Goal: Task Accomplishment & Management: Use online tool/utility

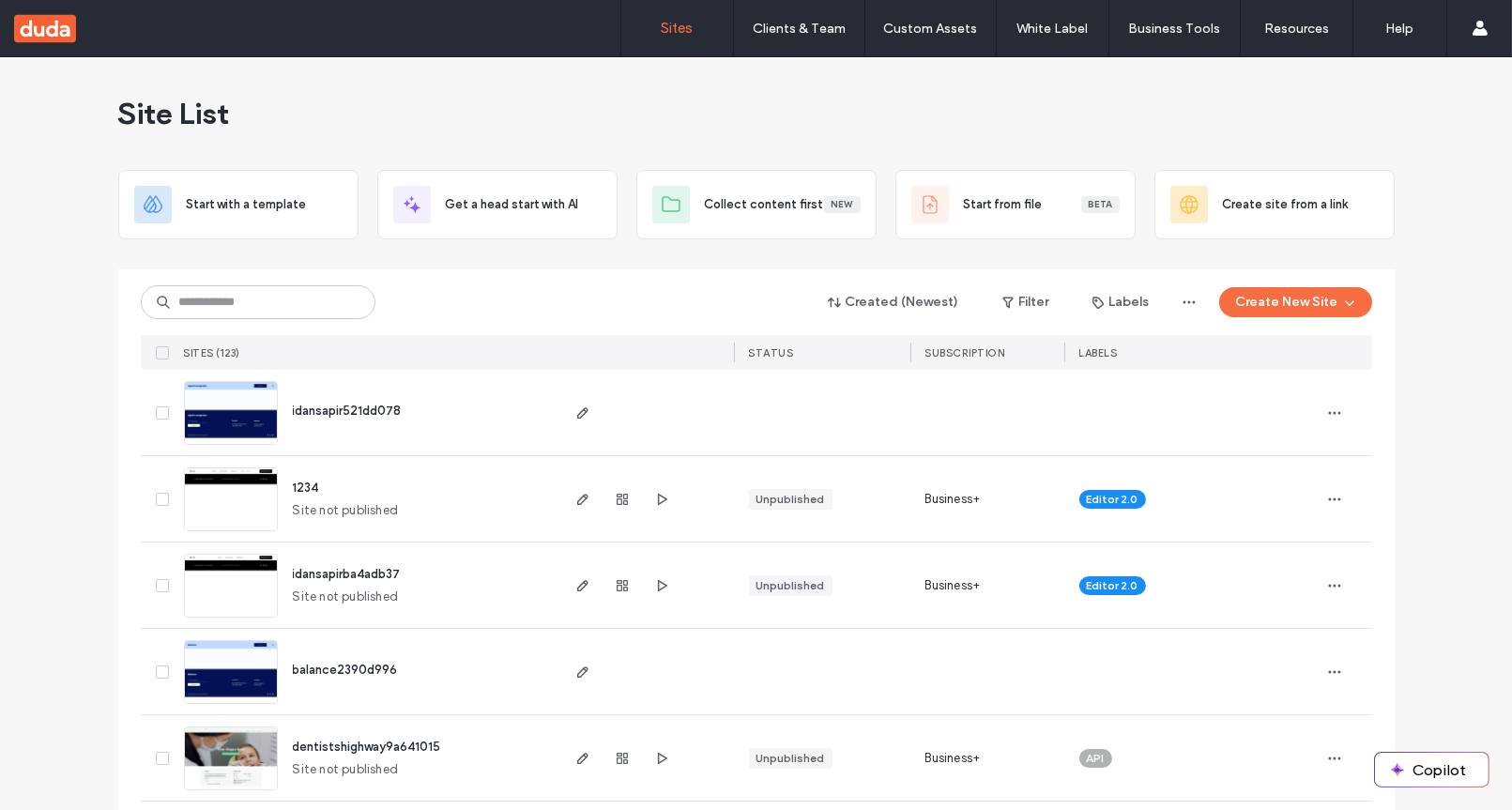
click at [611, 98] on div "Site List" at bounding box center [756, 113] width 1276 height 112
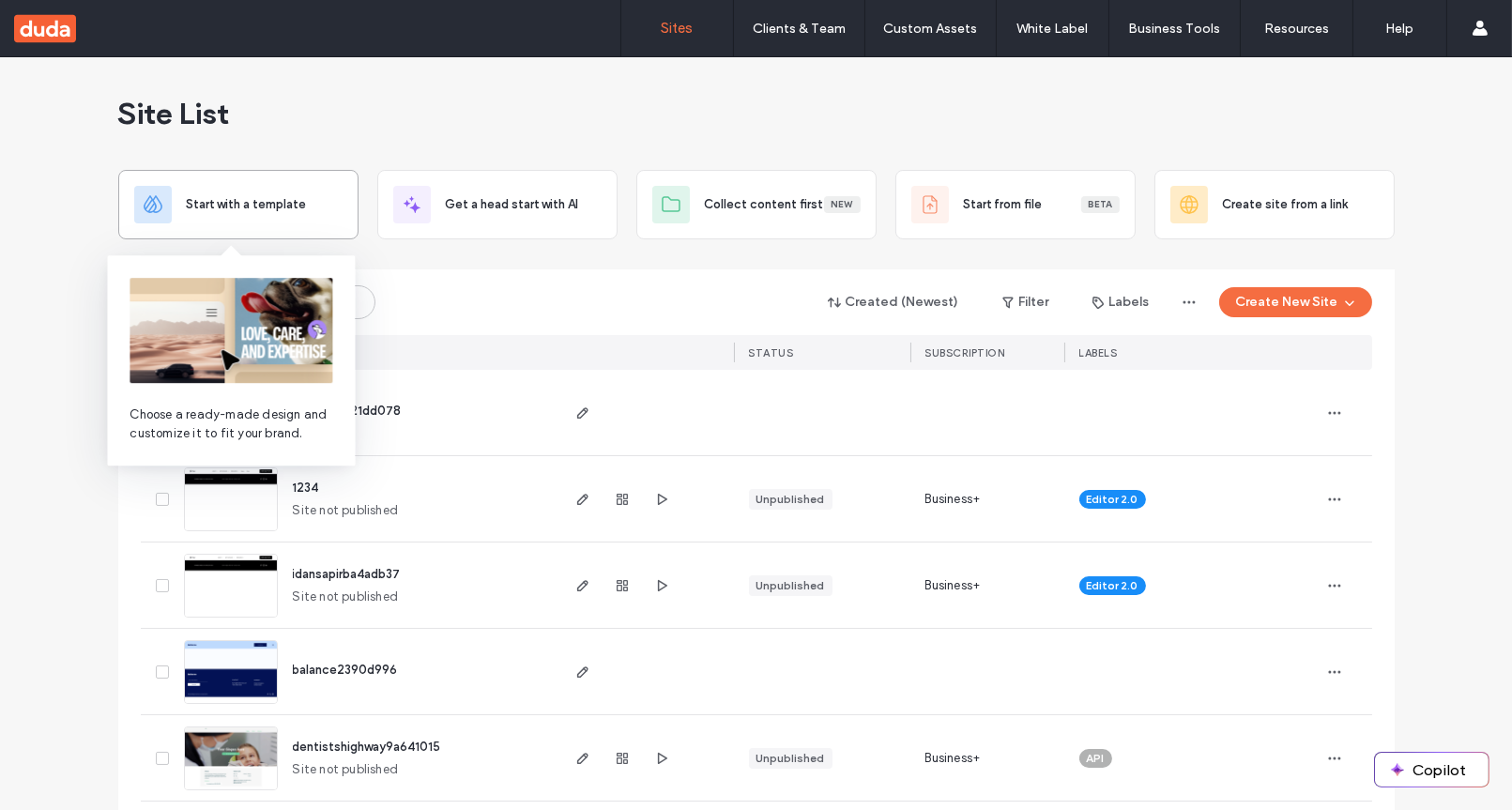
click at [276, 211] on span "Start with a template" at bounding box center [247, 204] width 120 height 19
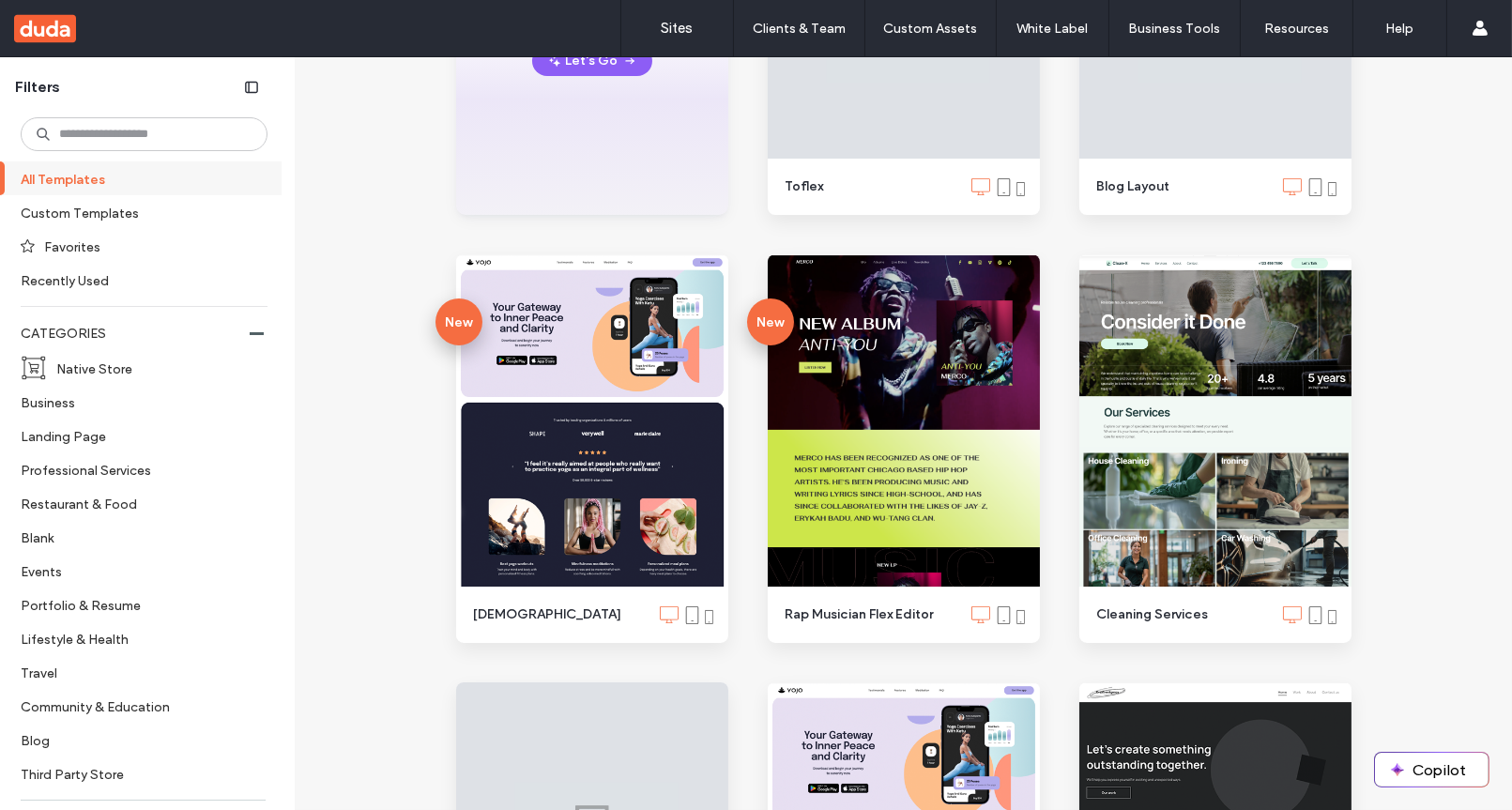
scroll to position [508, 0]
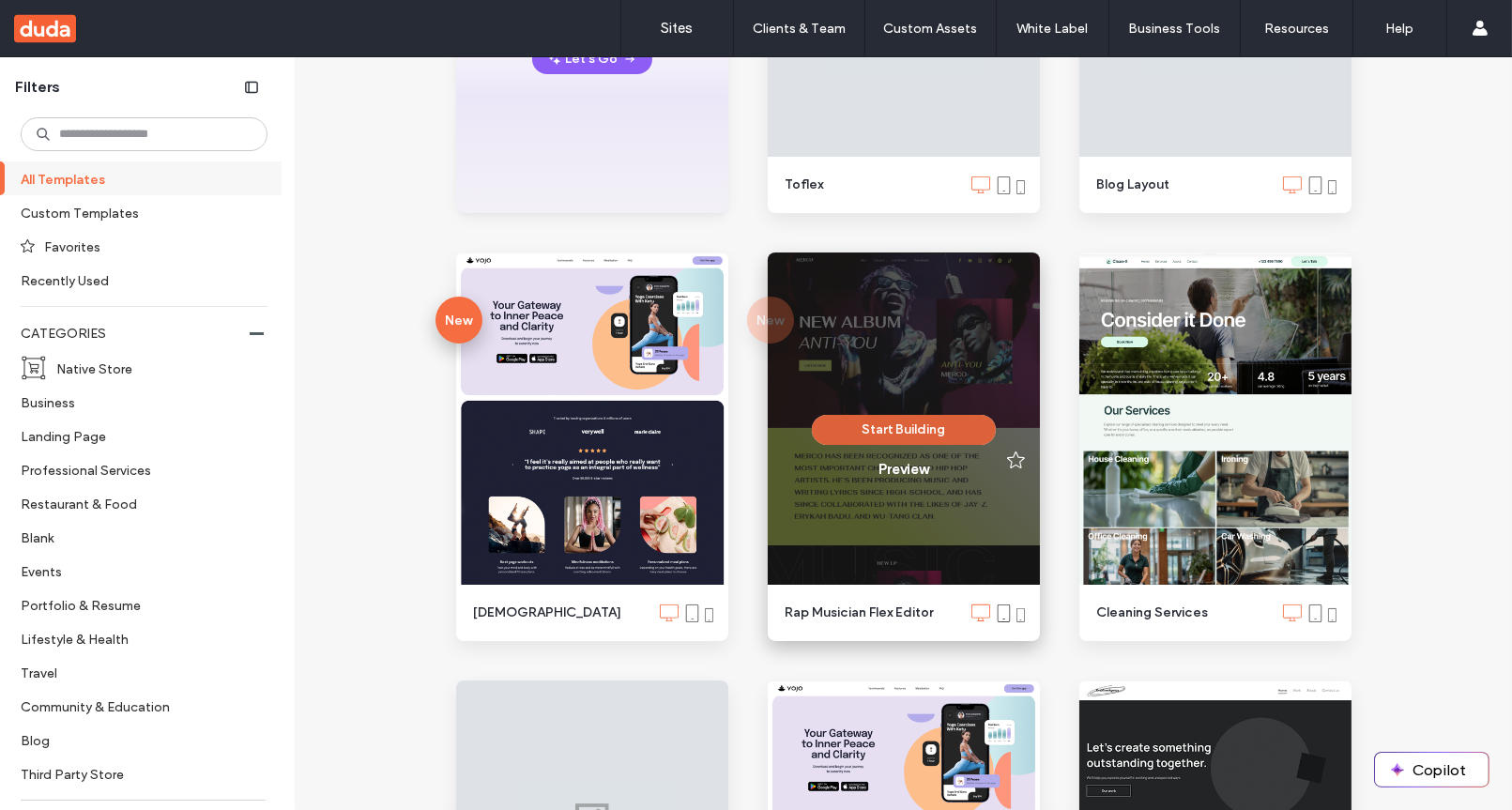
click at [883, 427] on button "Start Building" at bounding box center [904, 430] width 184 height 30
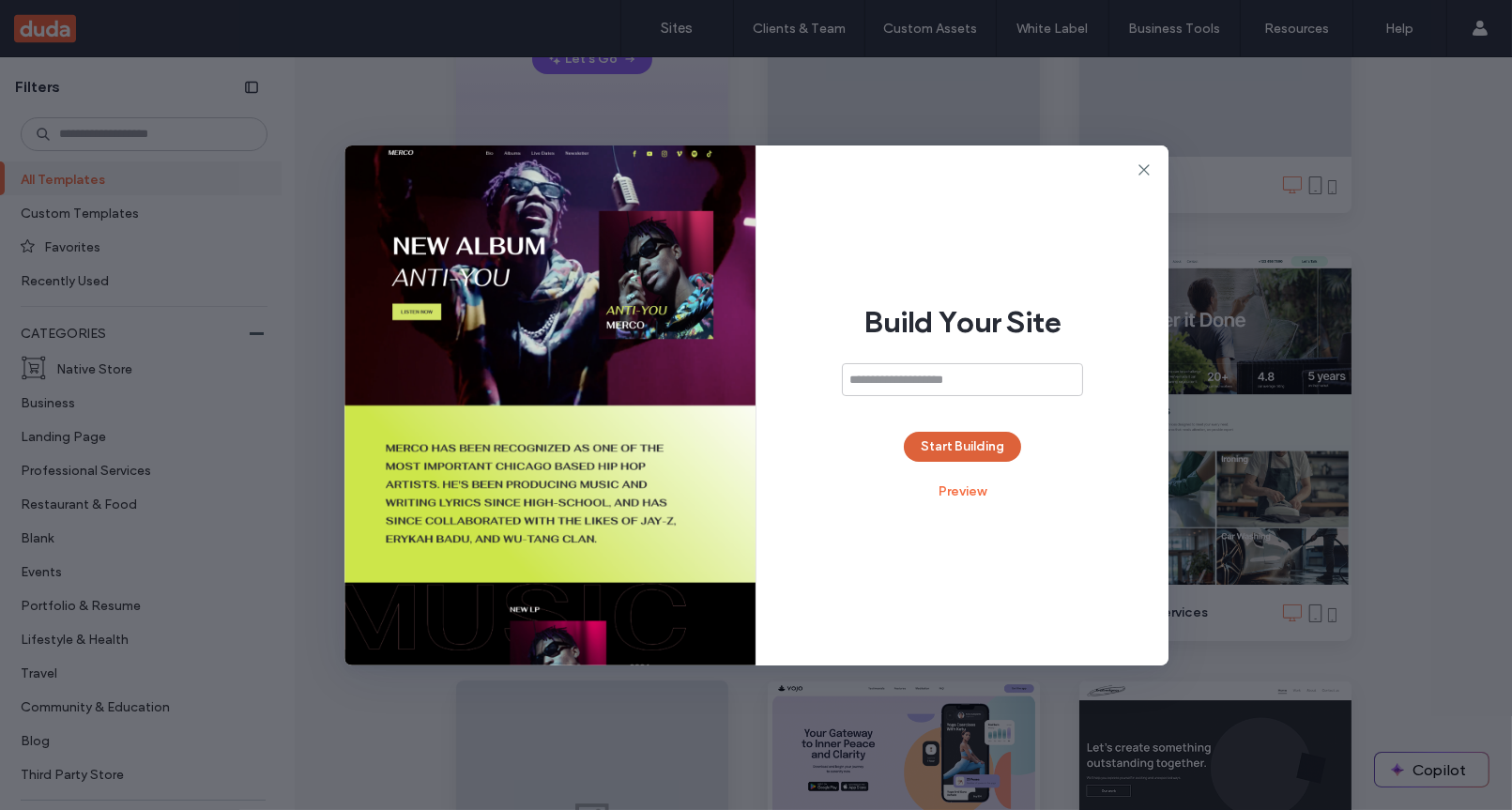
click at [953, 447] on button "Start Building" at bounding box center [962, 446] width 117 height 30
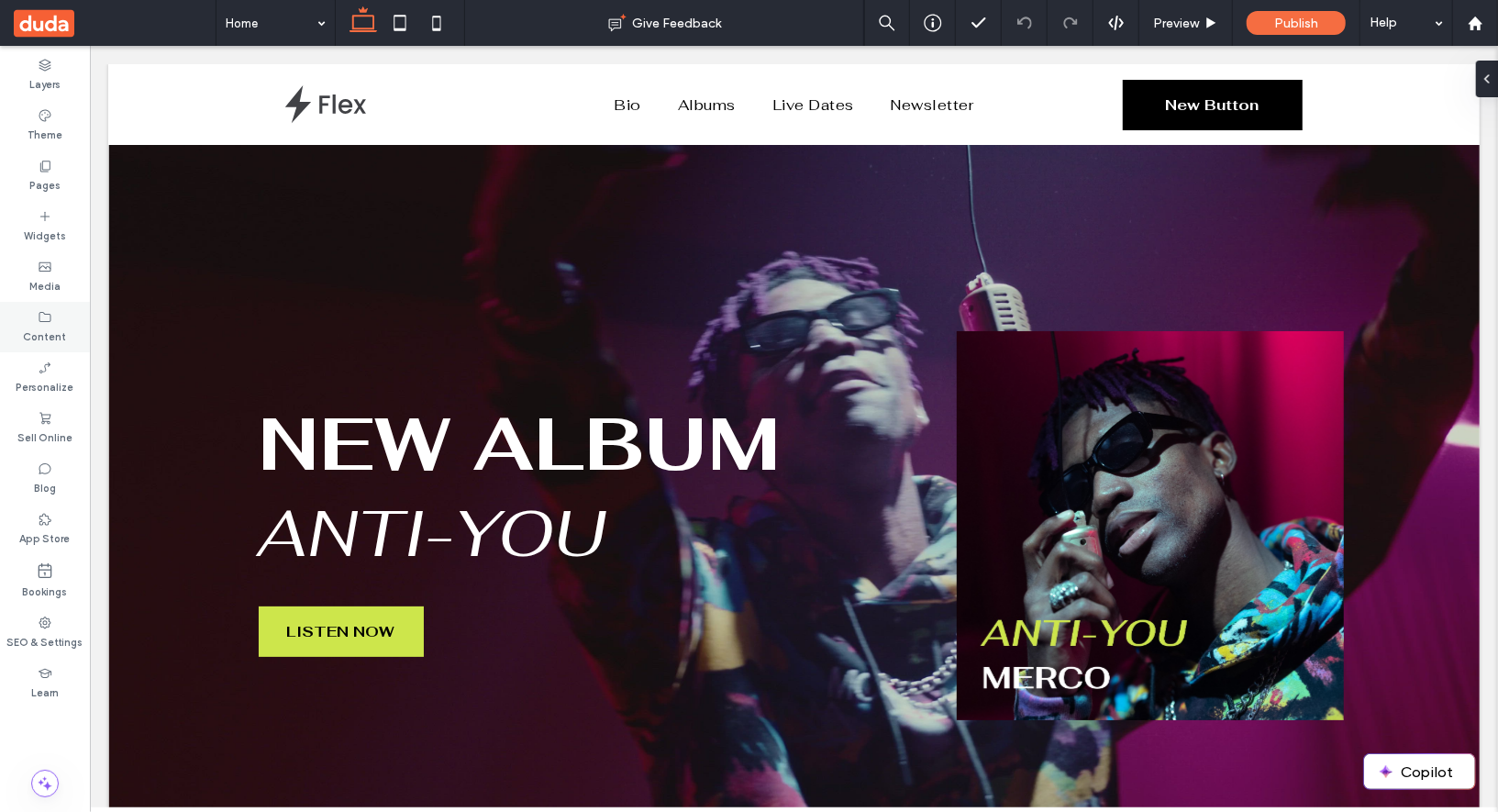
click at [43, 338] on label "Content" at bounding box center [45, 334] width 43 height 20
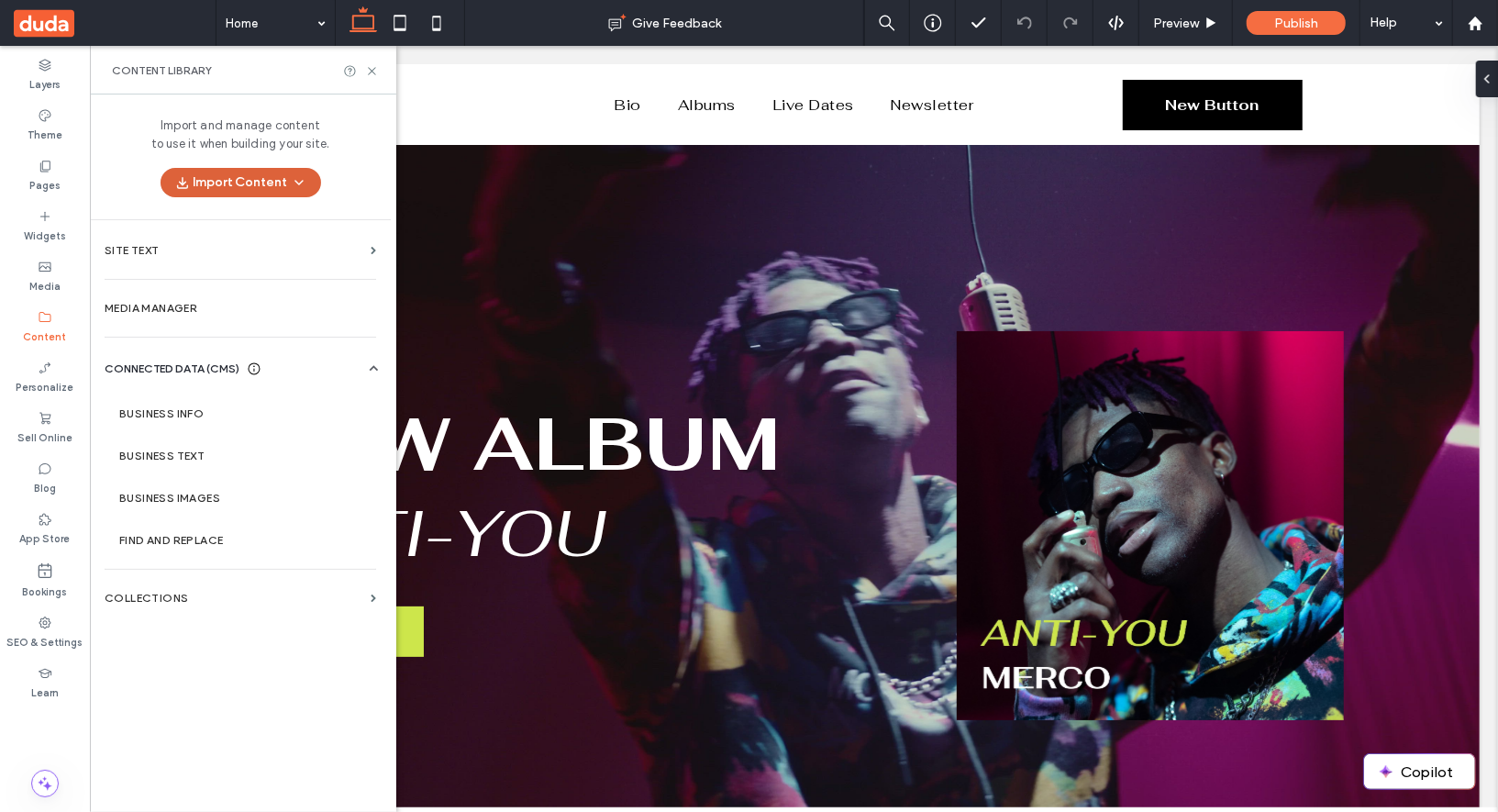
click at [271, 178] on button "Import Content" at bounding box center [241, 182] width 161 height 29
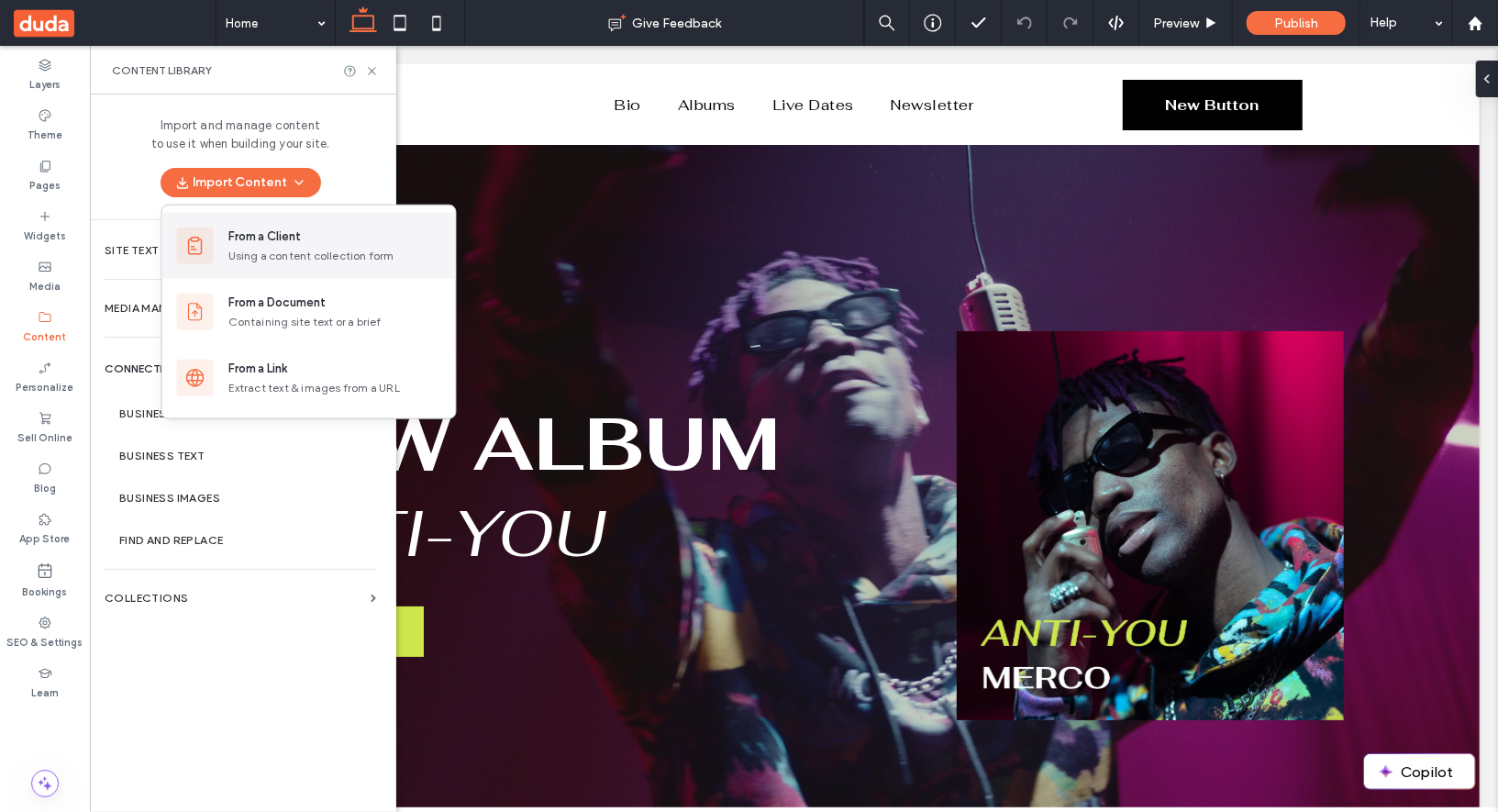
click at [312, 262] on div "Using a content collection form" at bounding box center [334, 255] width 213 height 16
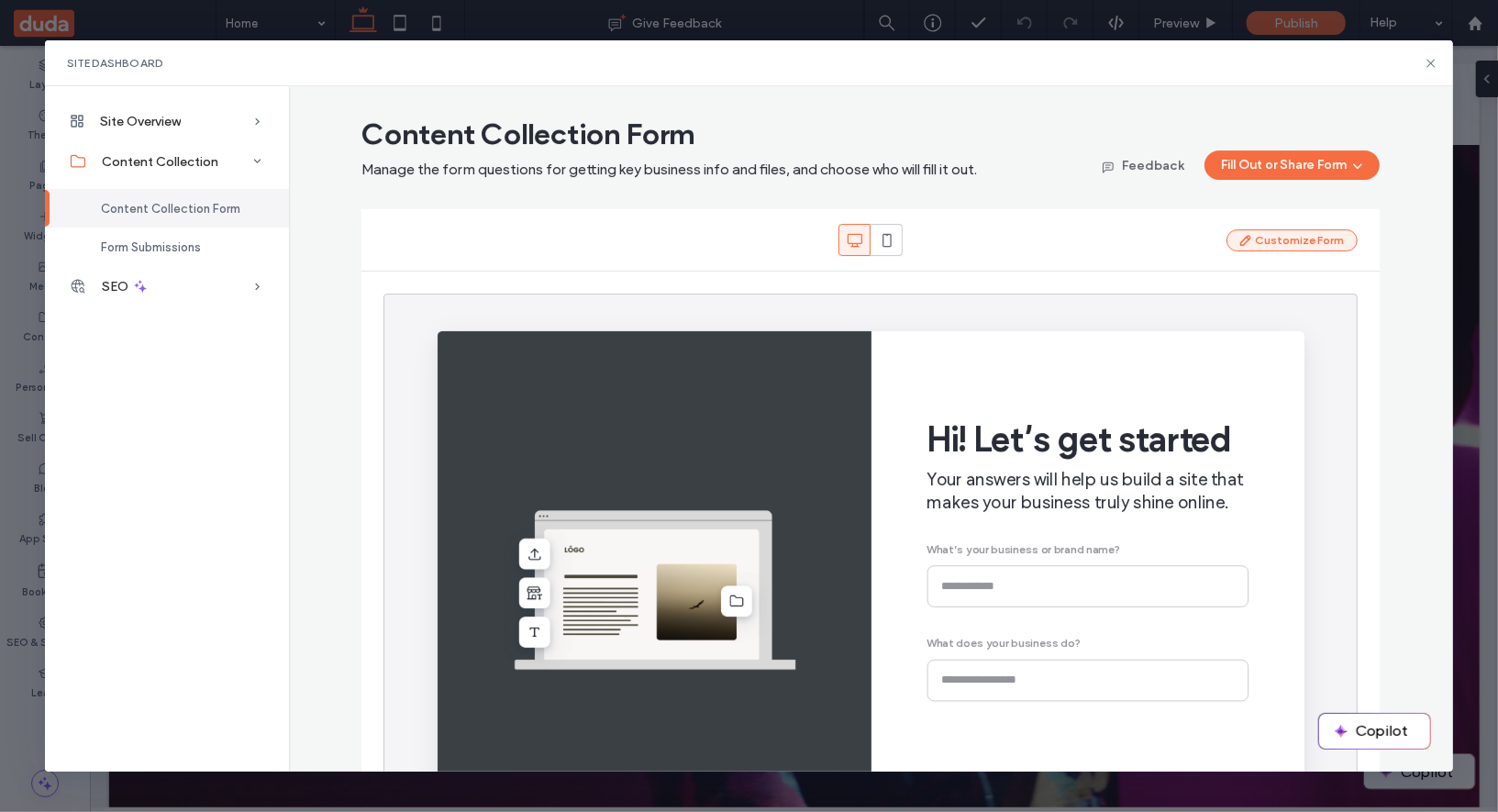
click at [1313, 247] on button "Customize Form" at bounding box center [1292, 240] width 131 height 22
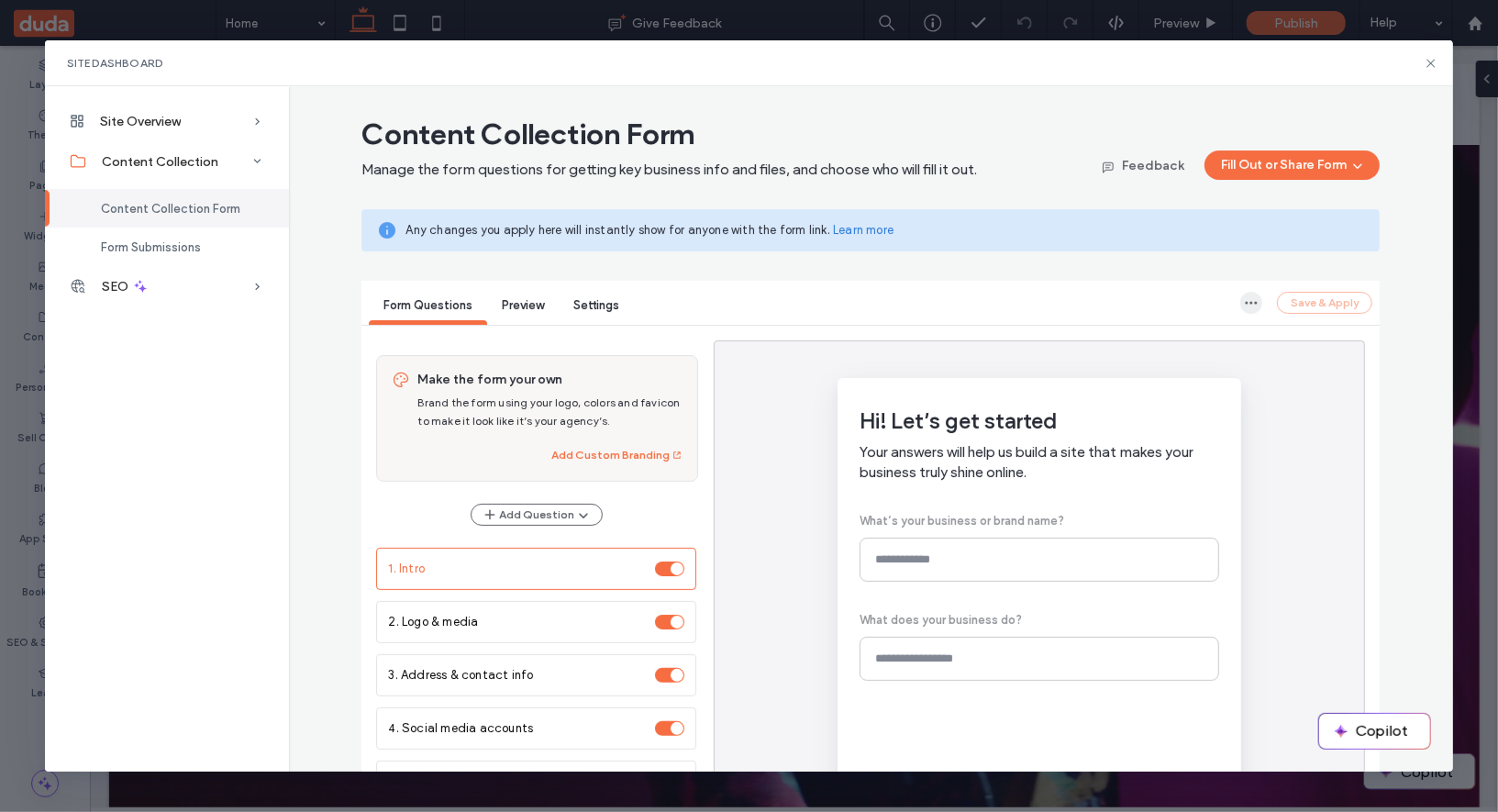
click at [1257, 301] on use "button" at bounding box center [1251, 302] width 12 height 3
click at [1172, 277] on div "Content Collection Form Manage the form questions for getting key business info…" at bounding box center [870, 569] width 1063 height 907
click at [1432, 62] on use at bounding box center [1431, 63] width 9 height 9
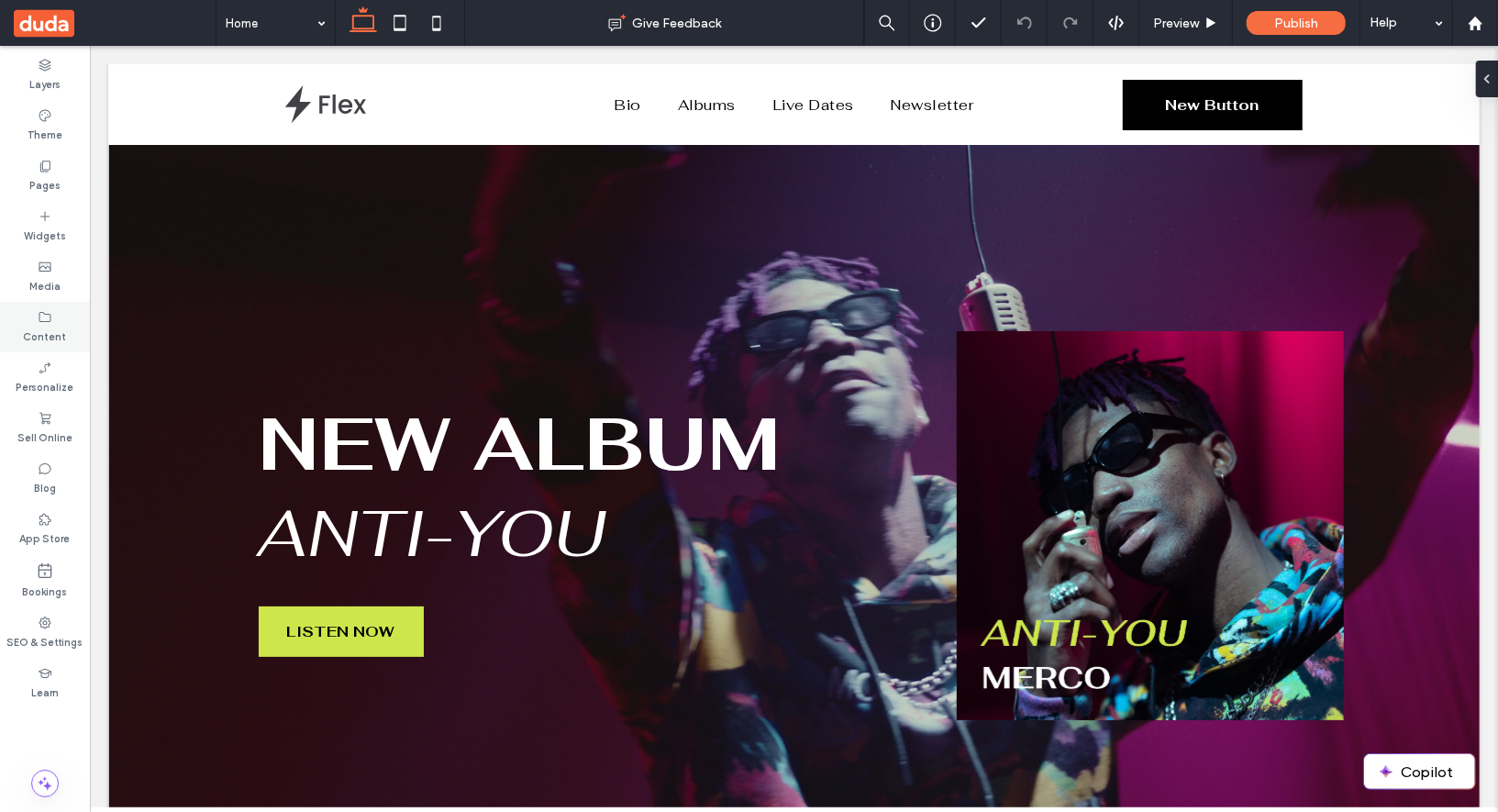
click at [44, 327] on label "Content" at bounding box center [45, 334] width 43 height 20
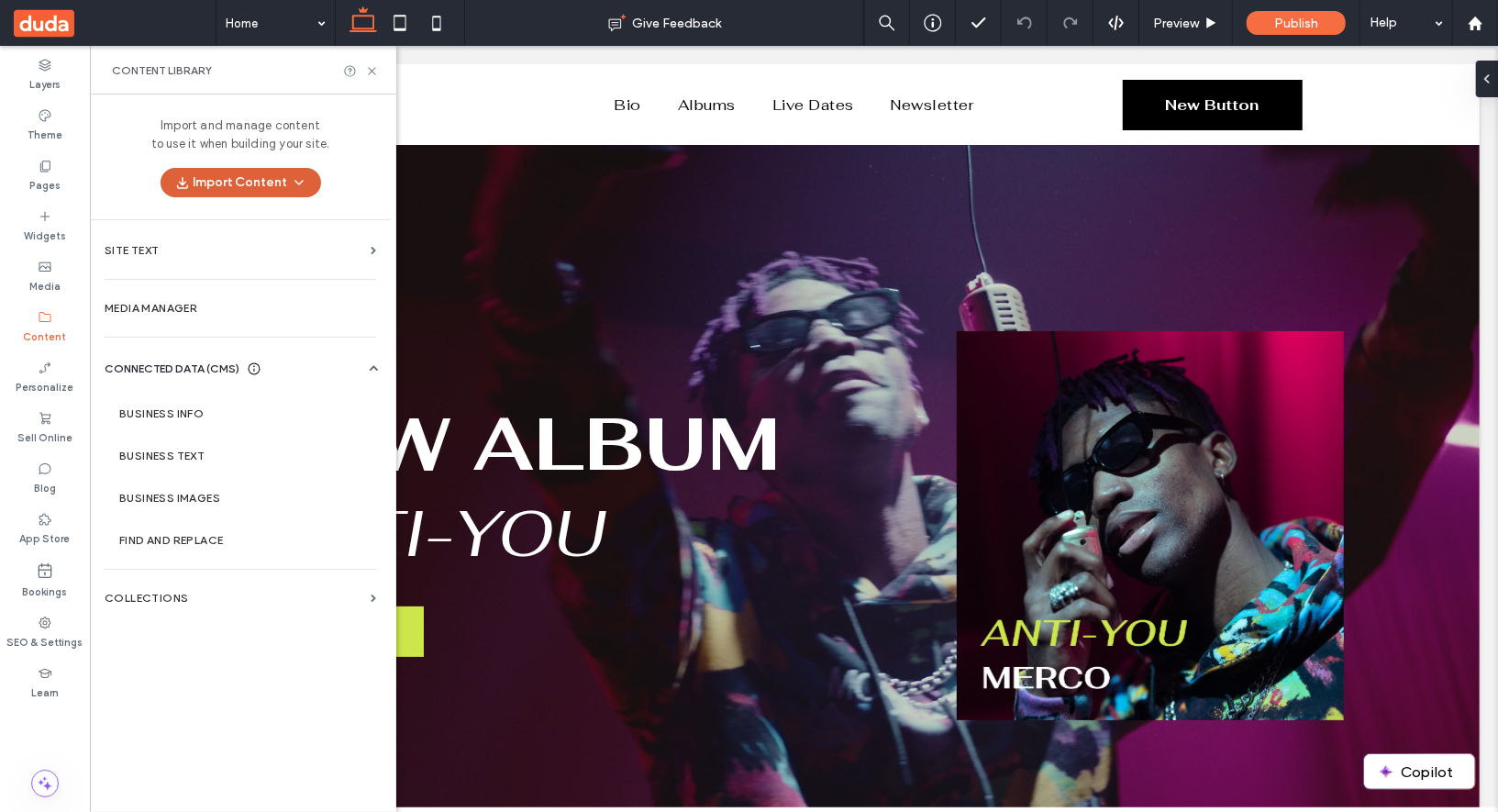
click at [245, 185] on button "Import Content" at bounding box center [241, 182] width 161 height 29
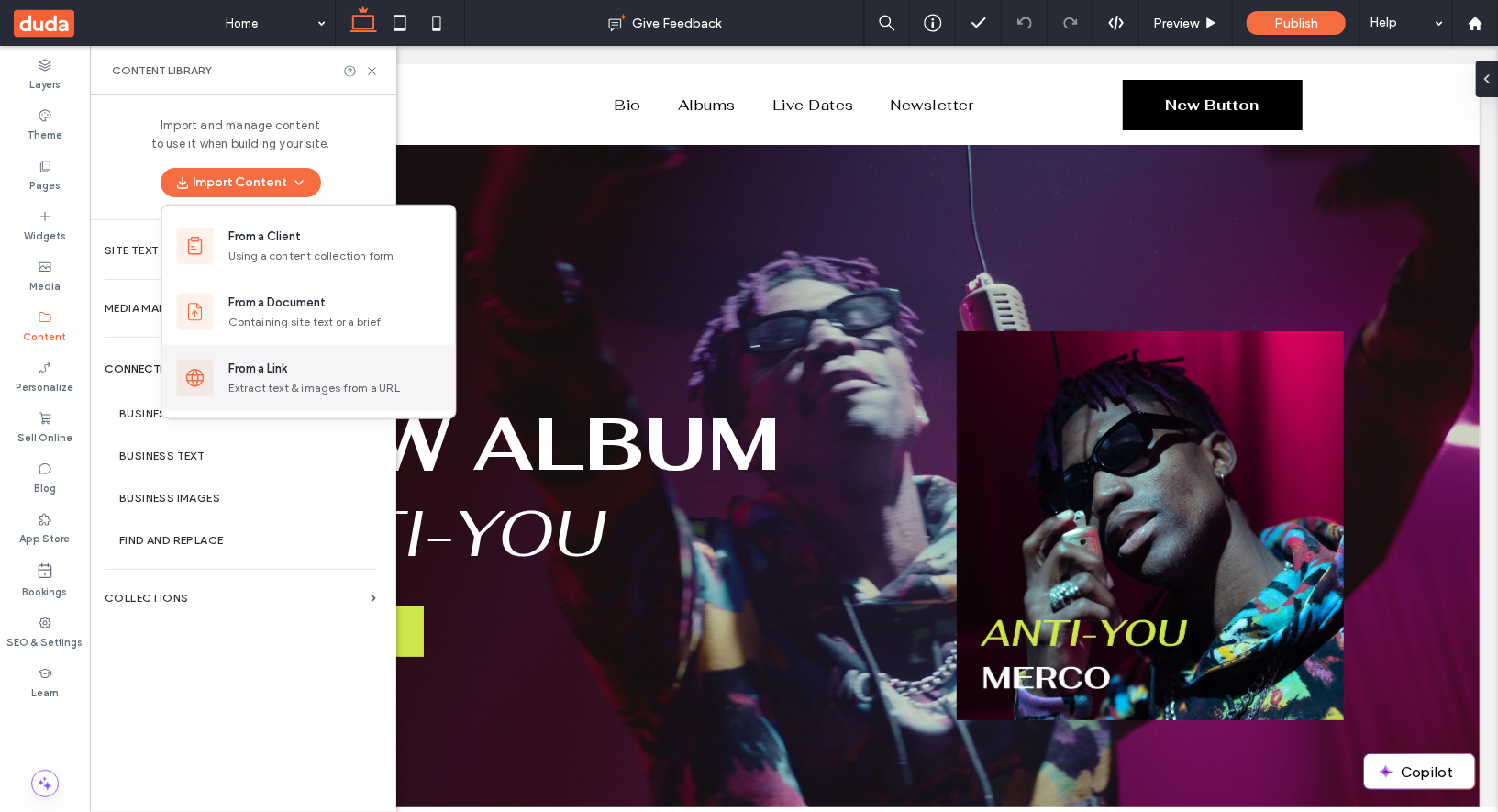
click at [292, 382] on div "Extract text & images from a URL" at bounding box center [334, 387] width 213 height 16
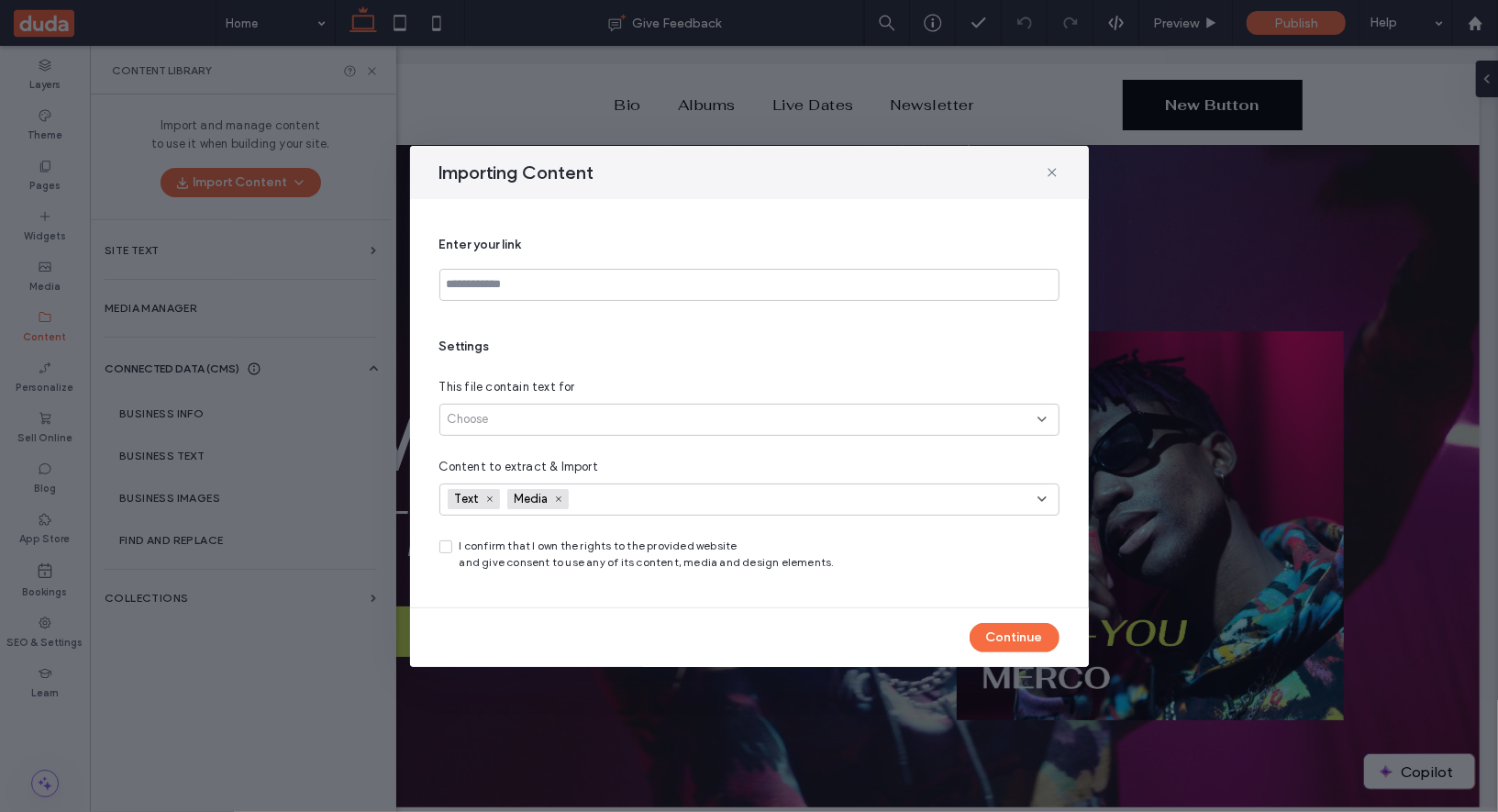
click at [562, 195] on div "Importing Content" at bounding box center [749, 171] width 679 height 53
click at [574, 171] on span "Importing Content" at bounding box center [516, 172] width 155 height 24
copy div "Importing Content"
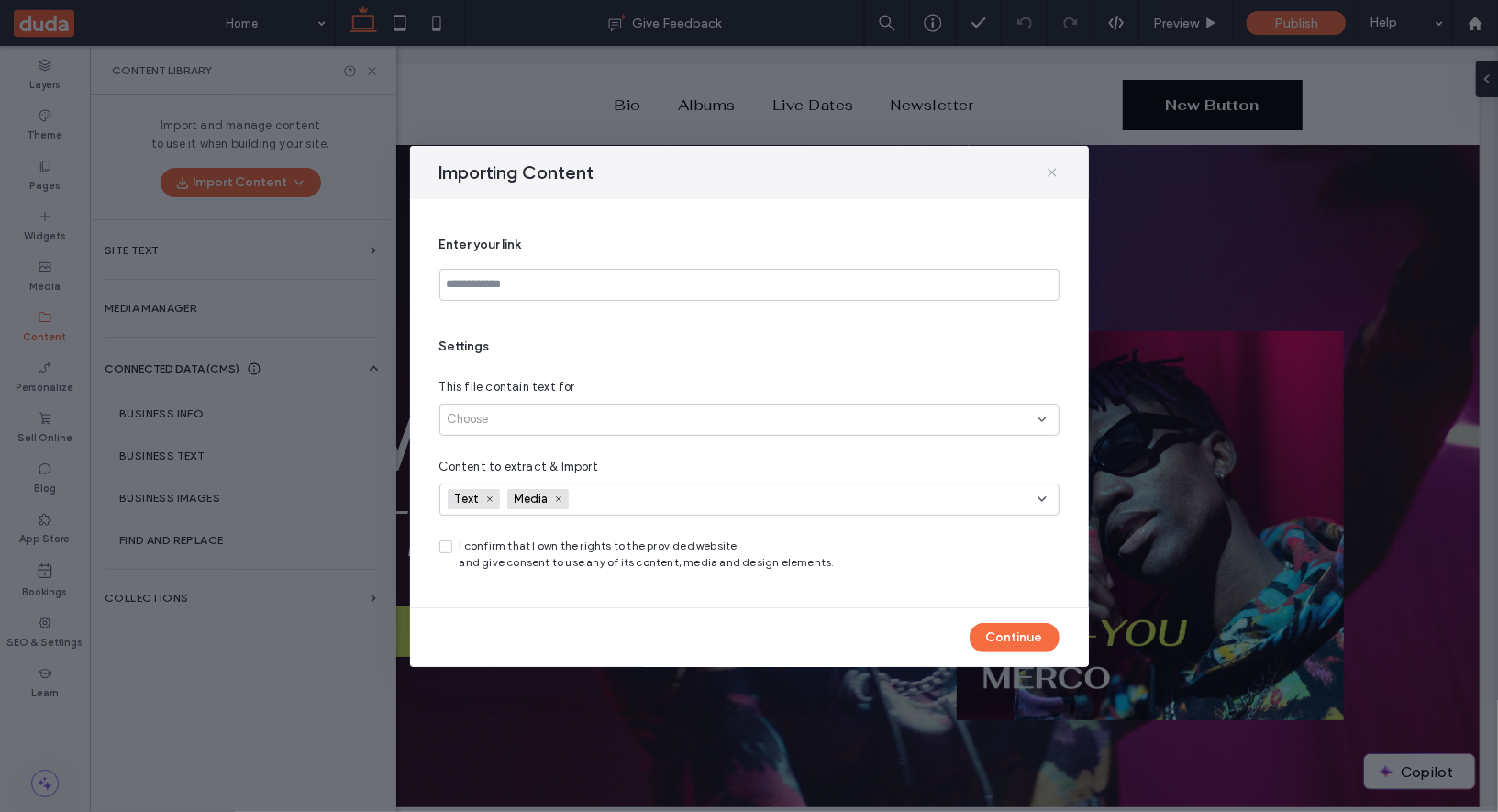
click at [1056, 165] on icon at bounding box center [1052, 171] width 14 height 14
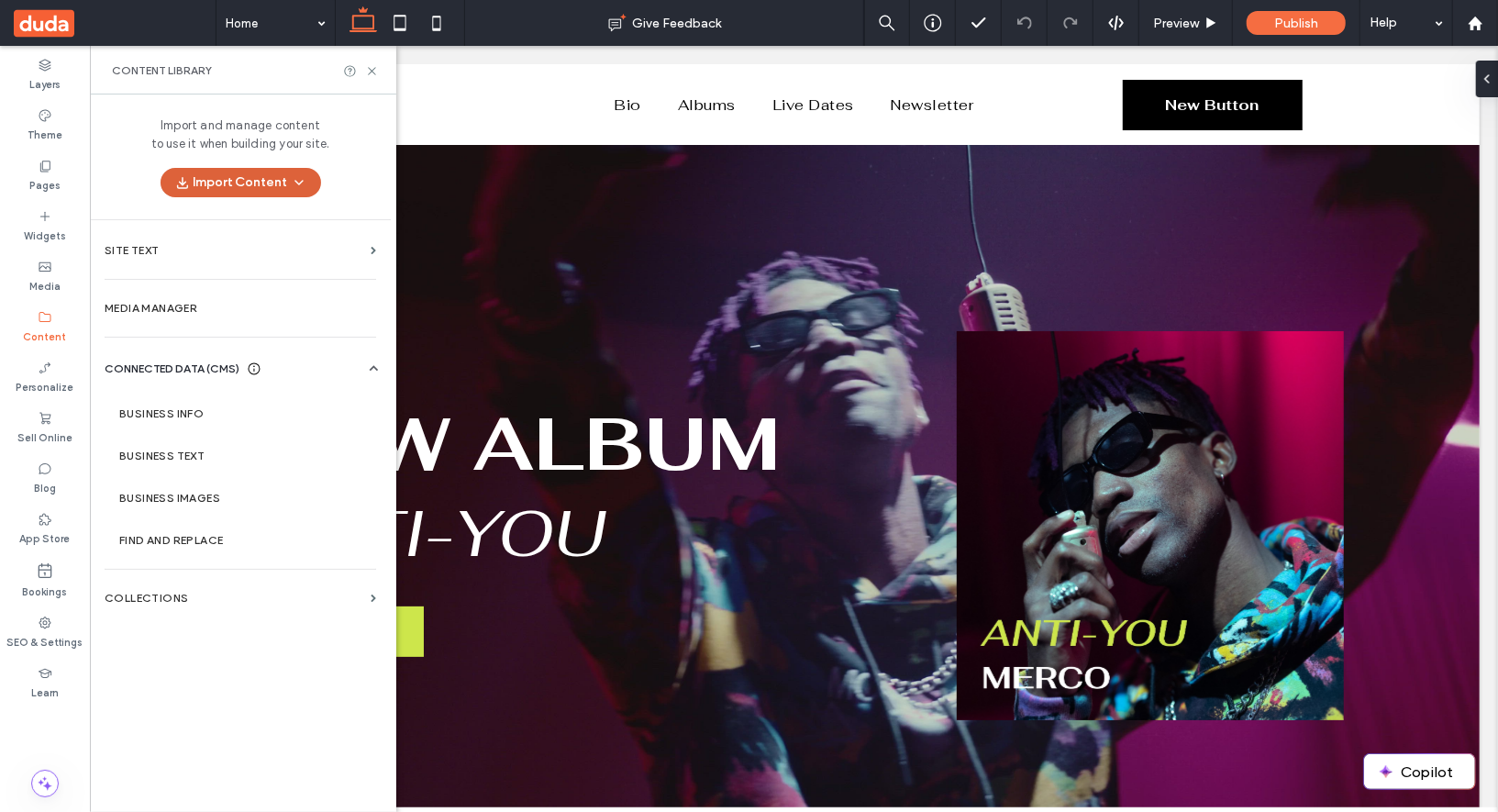
click at [302, 175] on icon "button" at bounding box center [299, 182] width 14 height 14
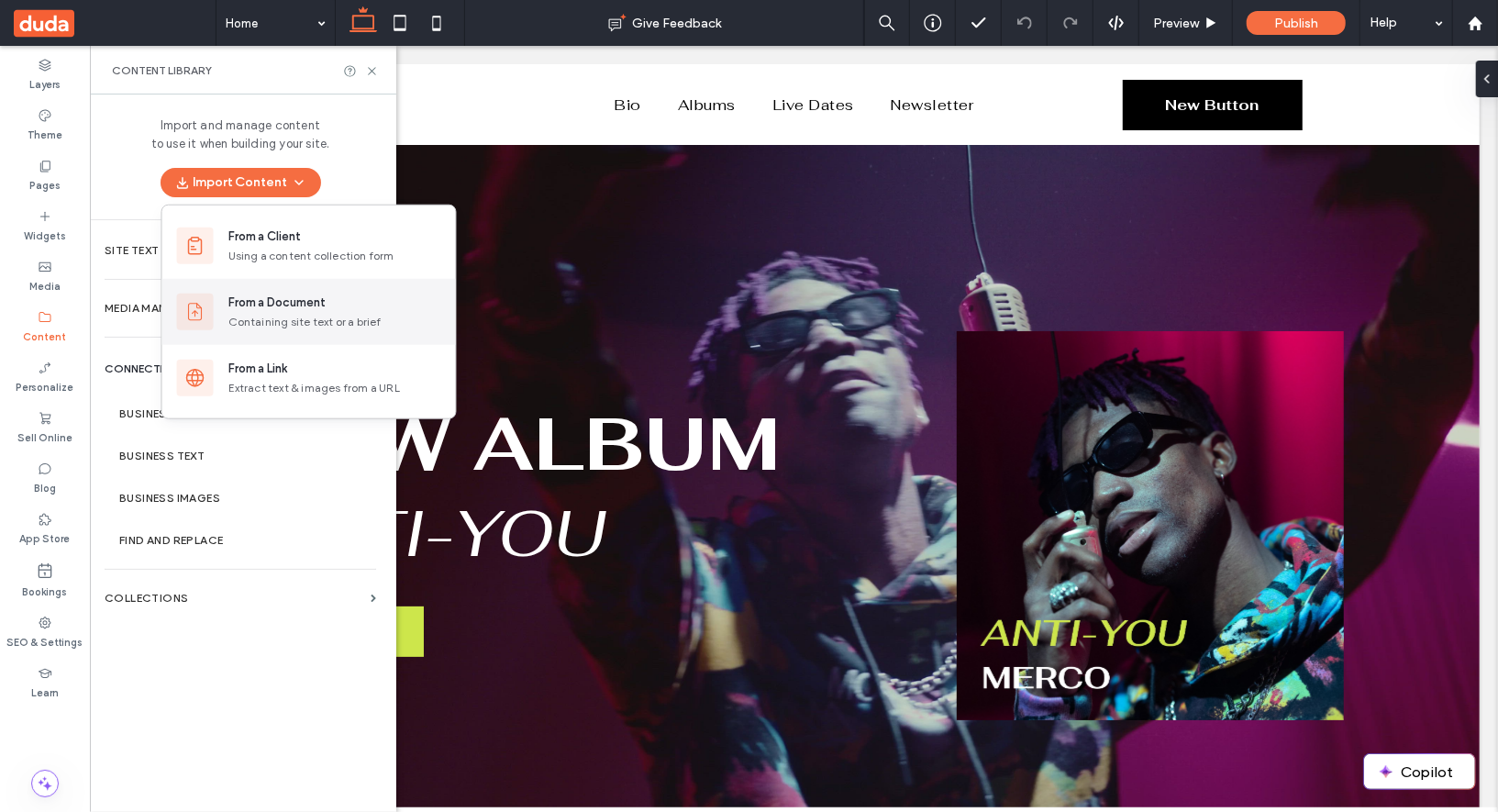
click at [289, 298] on div "From a Document" at bounding box center [277, 302] width 98 height 18
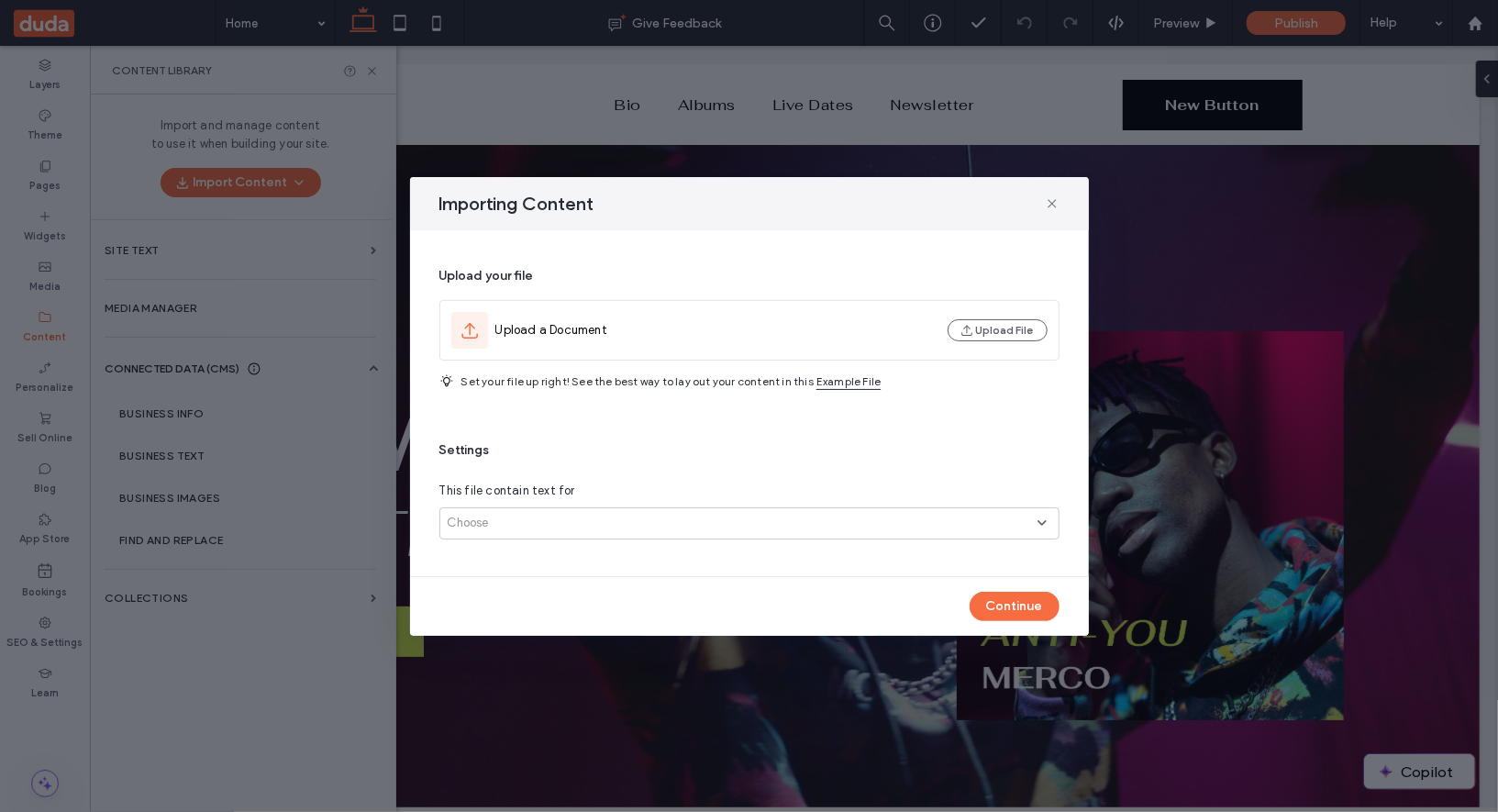
click at [472, 213] on span "Importing Content" at bounding box center [516, 203] width 155 height 24
copy div "Importing Content"
click at [801, 261] on div "Upload your file Upload a Document Upload File Set your file up right! See the …" at bounding box center [749, 403] width 620 height 301
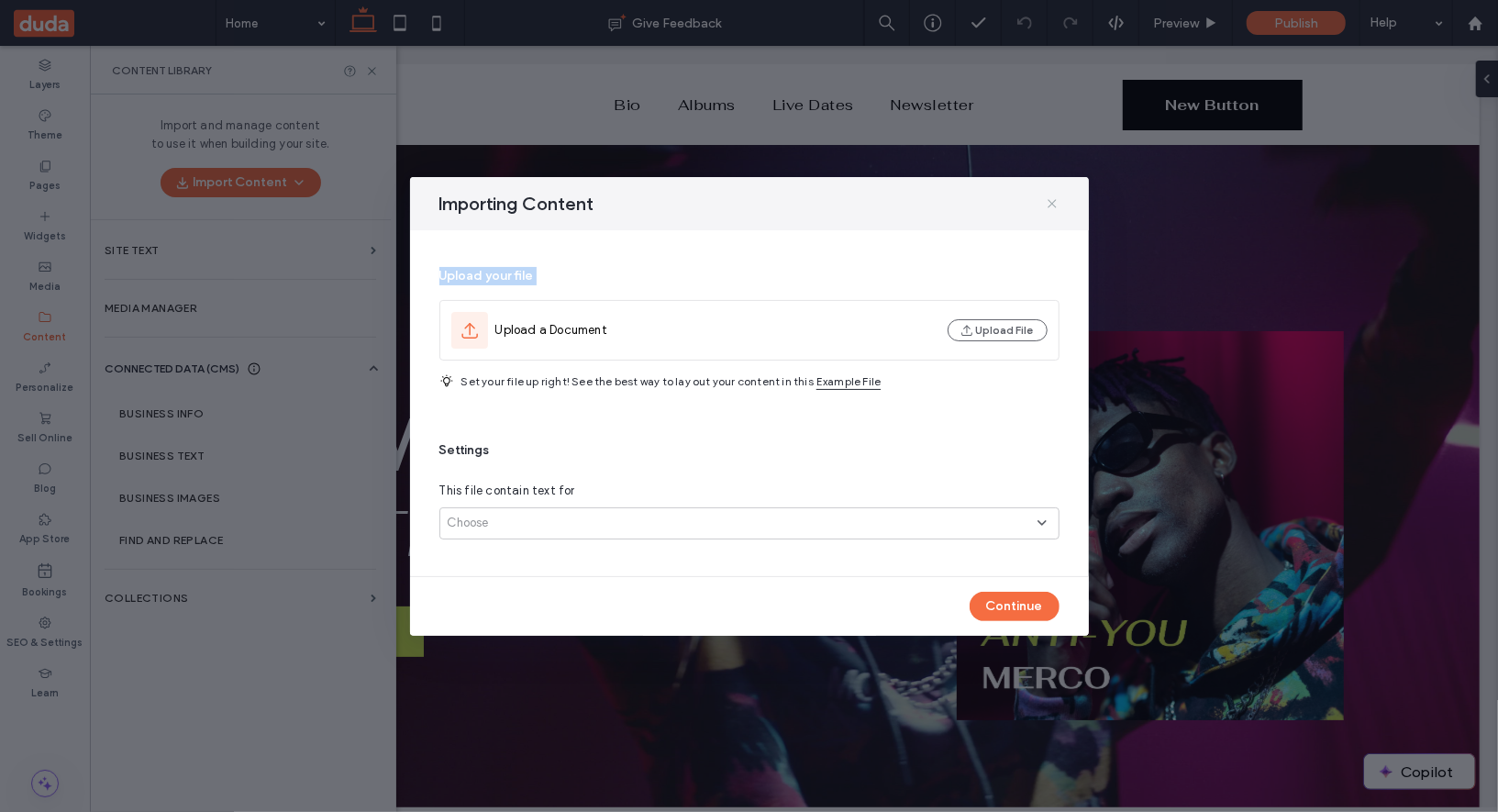
click at [1057, 210] on icon at bounding box center [1052, 203] width 14 height 14
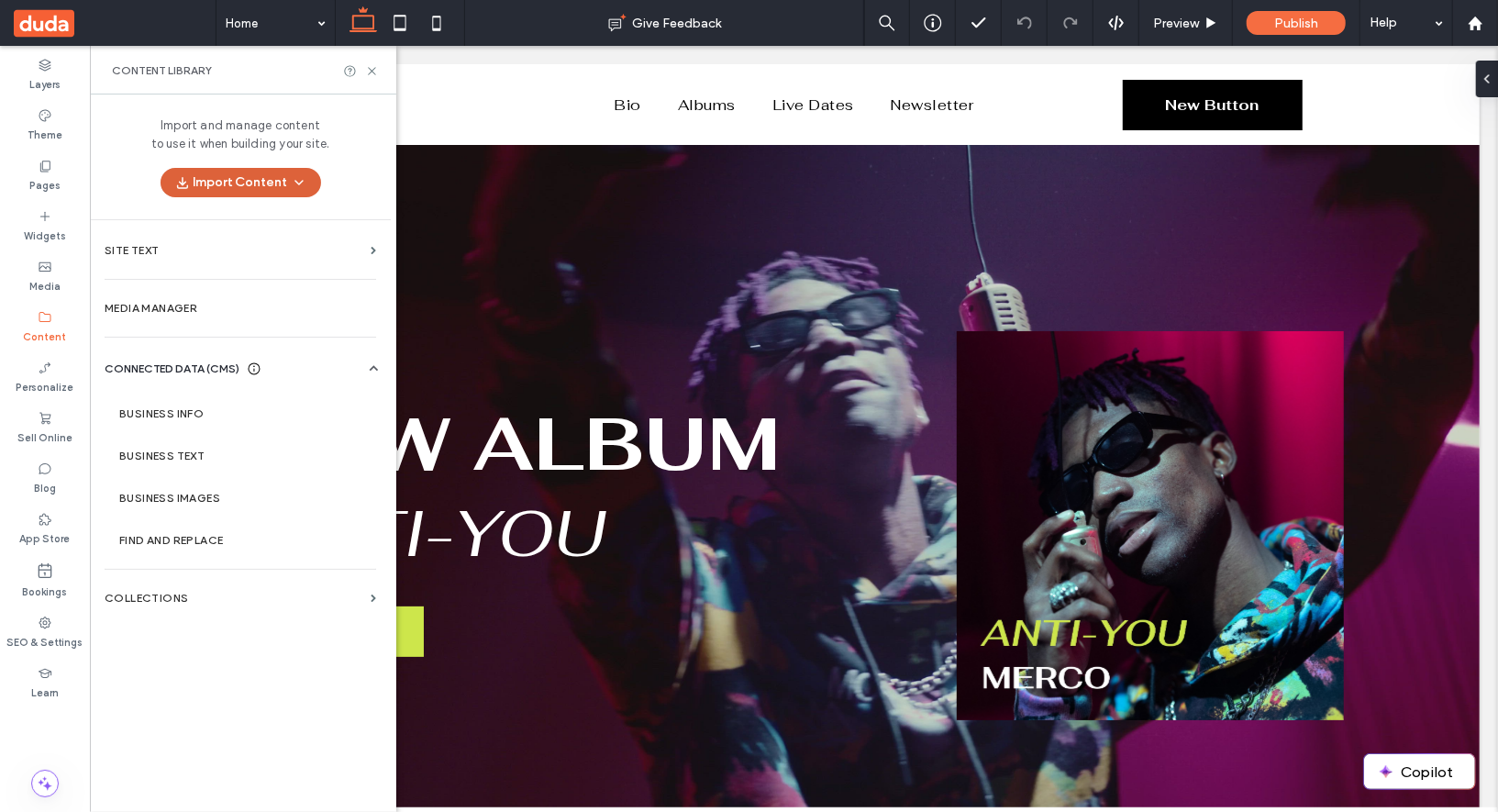
click at [304, 171] on span "button" at bounding box center [297, 182] width 18 height 28
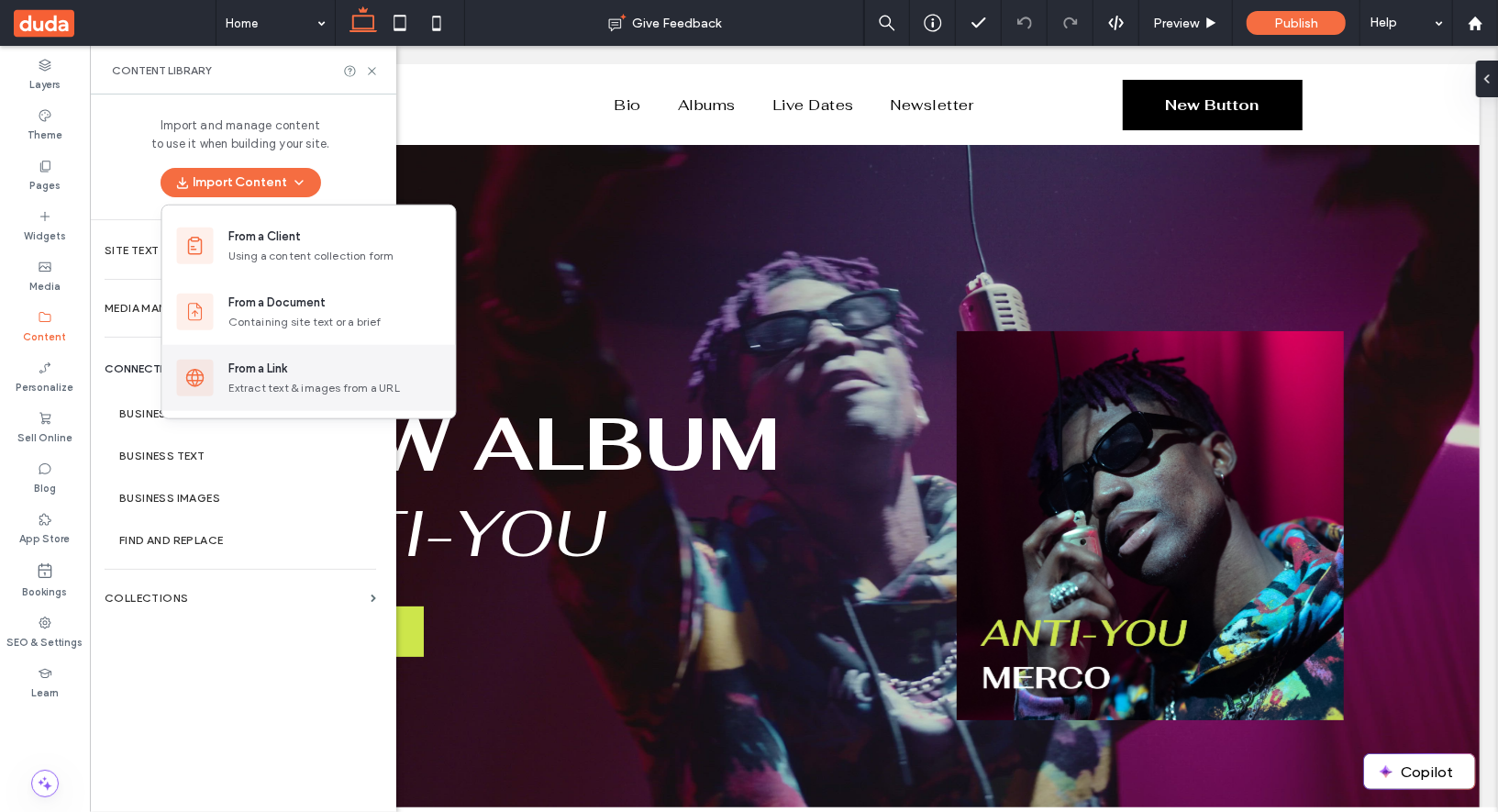
click at [298, 380] on div "Extract text & images from a URL" at bounding box center [334, 387] width 213 height 16
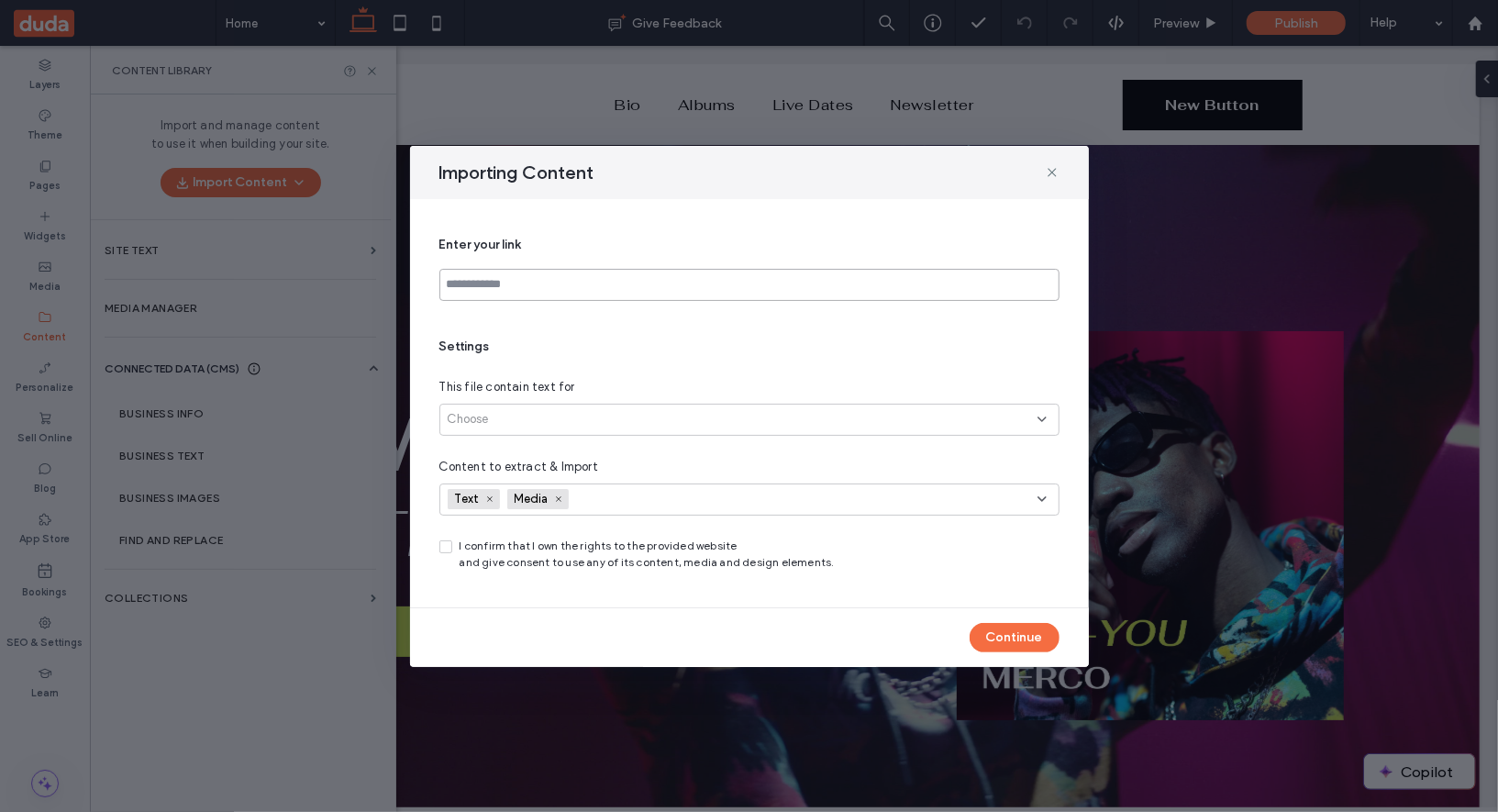
click at [603, 290] on input at bounding box center [749, 284] width 620 height 32
paste input "**********"
type input "**********"
click at [617, 327] on div "**********" at bounding box center [749, 403] width 620 height 364
click at [590, 424] on div "Choose" at bounding box center [743, 419] width 590 height 18
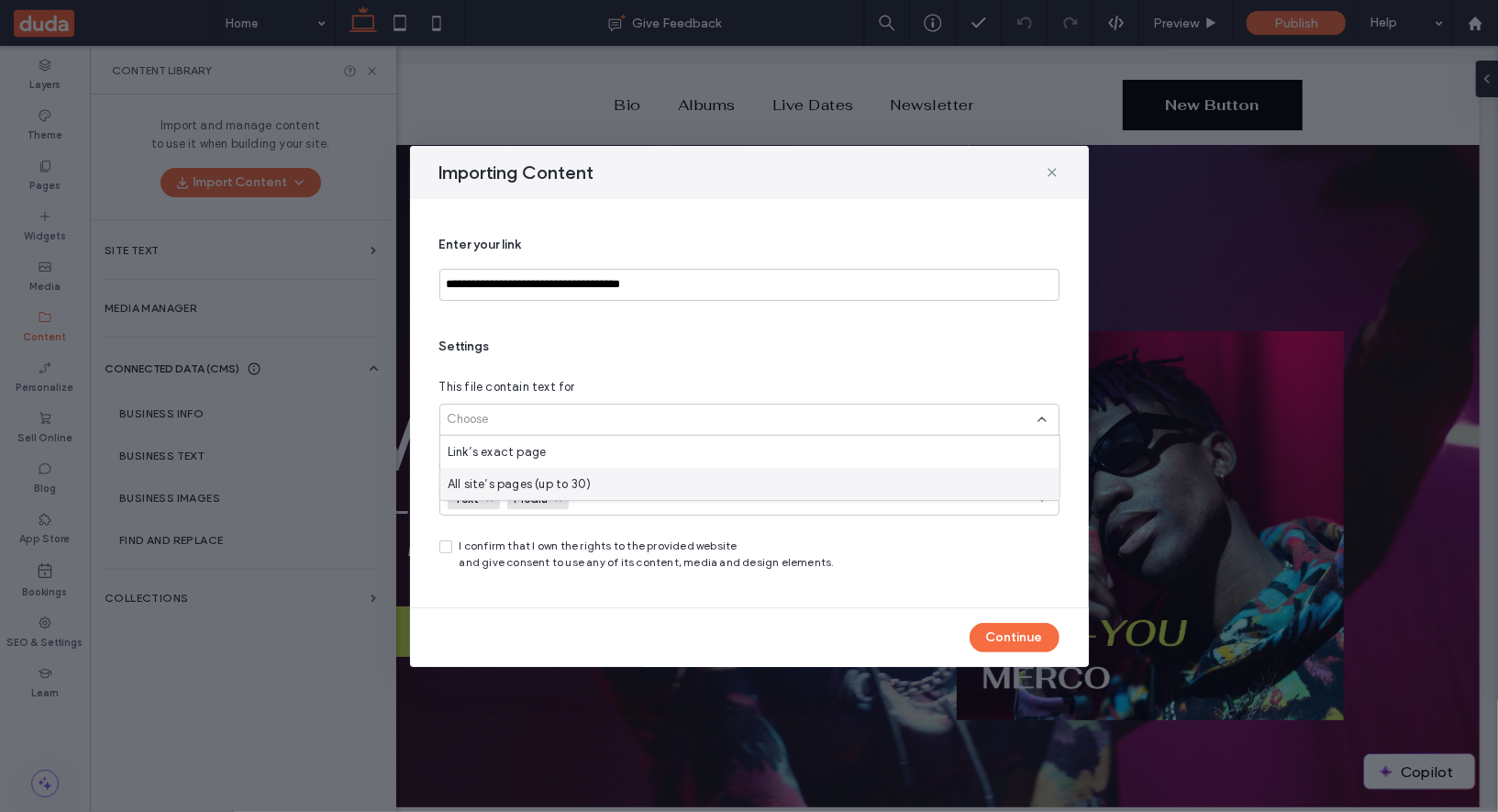
click at [571, 481] on span "All site’s pages (up to 30)" at bounding box center [519, 483] width 144 height 18
click at [644, 595] on div "**********" at bounding box center [749, 404] width 679 height 408
click at [1010, 639] on button "Continue" at bounding box center [1014, 638] width 90 height 29
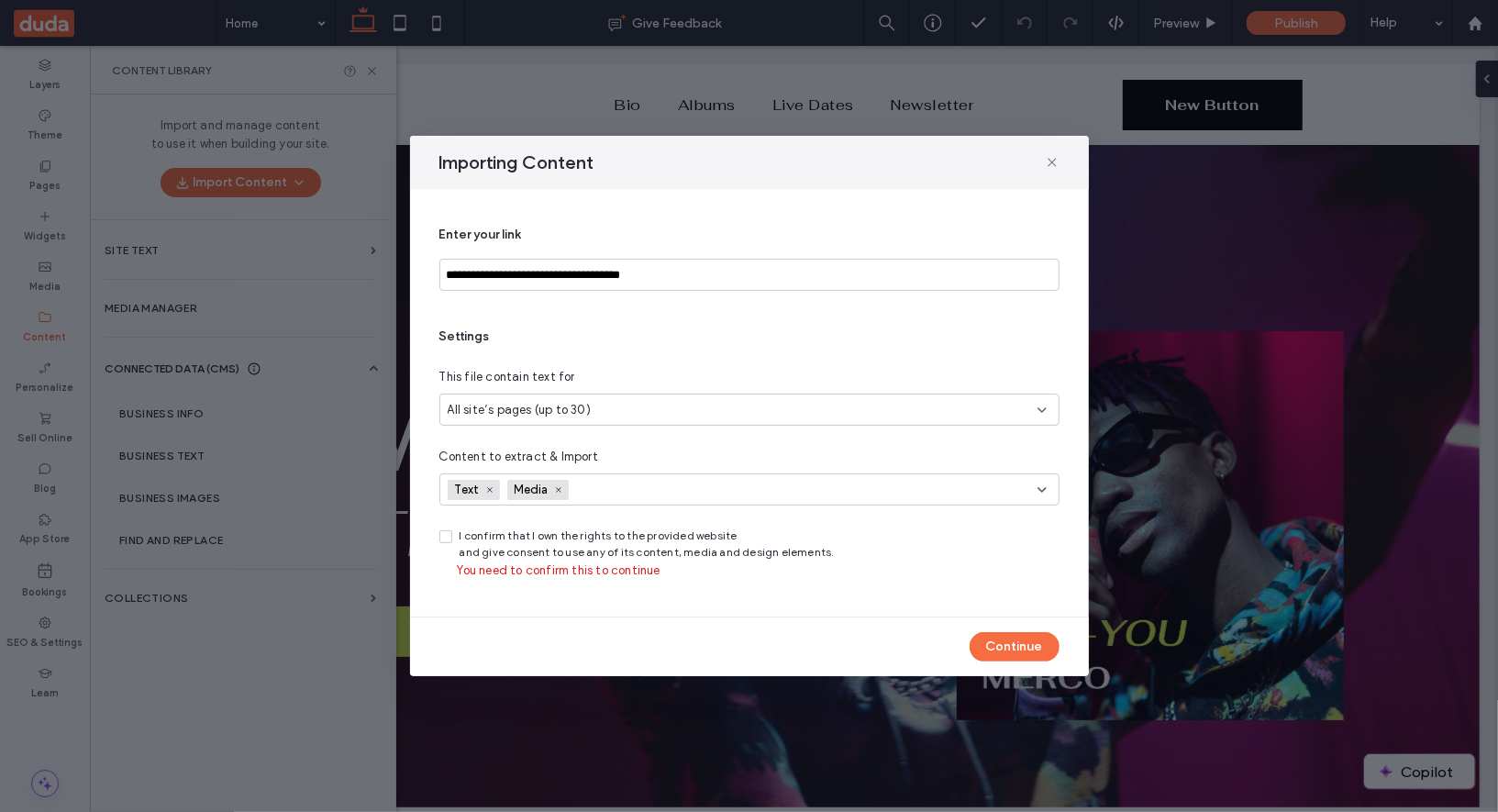
click at [447, 538] on icon at bounding box center [446, 537] width 8 height 6
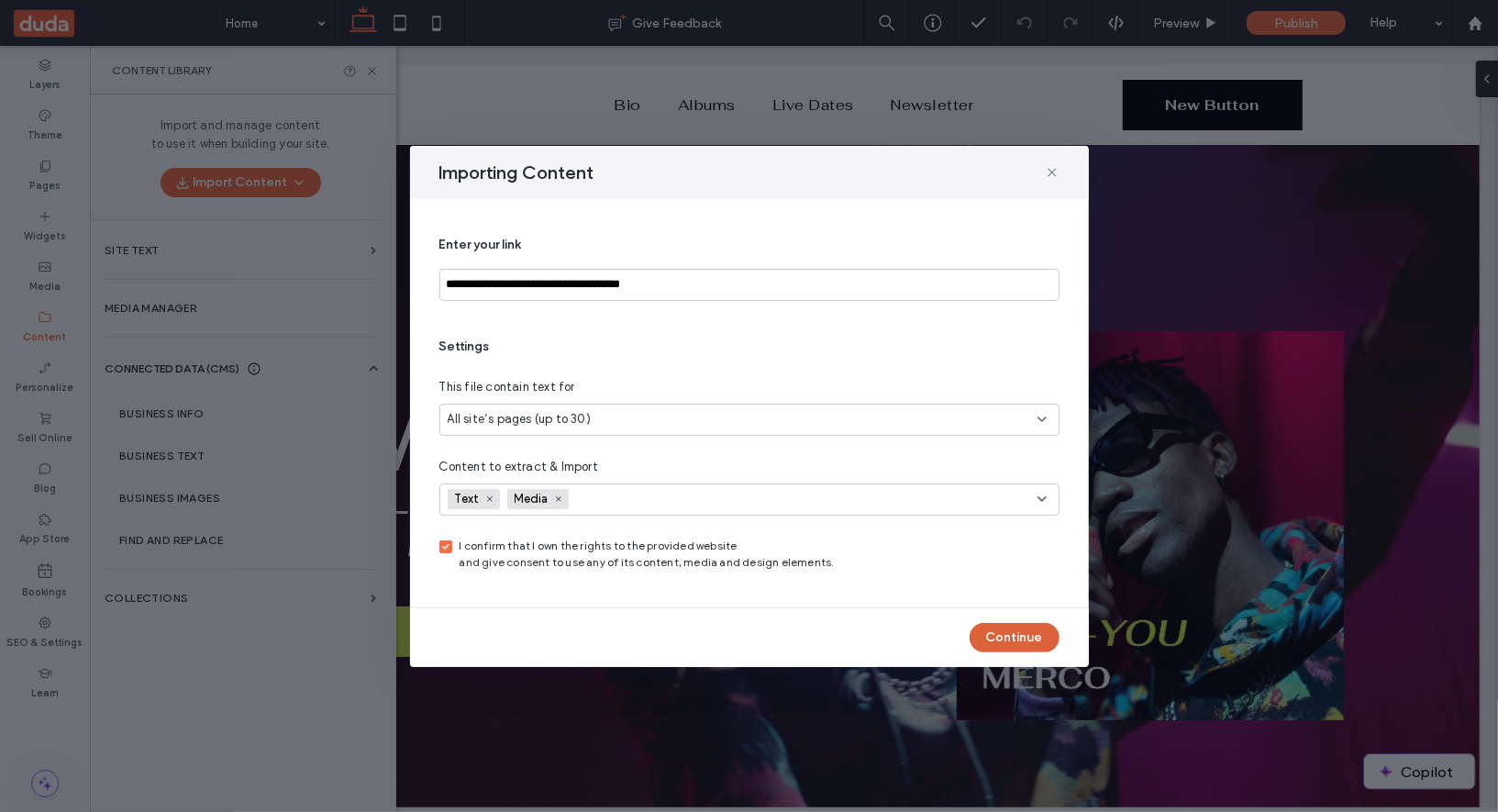
click at [1005, 632] on button "Continue" at bounding box center [1014, 638] width 90 height 29
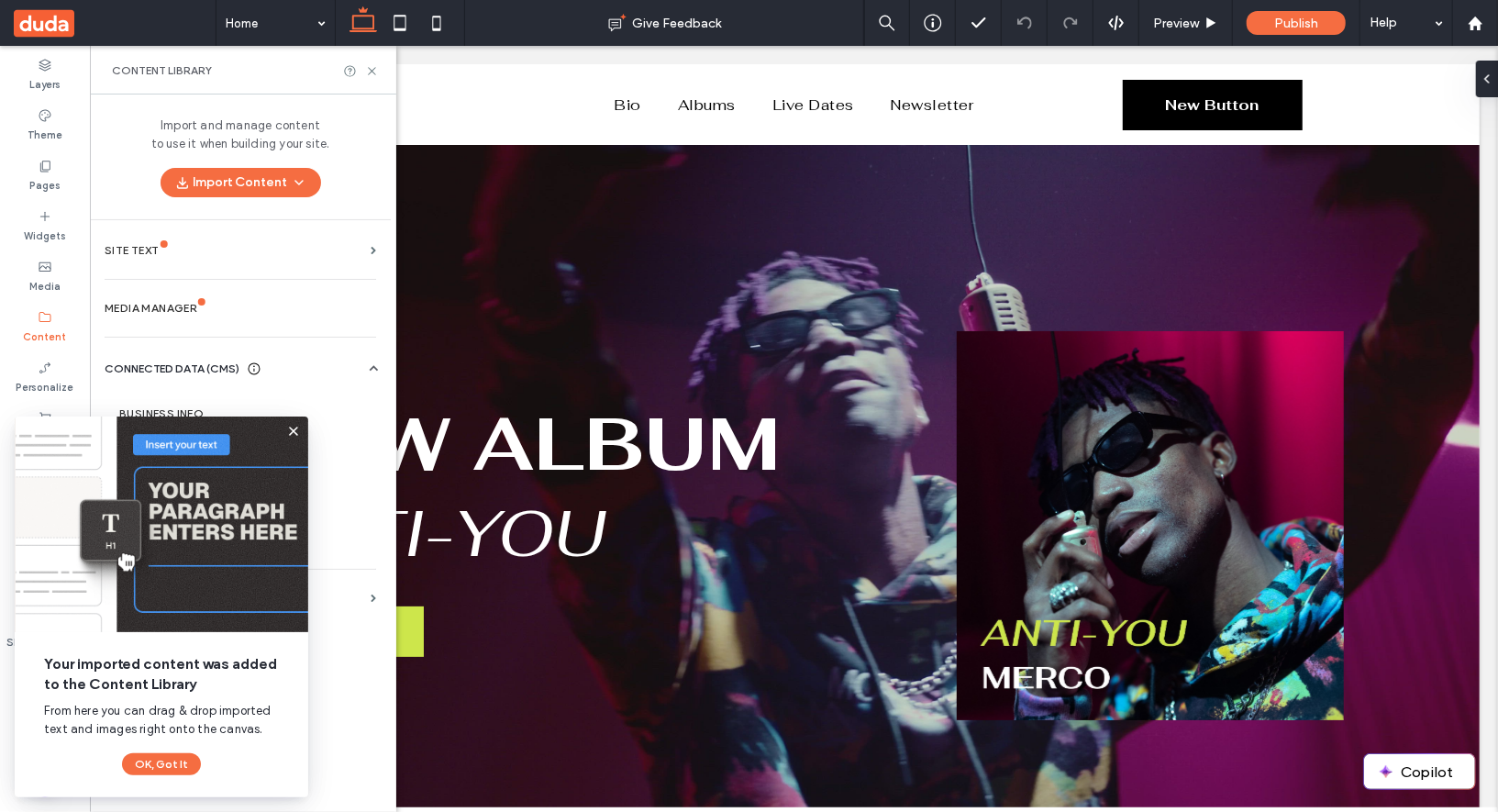
click at [292, 432] on use at bounding box center [294, 432] width 10 height 10
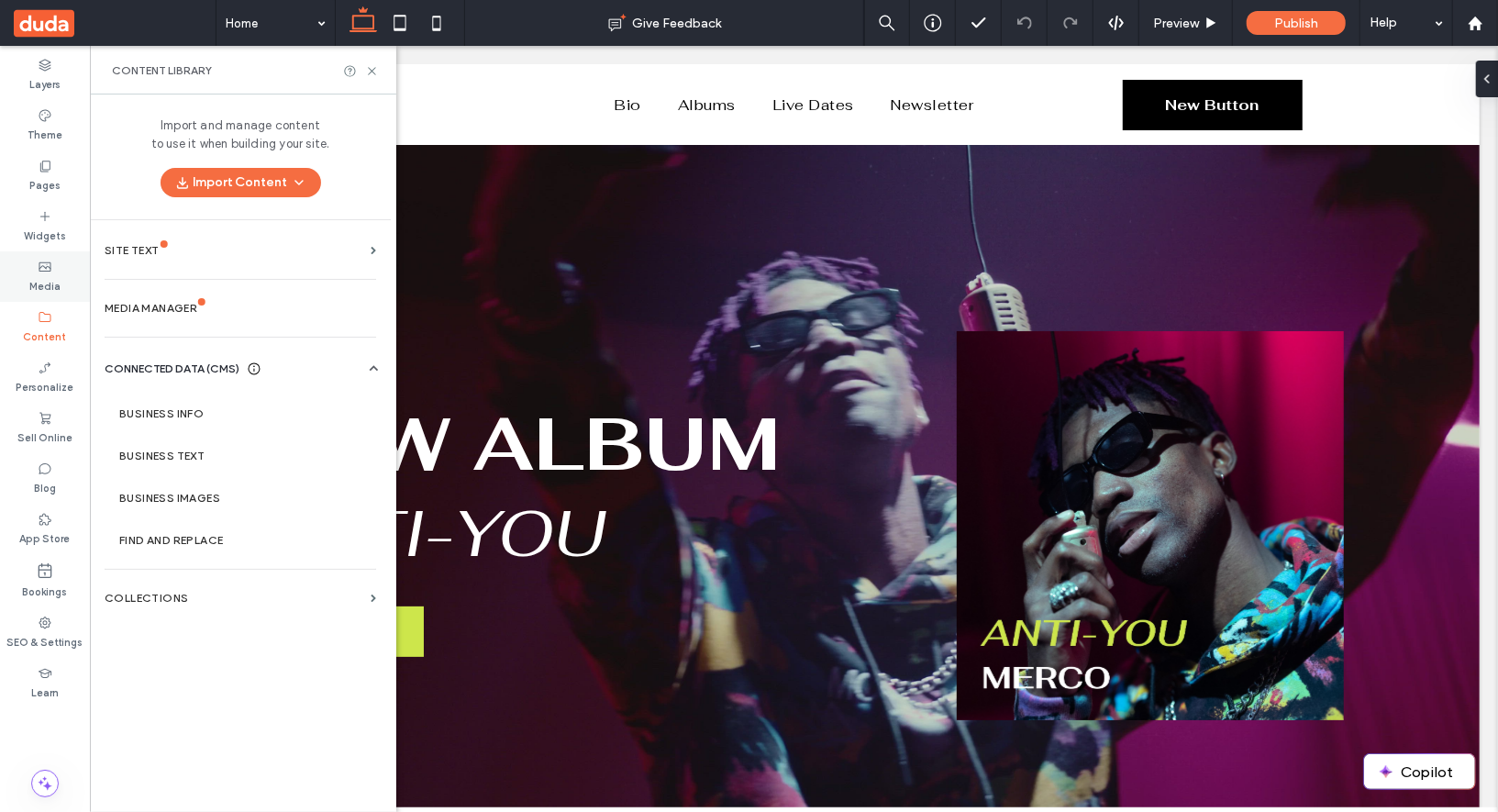
click at [49, 278] on label "Media" at bounding box center [44, 284] width 31 height 20
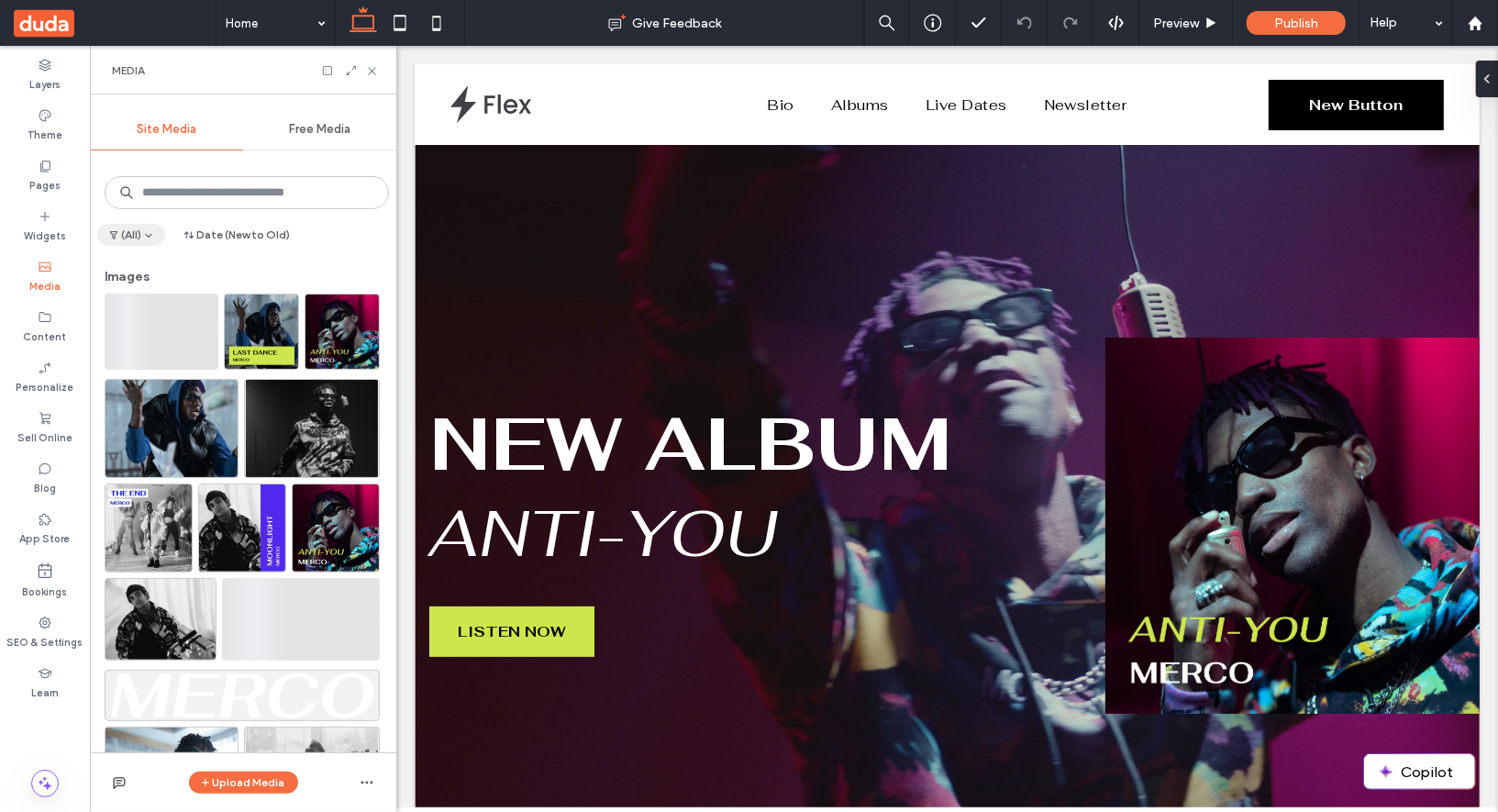
click at [137, 224] on button "(All)" at bounding box center [131, 234] width 67 height 22
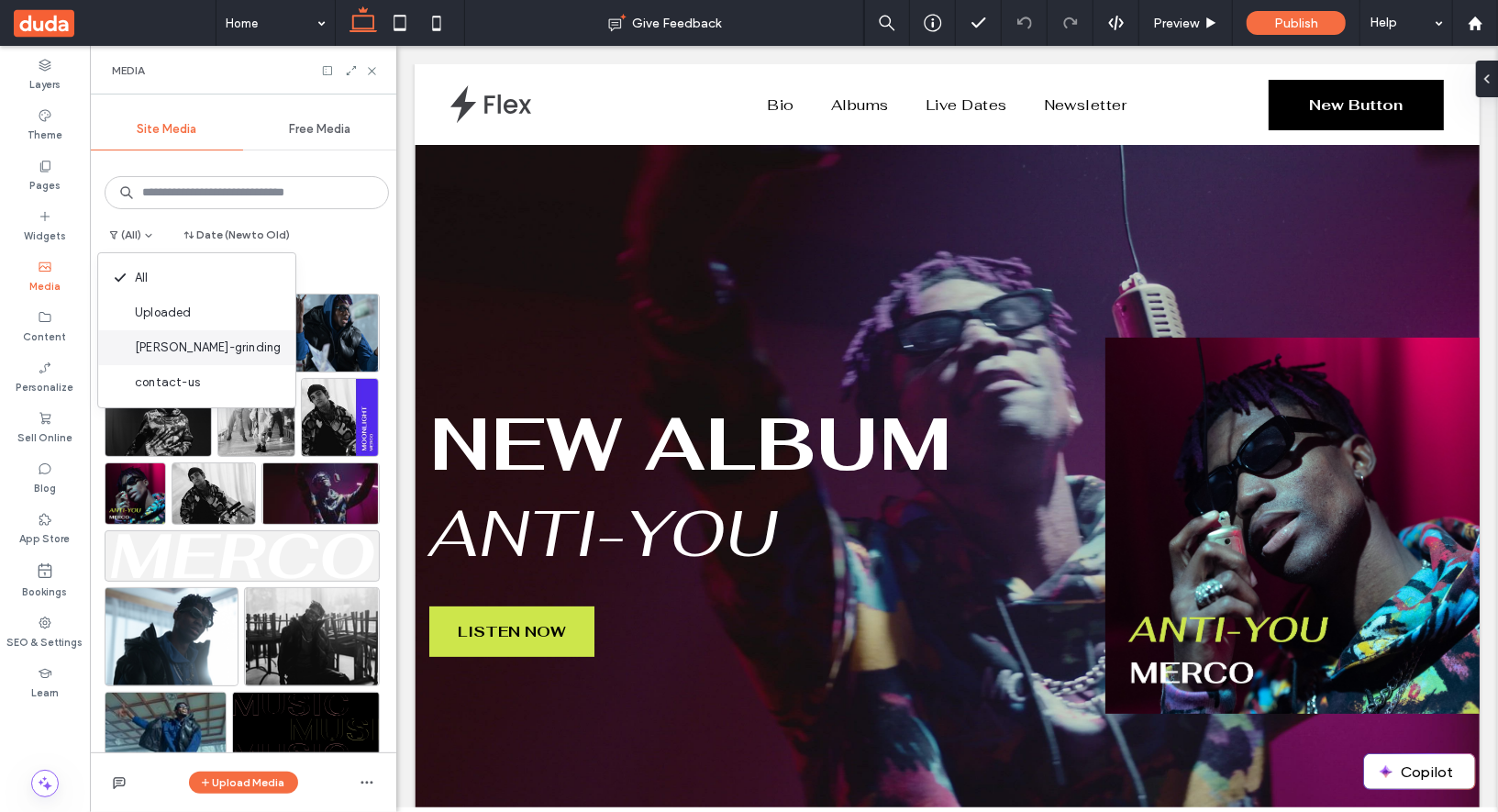
click at [148, 347] on span "[PERSON_NAME]-grinding" at bounding box center [207, 347] width 145 height 18
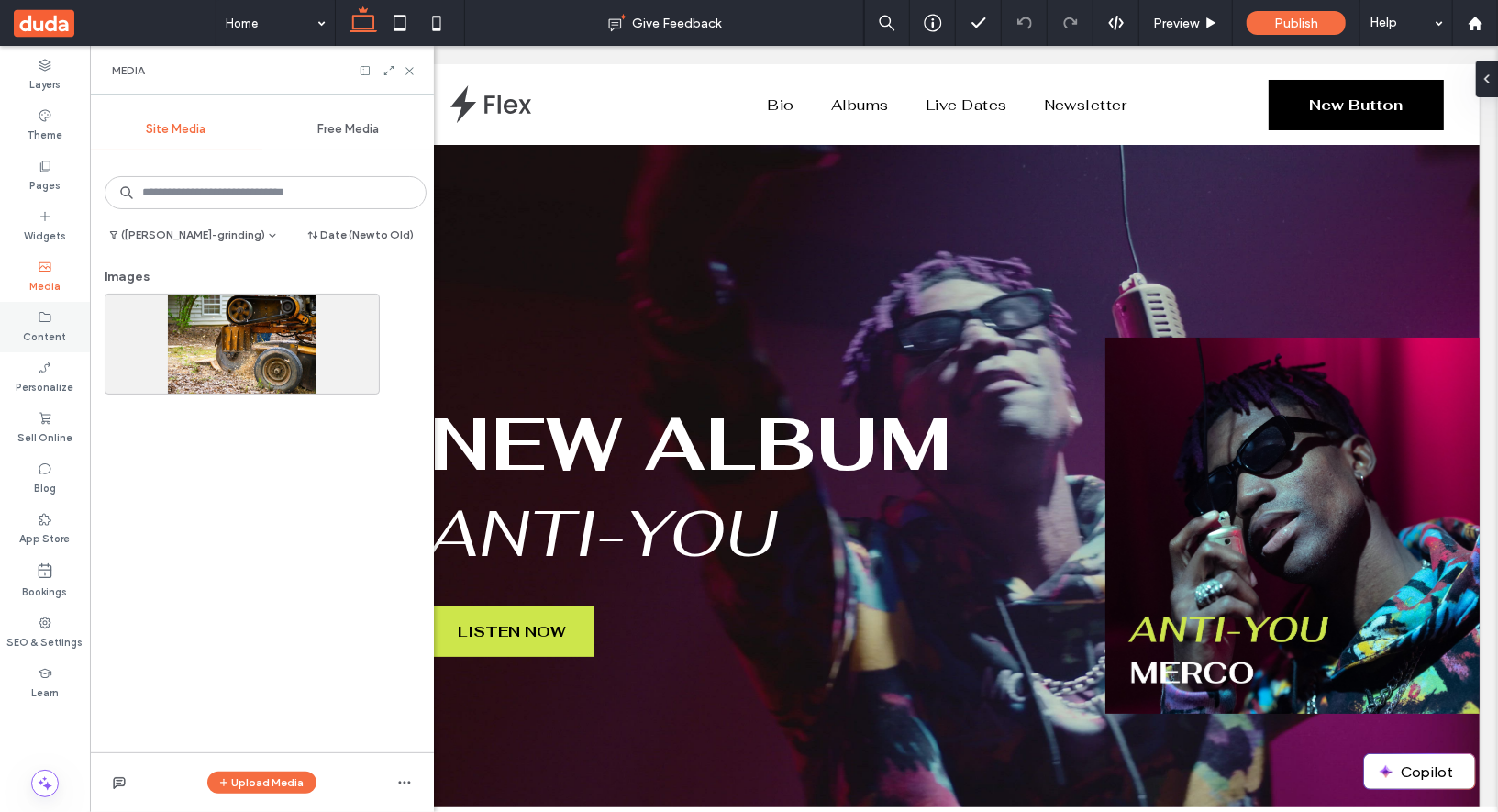
click at [52, 327] on label "Content" at bounding box center [45, 334] width 43 height 20
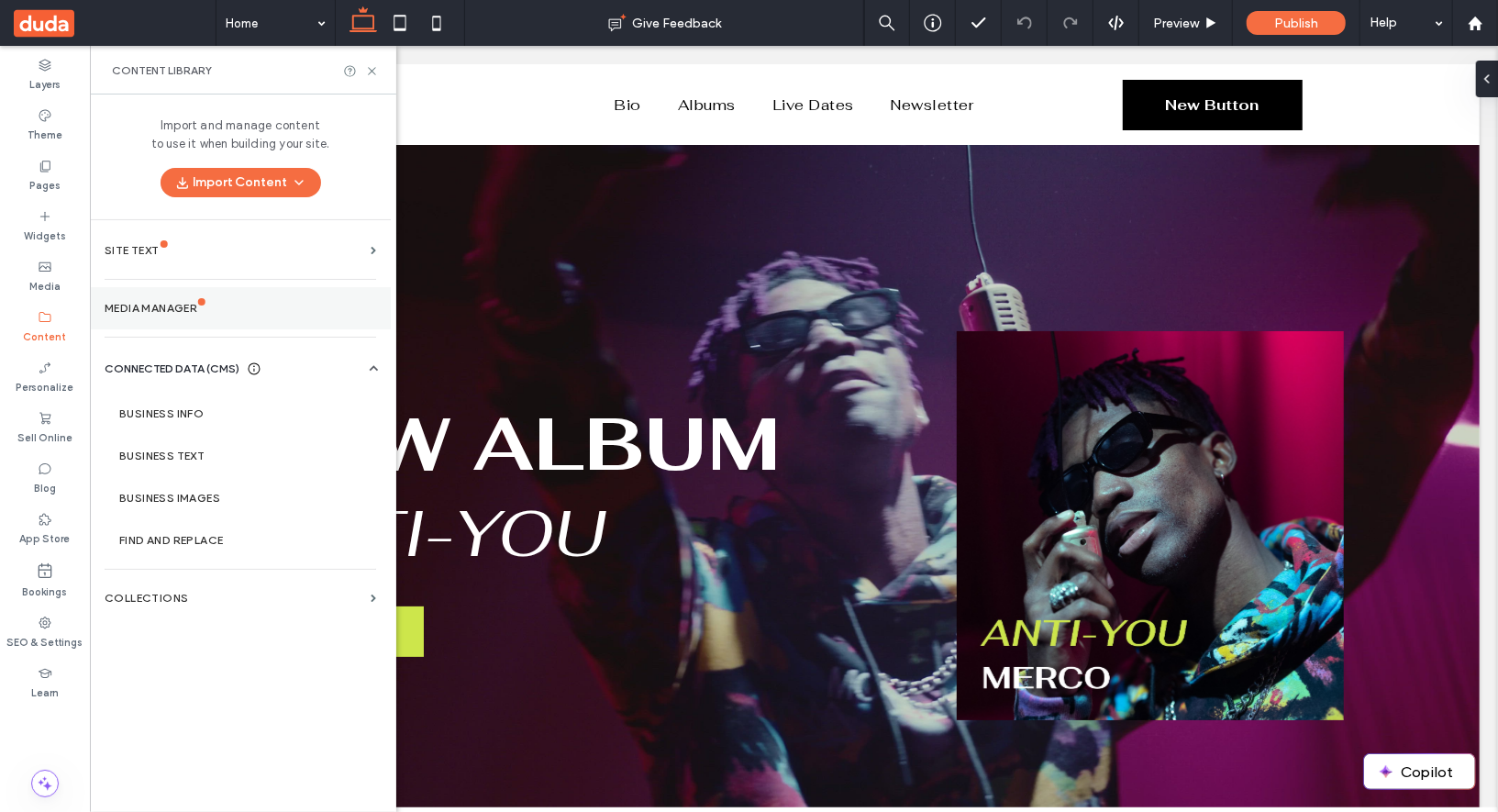
click at [175, 299] on section "Media Manager" at bounding box center [240, 308] width 301 height 42
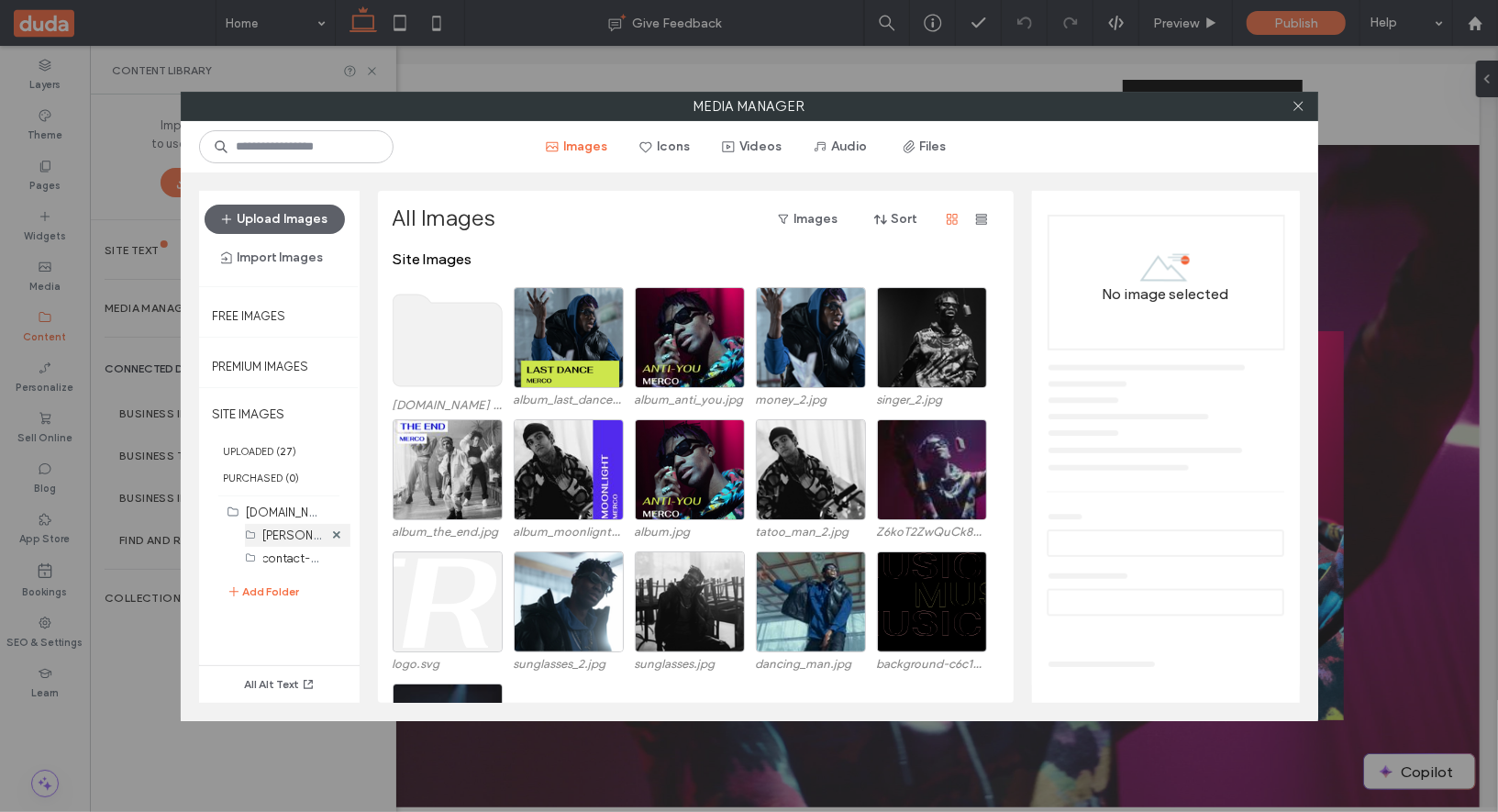
click at [303, 536] on label "[PERSON_NAME]-grinding (1)" at bounding box center [340, 535] width 155 height 17
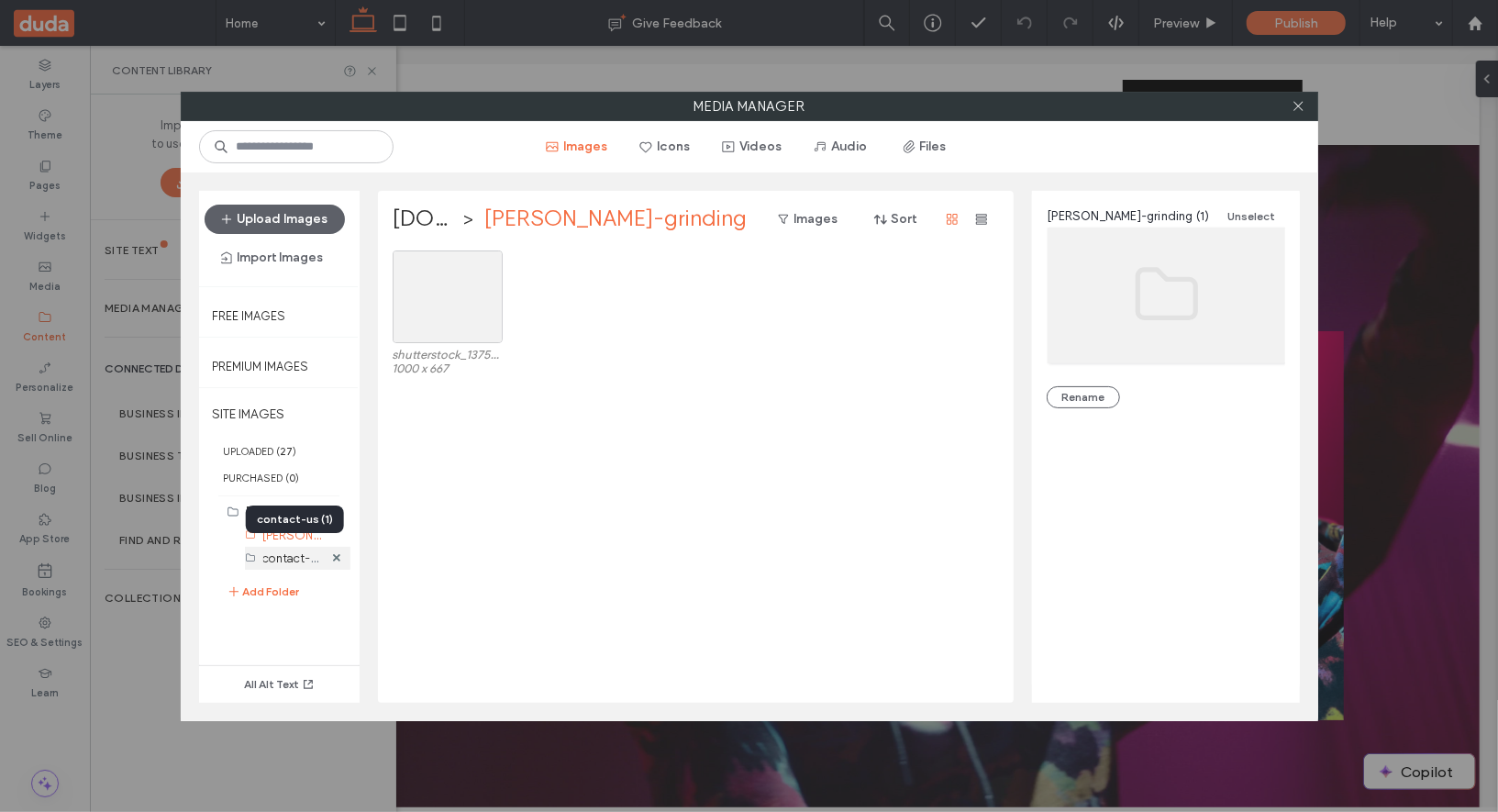
click at [302, 548] on label "contact-us (1)" at bounding box center [301, 557] width 75 height 17
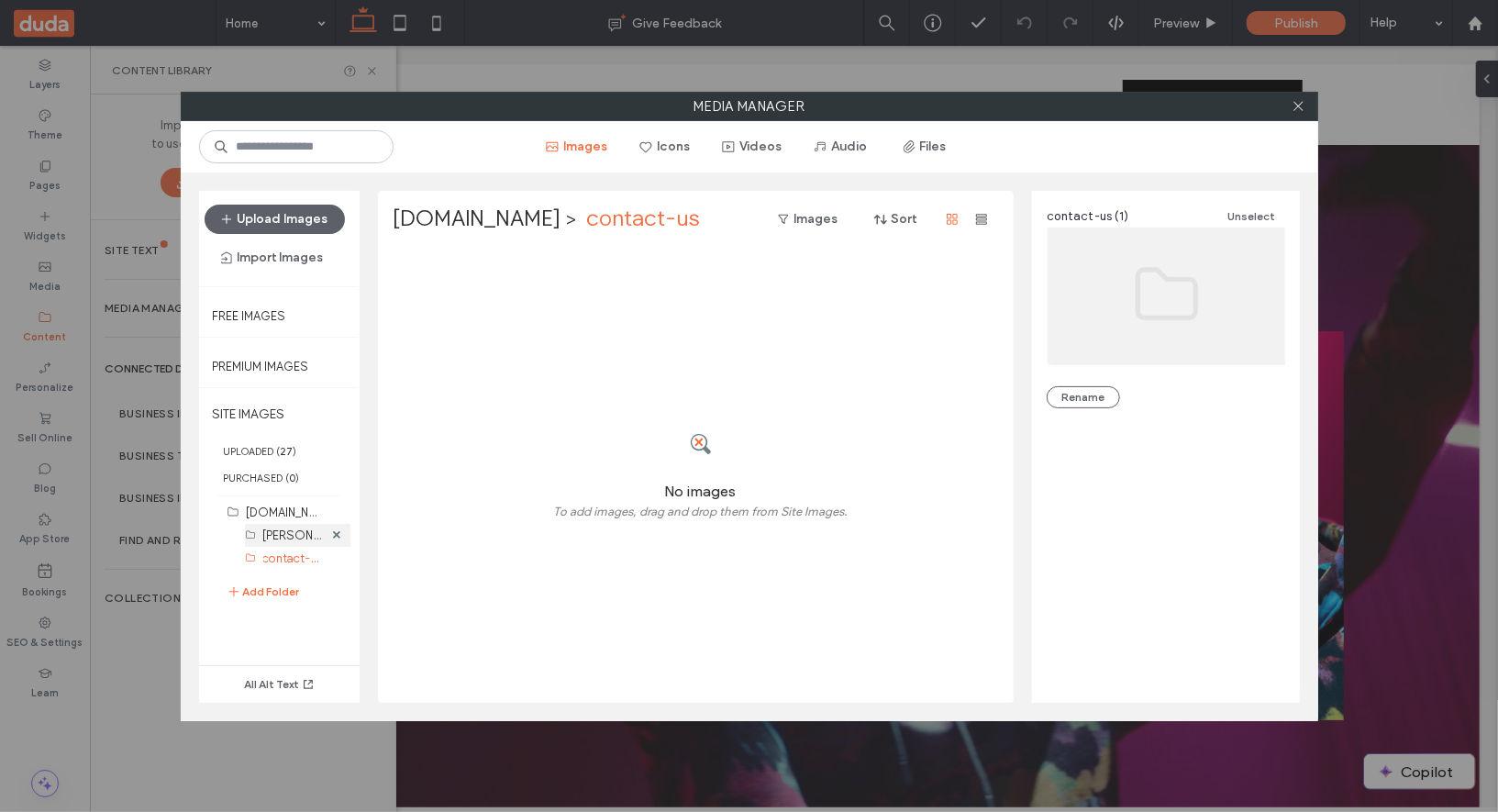
click at [286, 534] on label "[PERSON_NAME]-grinding (1)" at bounding box center [340, 535] width 155 height 17
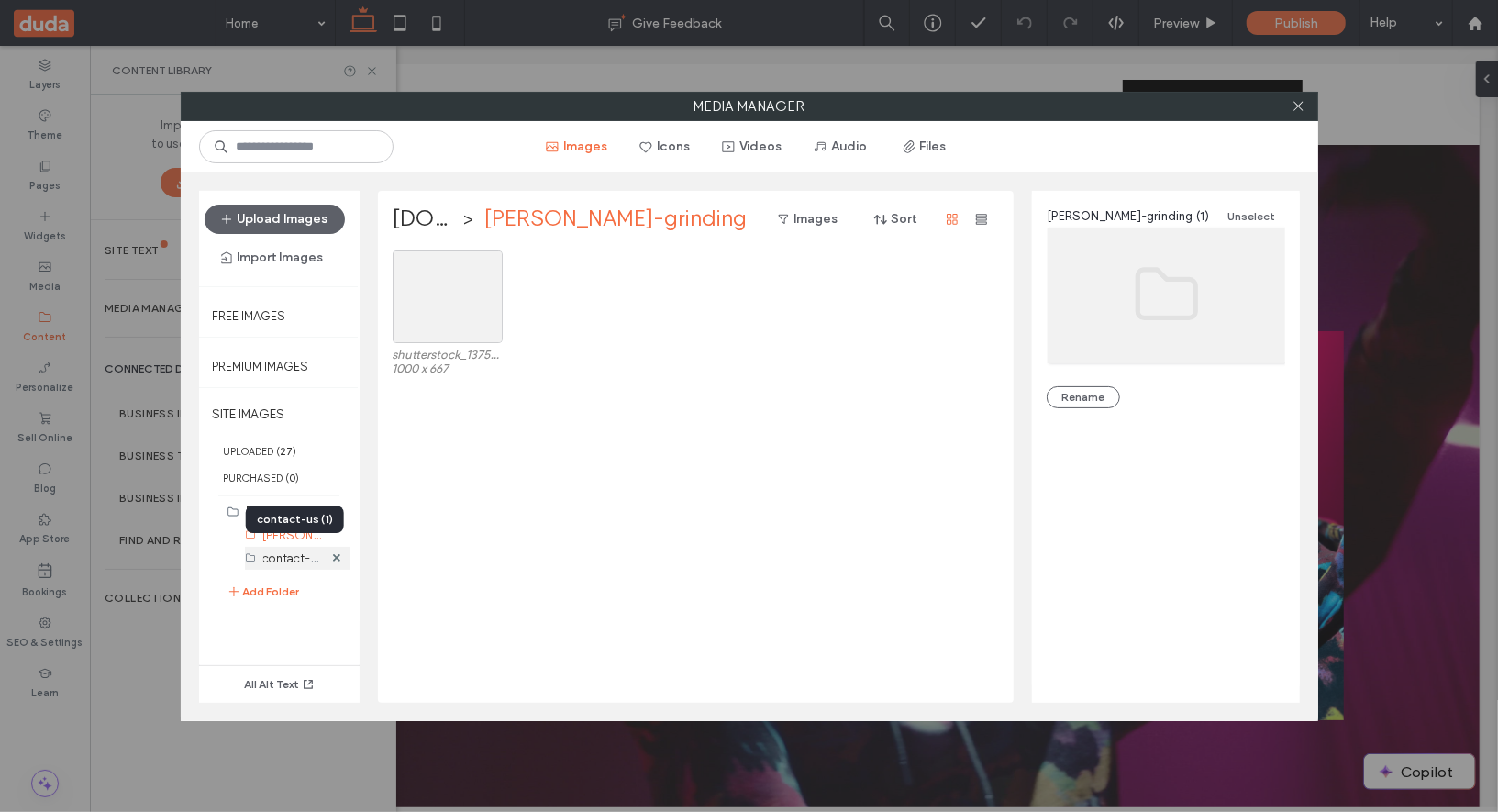
click at [286, 559] on label "contact-us (1)" at bounding box center [301, 557] width 75 height 17
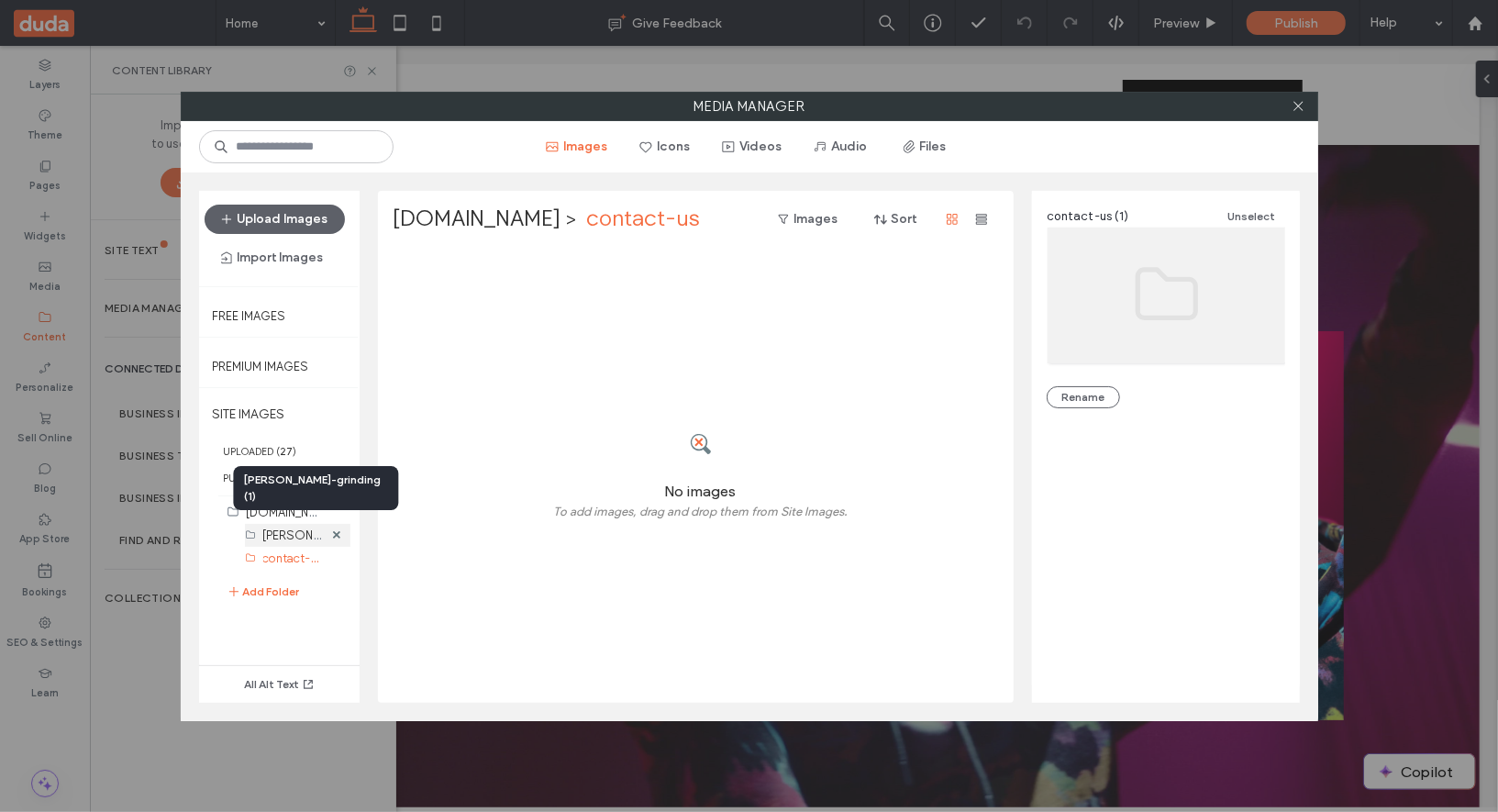
click at [296, 533] on label "[PERSON_NAME]-grinding (1)" at bounding box center [340, 535] width 155 height 17
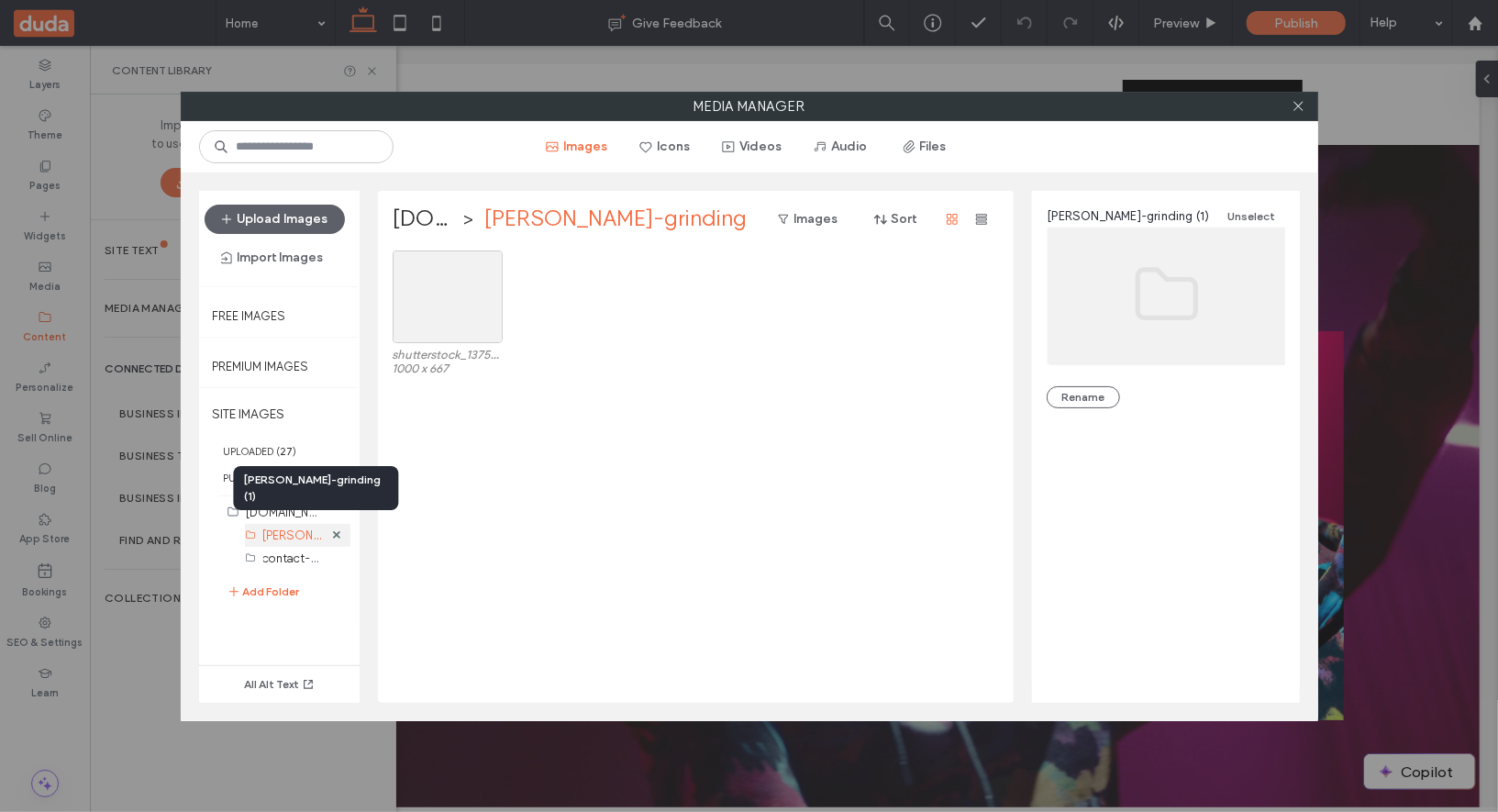
click at [296, 533] on label "[PERSON_NAME]-grinding (1)" at bounding box center [340, 535] width 155 height 17
click at [295, 549] on label "contact-us (1)" at bounding box center [301, 557] width 75 height 17
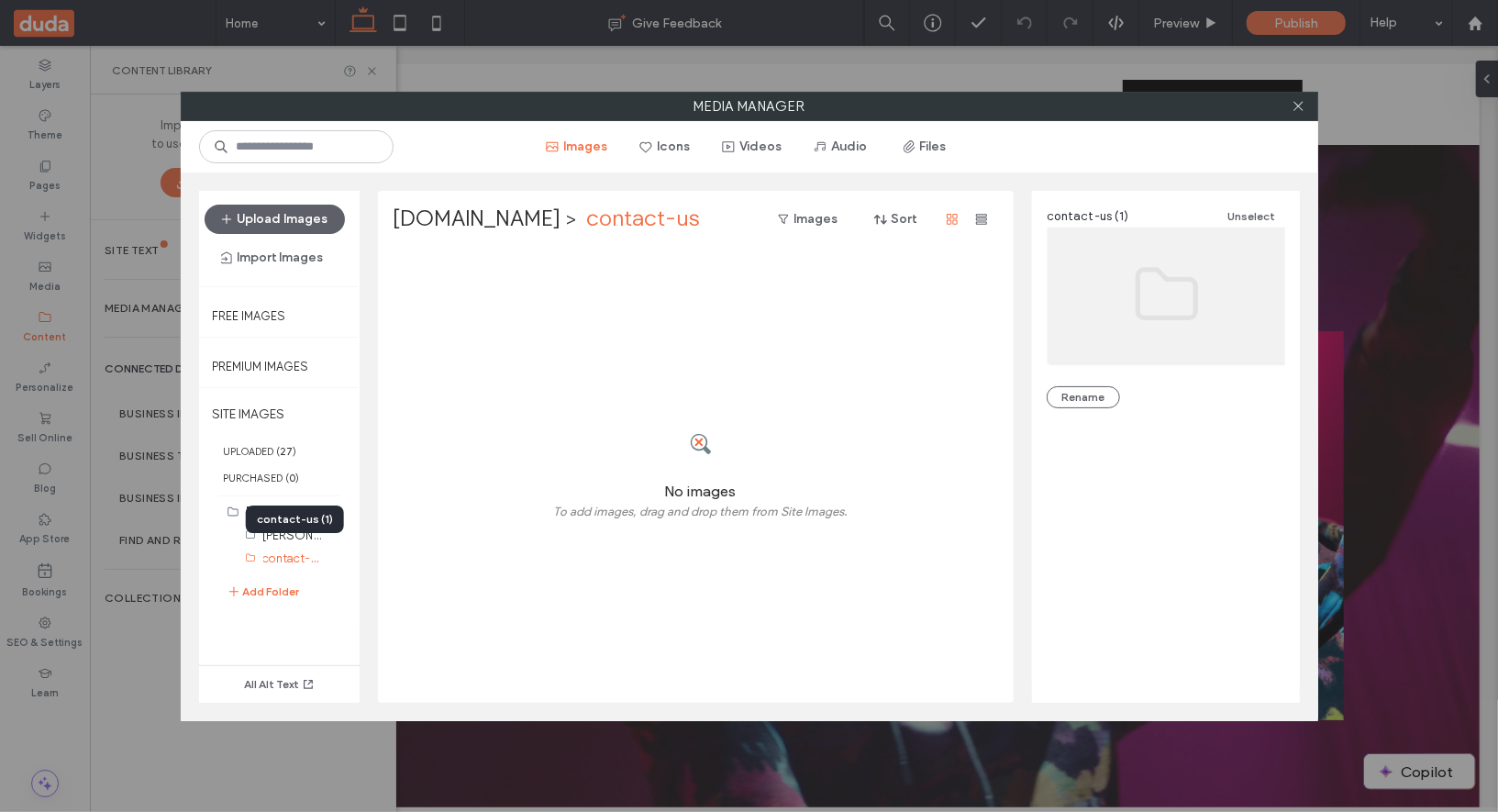
click at [295, 530] on div "contact-us (1)" at bounding box center [295, 519] width 98 height 28
click at [297, 525] on div "contact-us (1)" at bounding box center [295, 519] width 98 height 28
click at [282, 501] on div "[DOMAIN_NAME] (0)" at bounding box center [284, 512] width 76 height 23
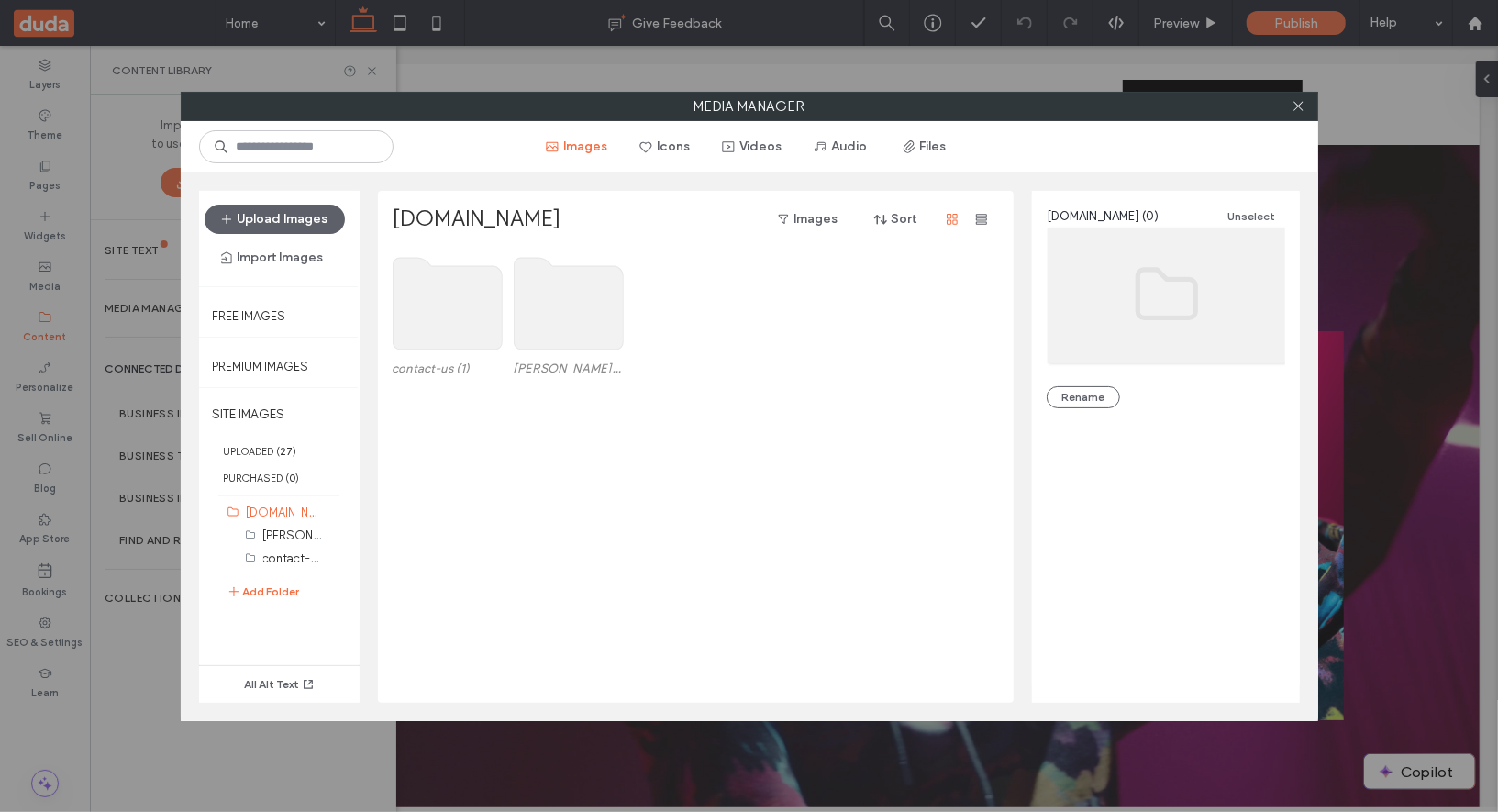
click at [604, 294] on use at bounding box center [567, 303] width 109 height 92
click at [1300, 112] on span at bounding box center [1299, 106] width 13 height 28
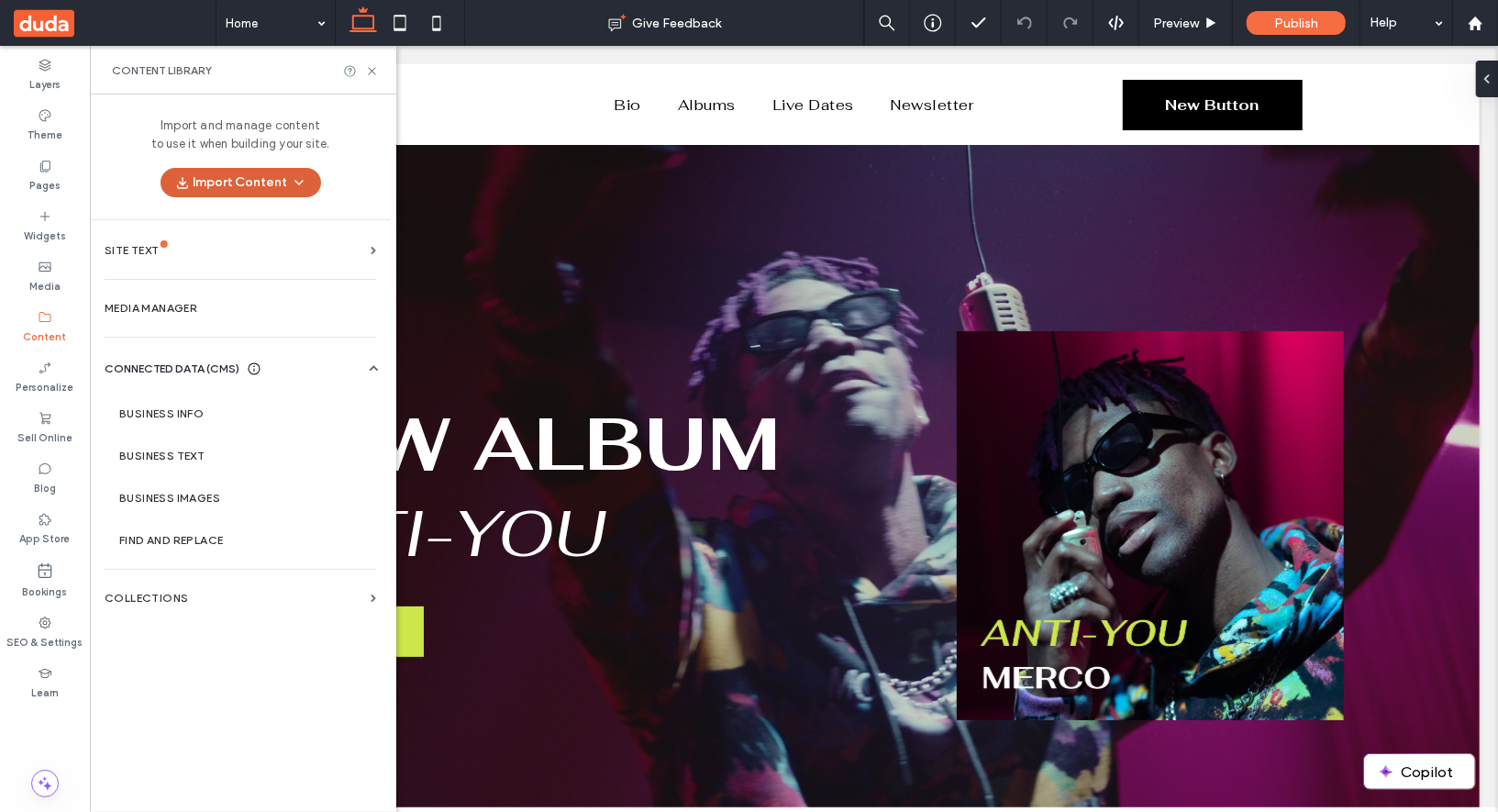
click at [278, 183] on button "Import Content" at bounding box center [241, 182] width 161 height 29
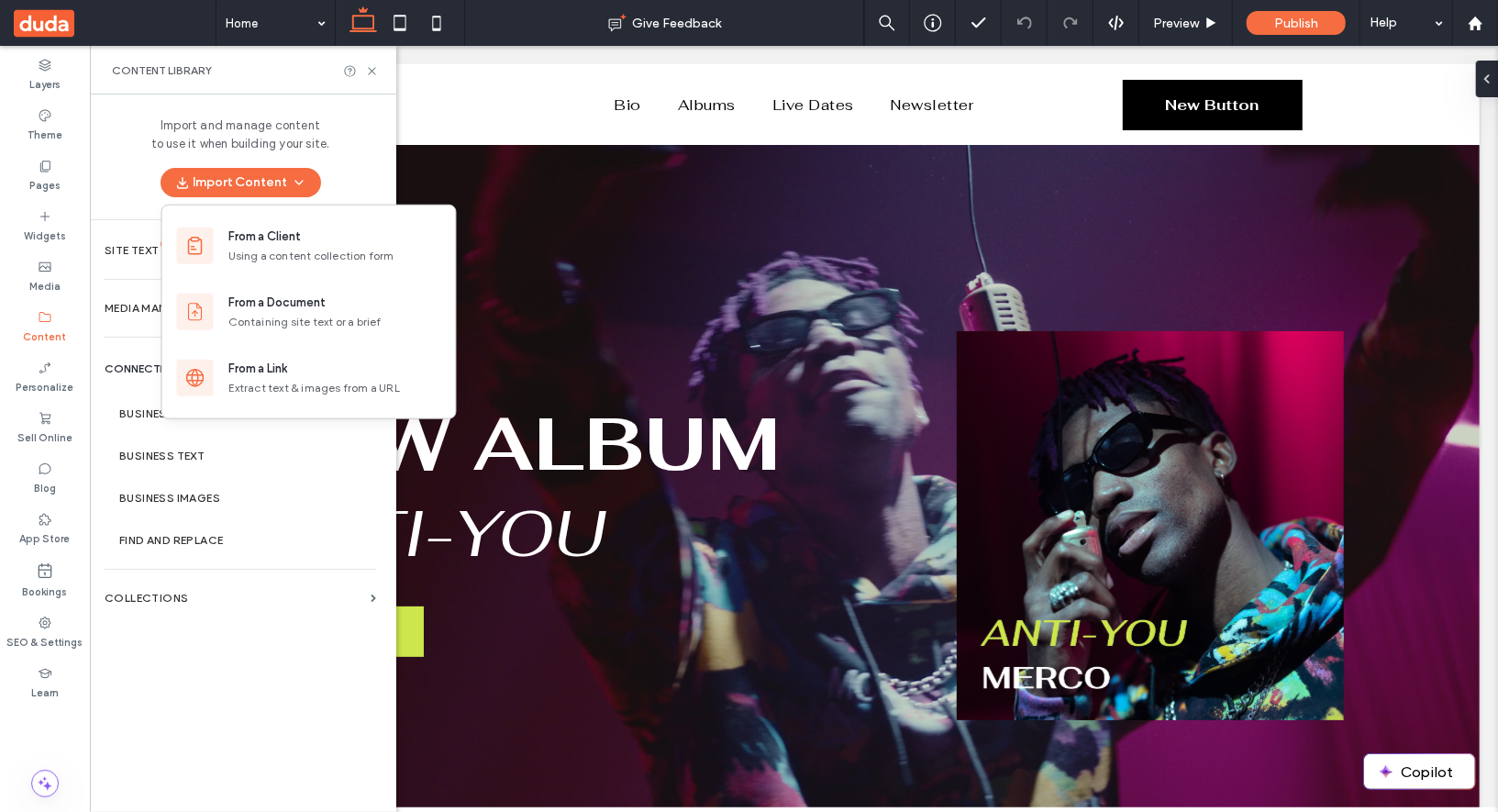
click at [127, 167] on div "Import and manage content to use it when building your site. Import Content" at bounding box center [240, 157] width 301 height 125
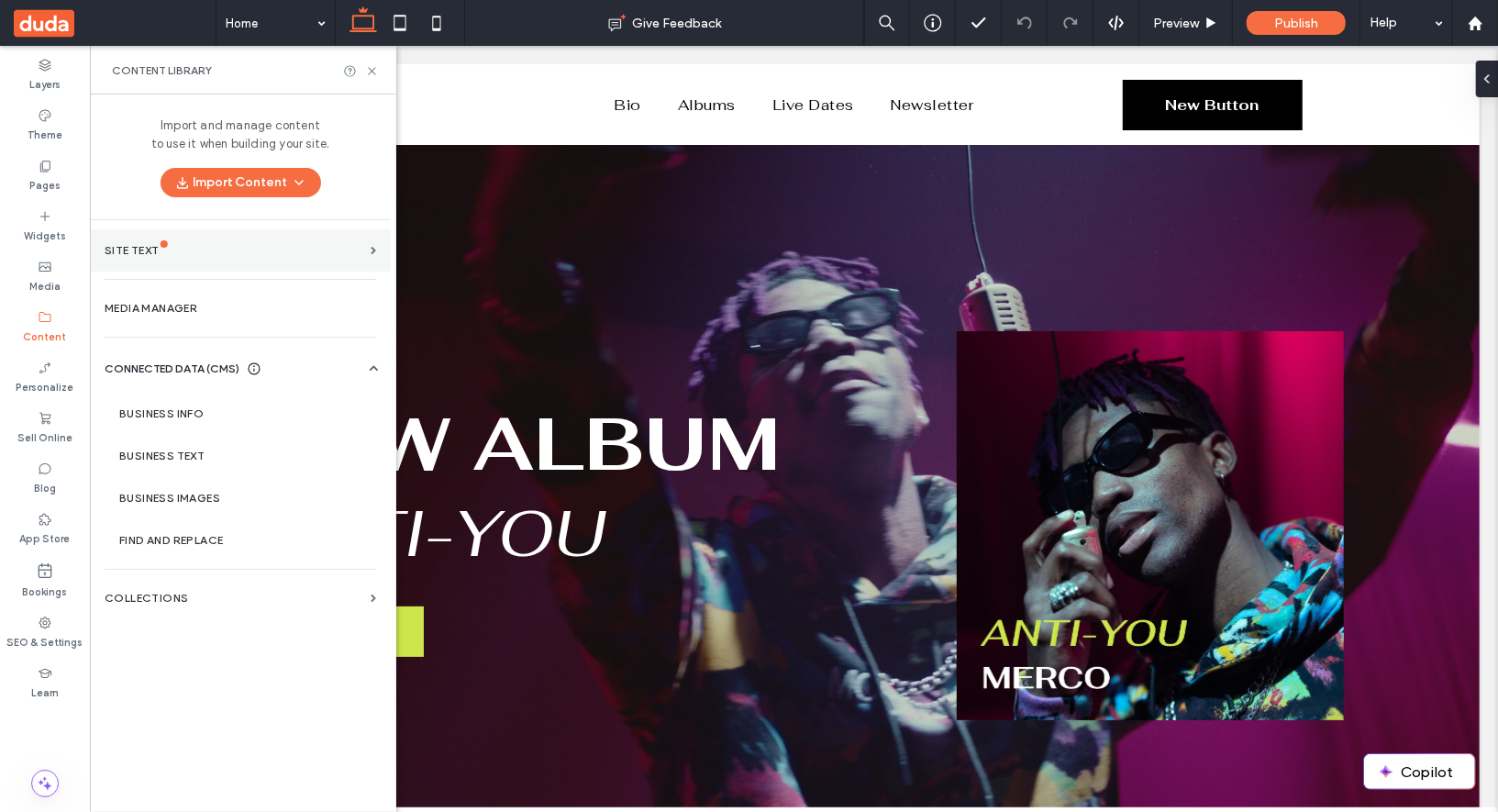
click at [169, 237] on section "Site Text" at bounding box center [240, 250] width 301 height 42
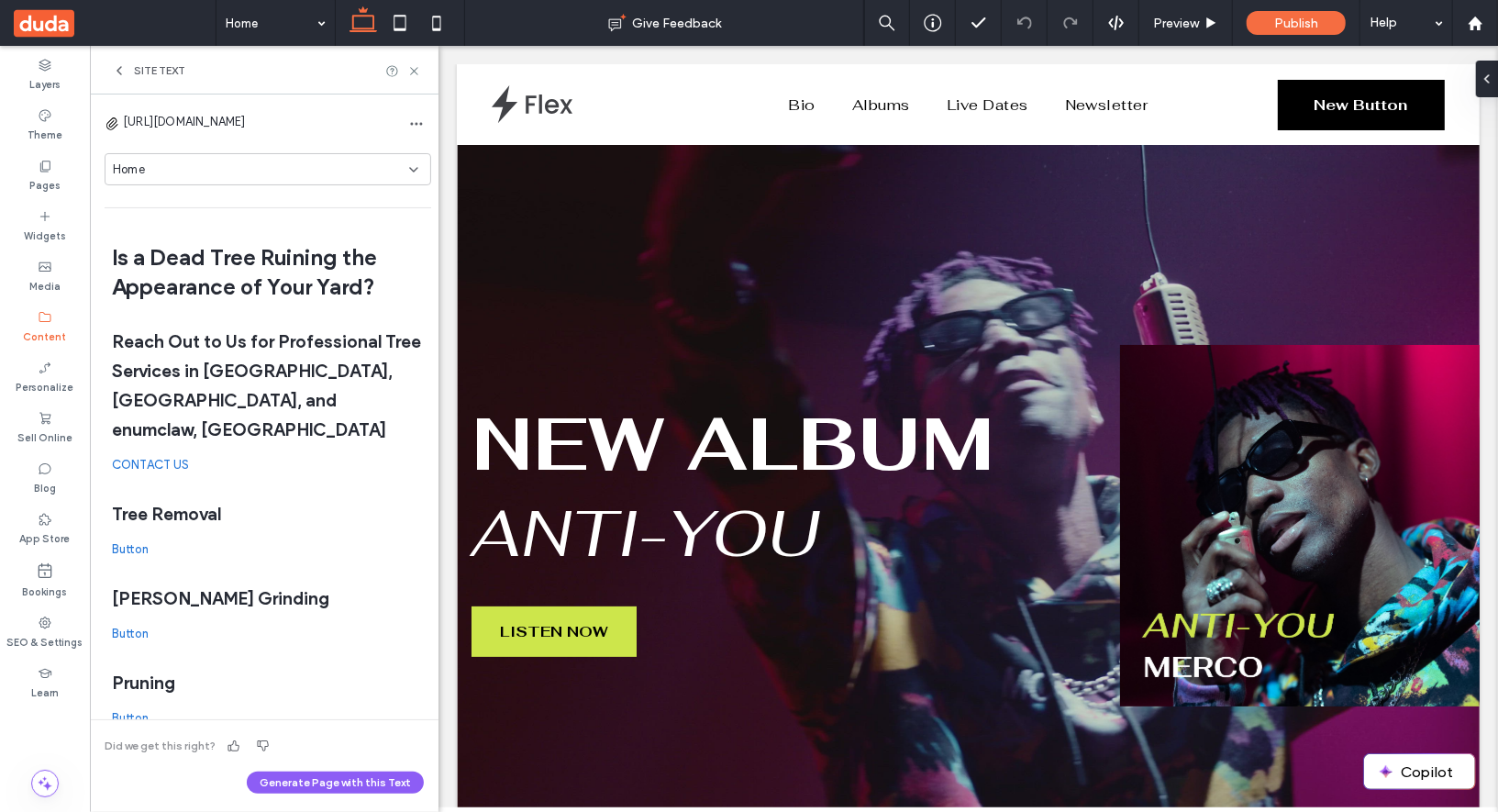
click at [242, 170] on div "Home" at bounding box center [261, 170] width 297 height 18
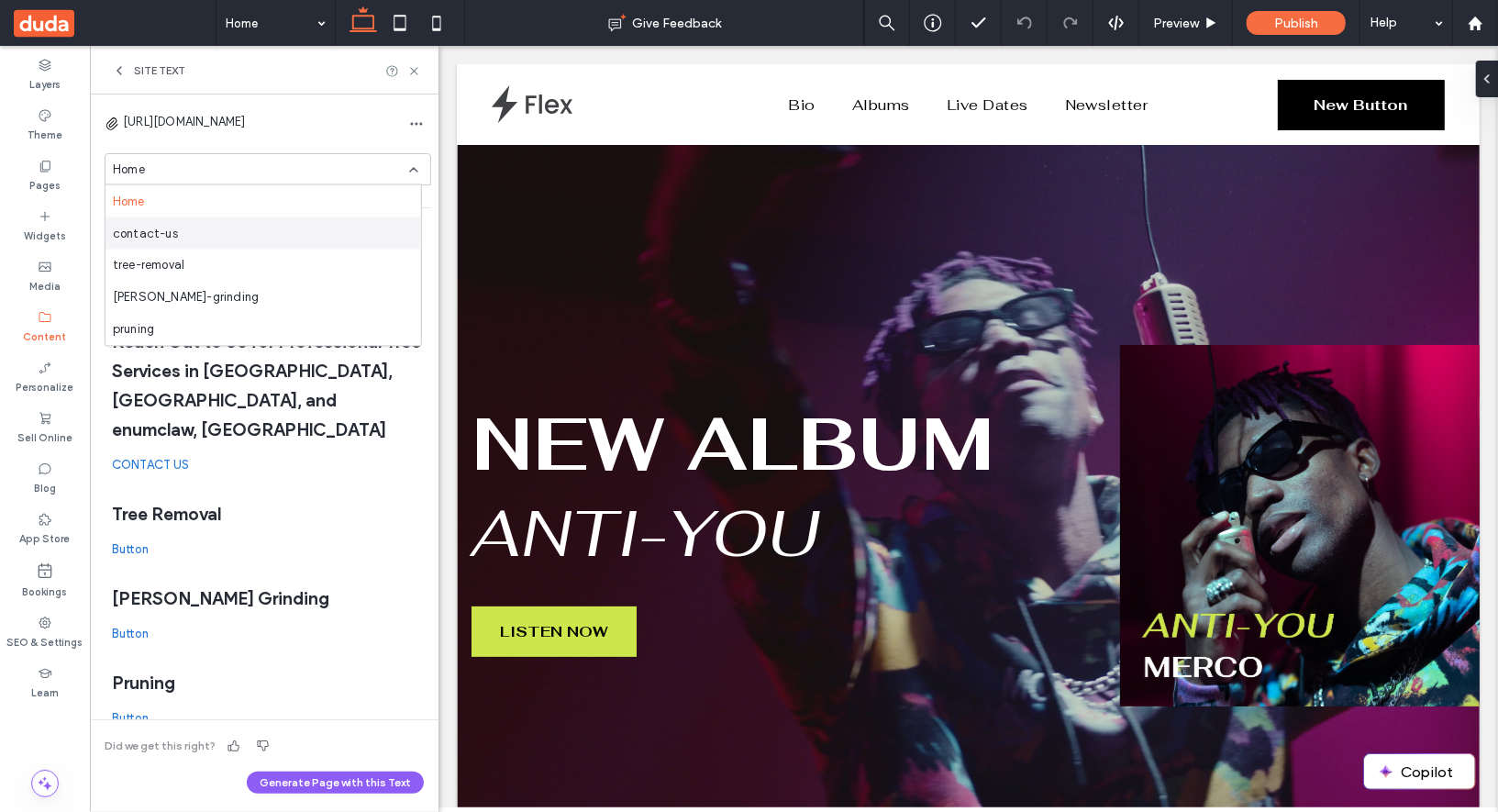
click at [228, 231] on div "contact-us" at bounding box center [264, 233] width 316 height 32
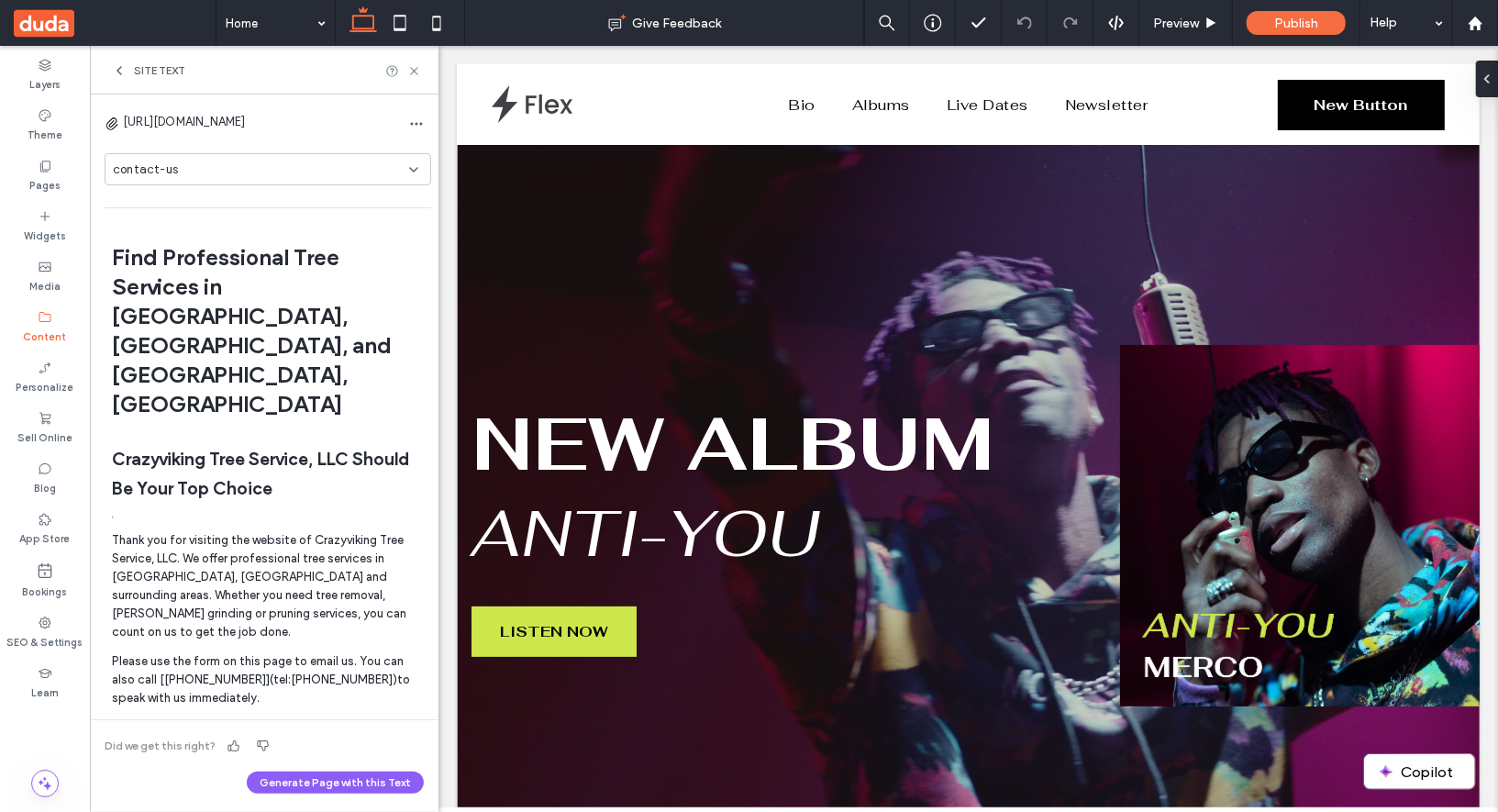
click at [246, 121] on span "[URL][DOMAIN_NAME]" at bounding box center [185, 121] width 123 height 18
click at [284, 171] on div "contact-us" at bounding box center [261, 170] width 297 height 18
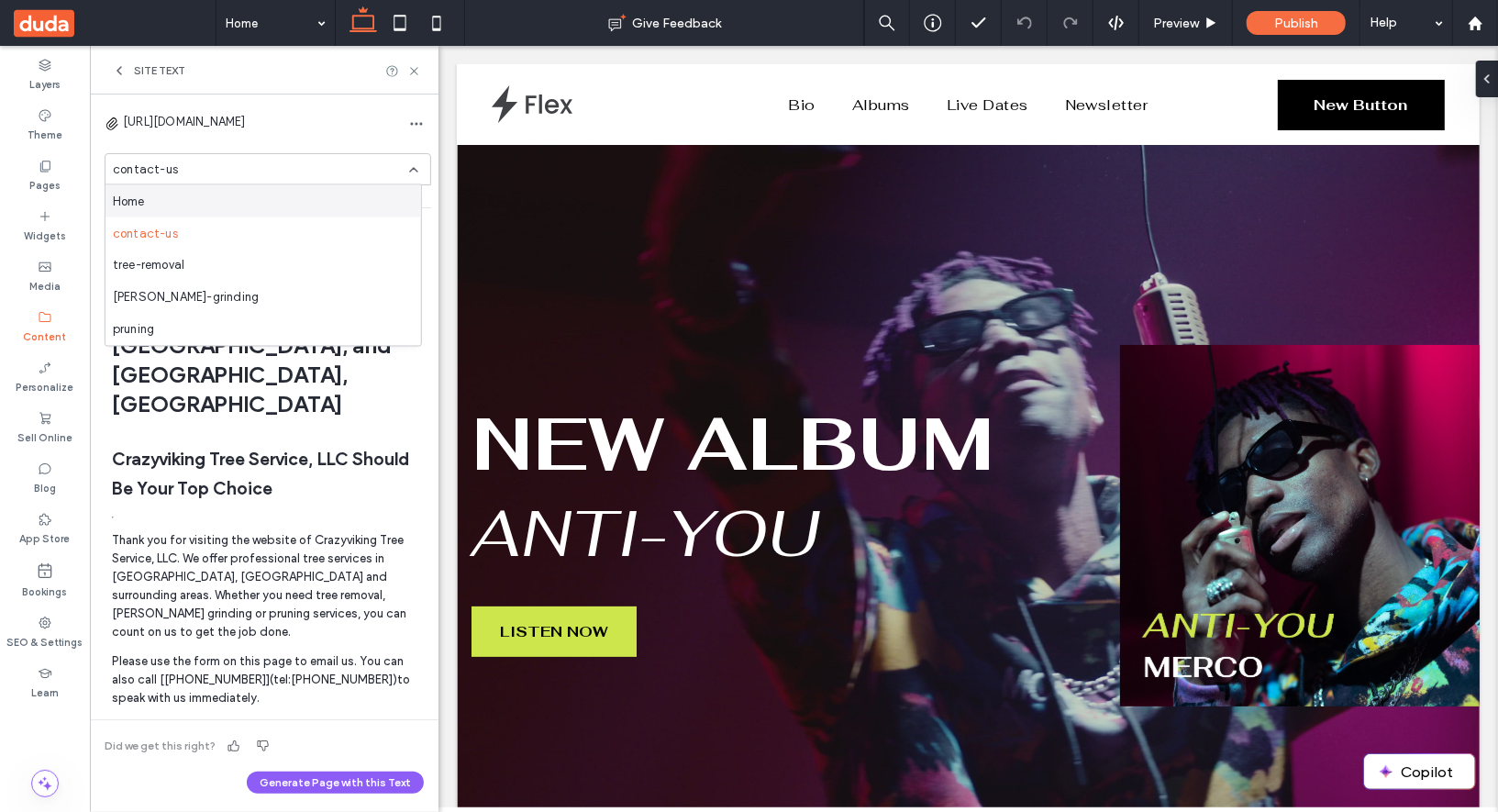
click at [268, 204] on div "Home" at bounding box center [264, 200] width 316 height 32
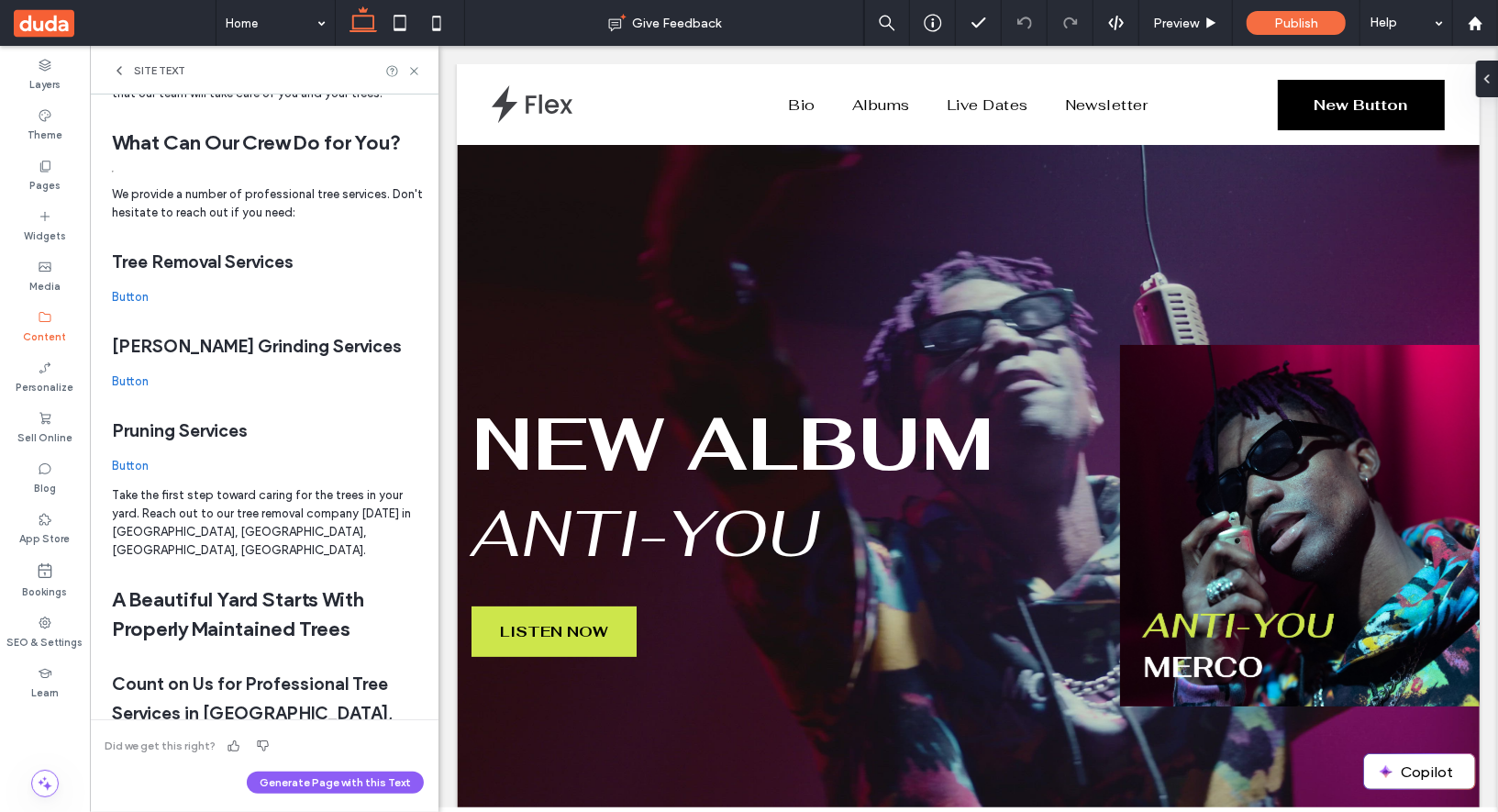
scroll to position [1332, 0]
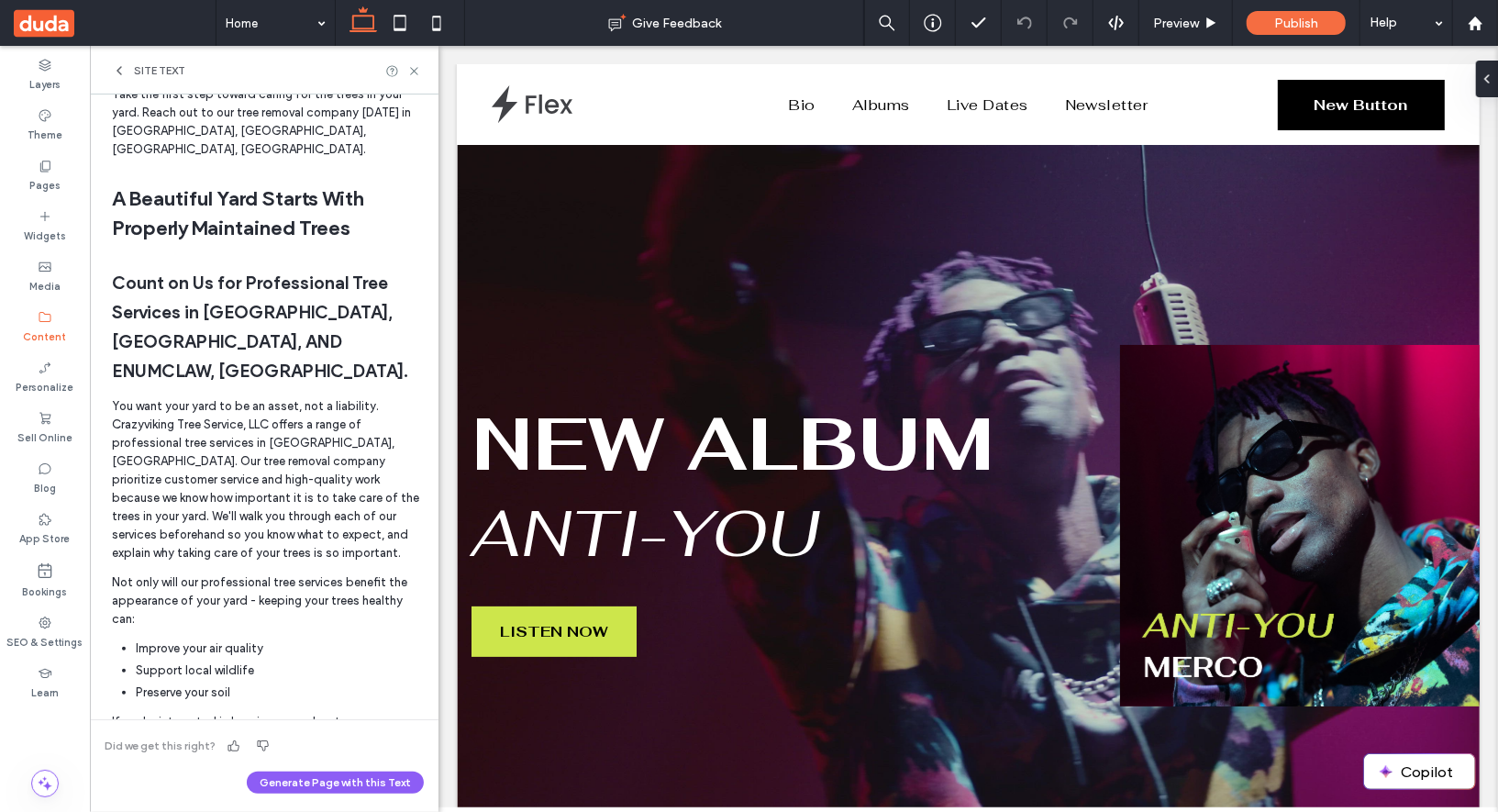
click at [421, 75] on div "Site Text" at bounding box center [264, 70] width 349 height 48
click at [420, 74] on icon at bounding box center [414, 71] width 13 height 13
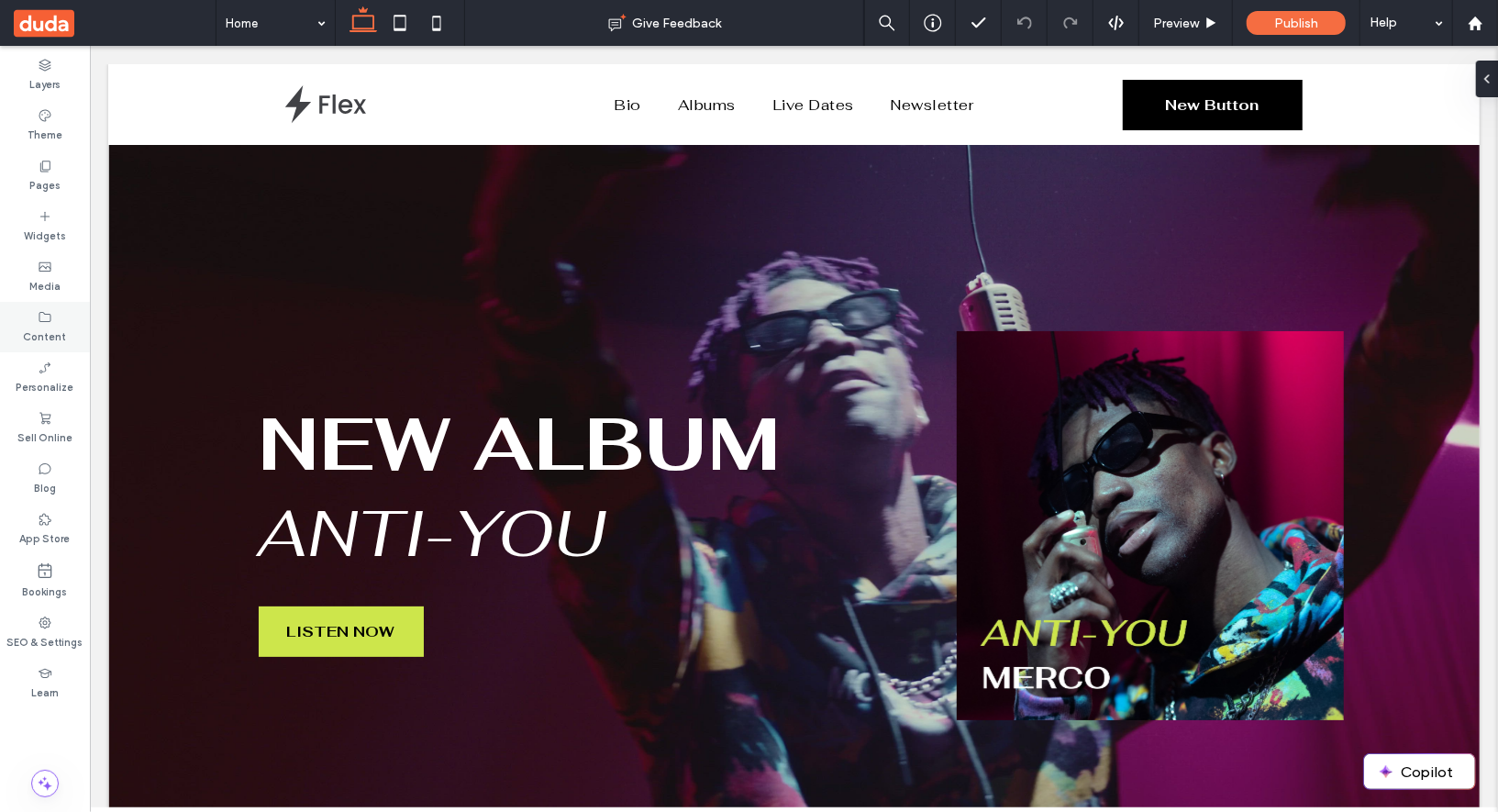
click at [41, 326] on label "Content" at bounding box center [45, 334] width 43 height 20
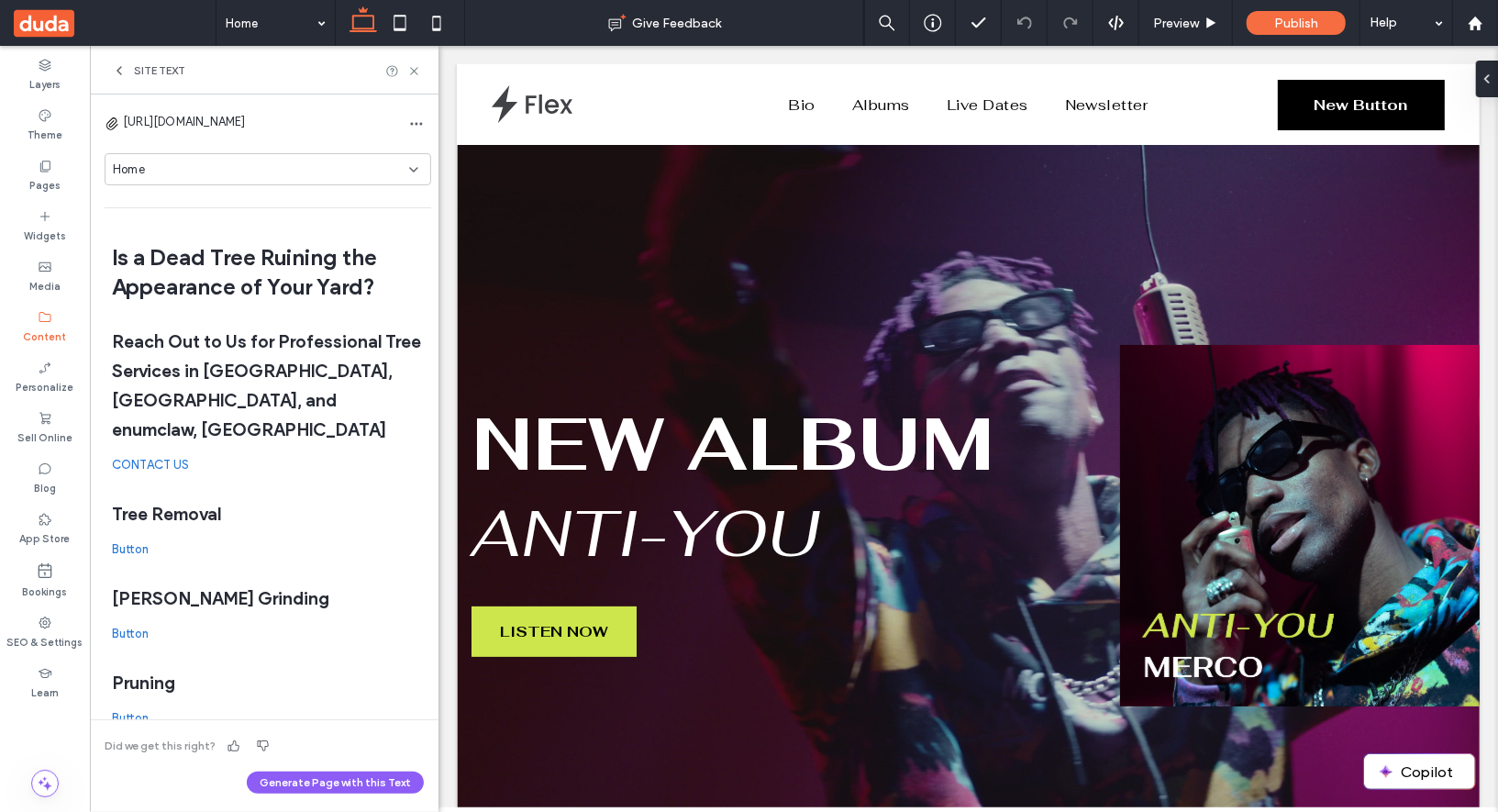
click at [130, 67] on div "Site Text" at bounding box center [148, 70] width 73 height 14
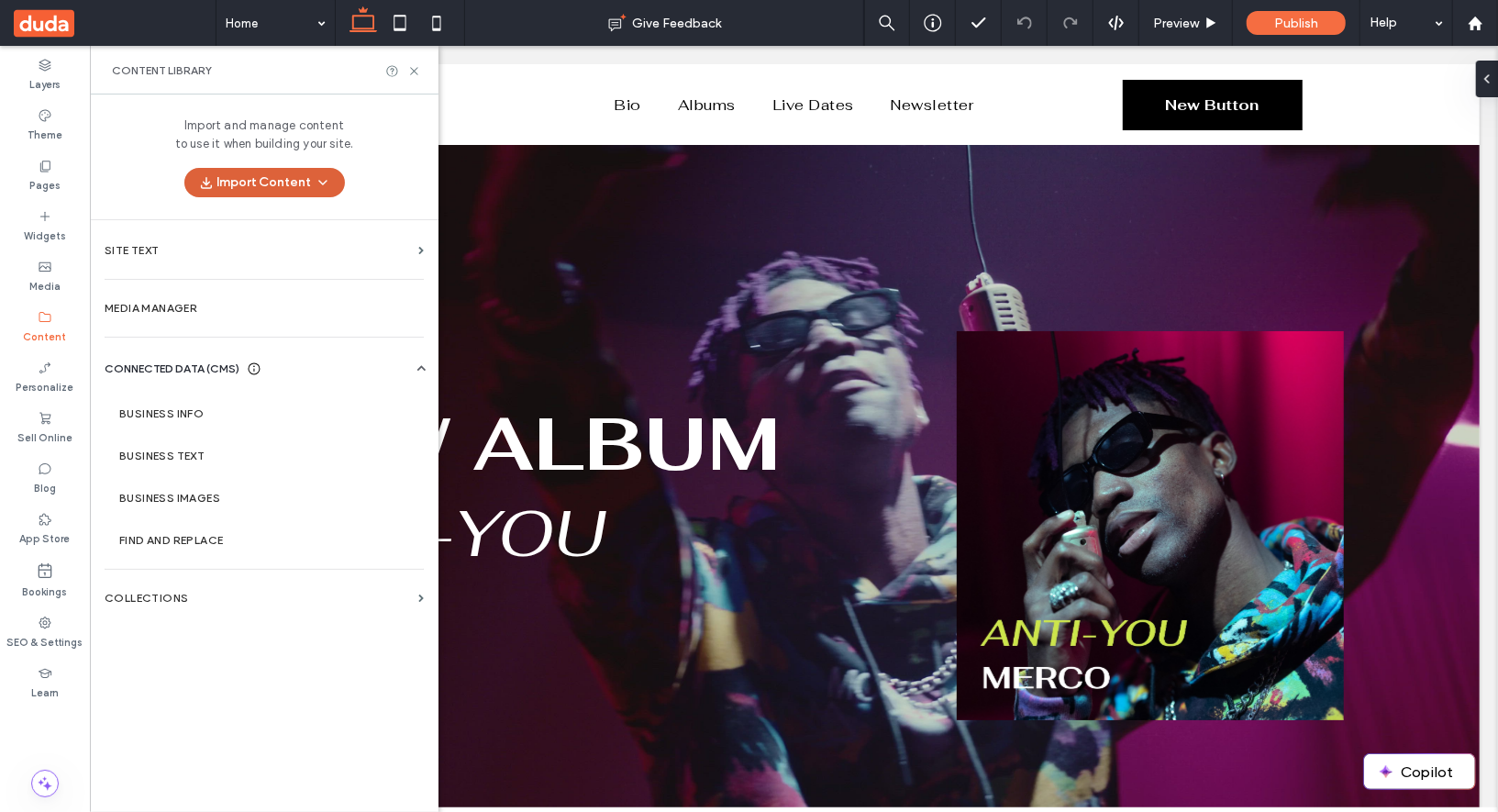
click at [243, 186] on button "Import Content" at bounding box center [264, 182] width 161 height 29
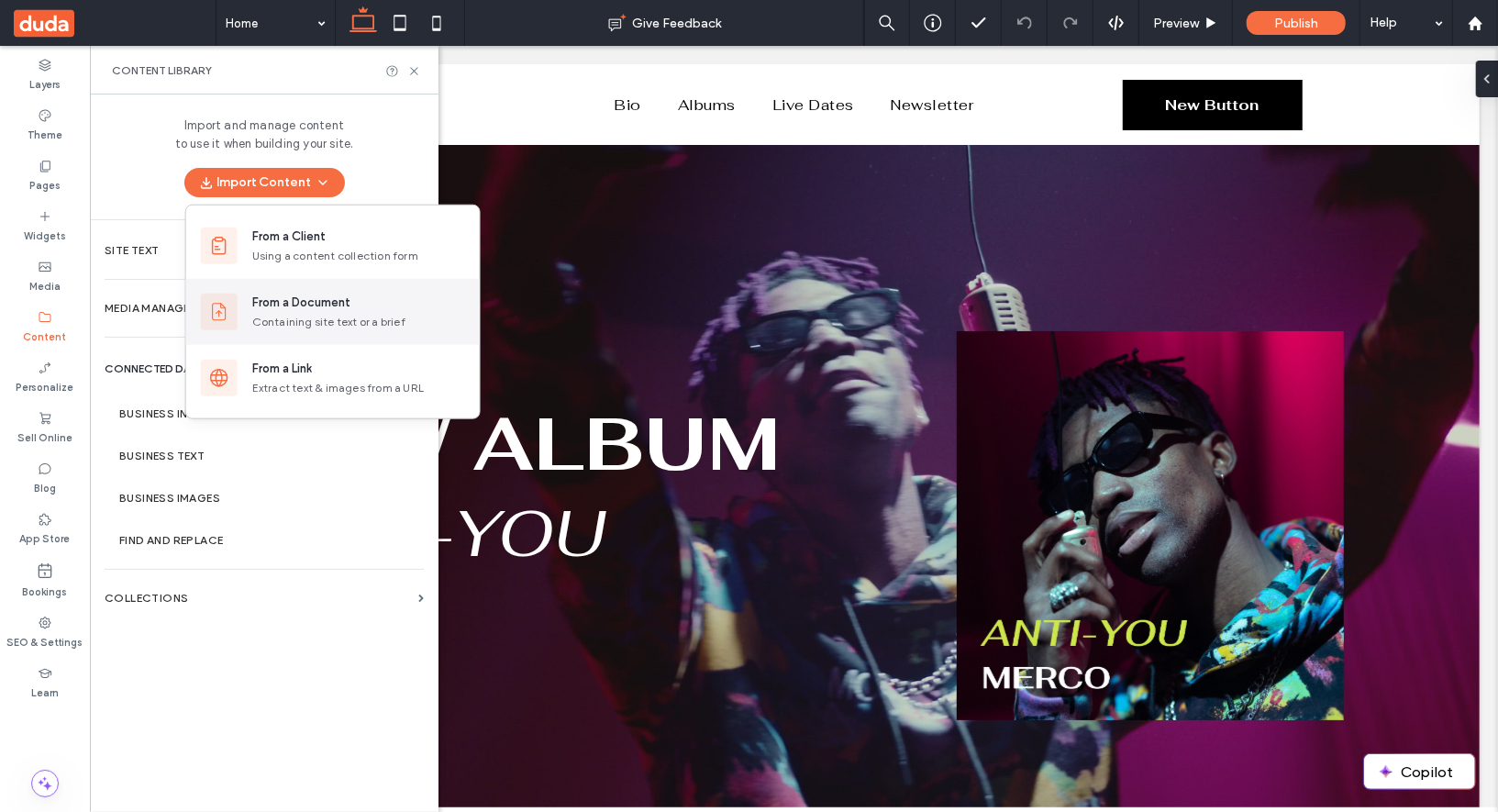
click at [318, 316] on div "Containing site text or a brief" at bounding box center [358, 322] width 213 height 16
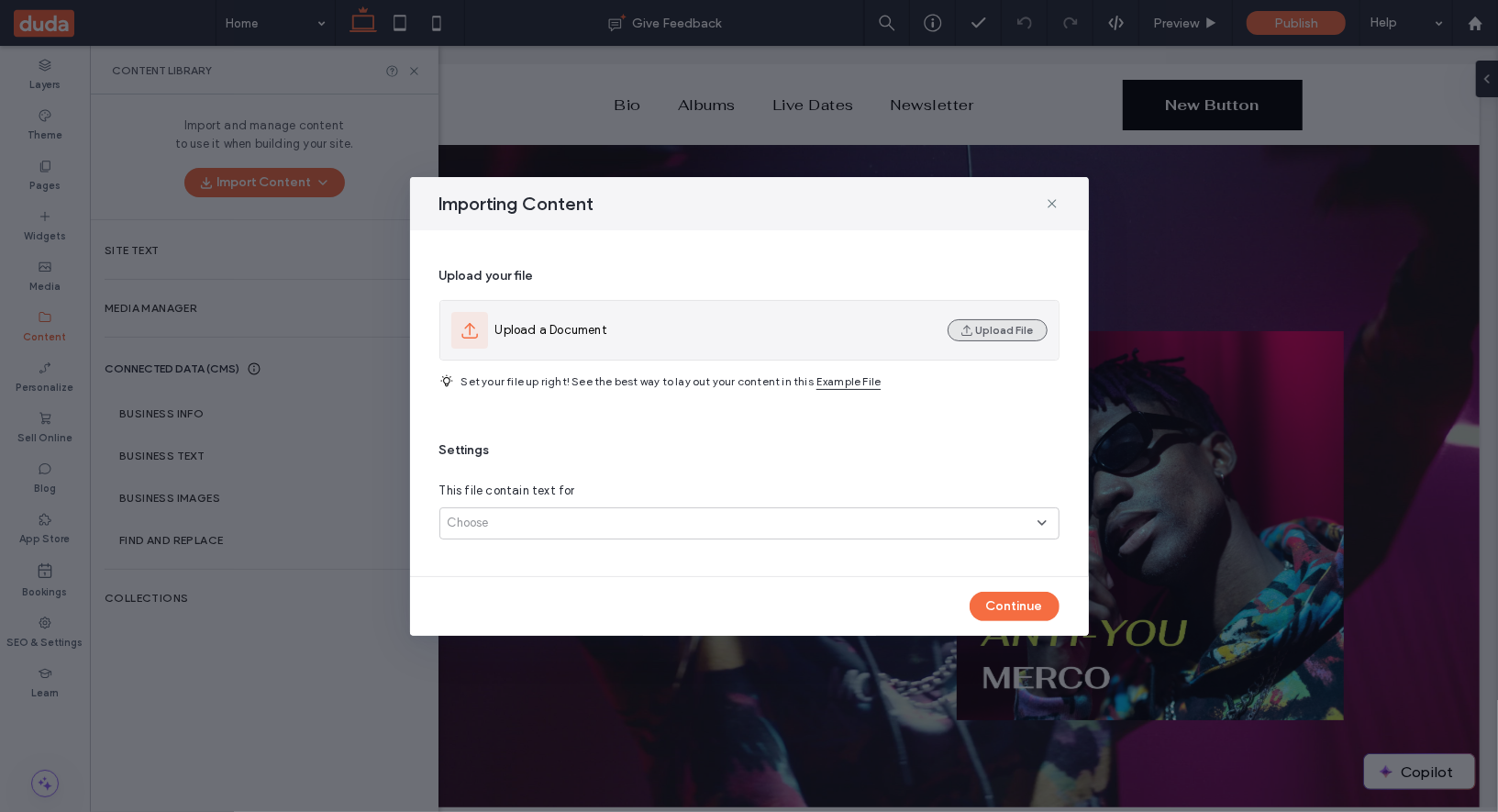
click at [1011, 329] on button "Upload File" at bounding box center [998, 329] width 100 height 22
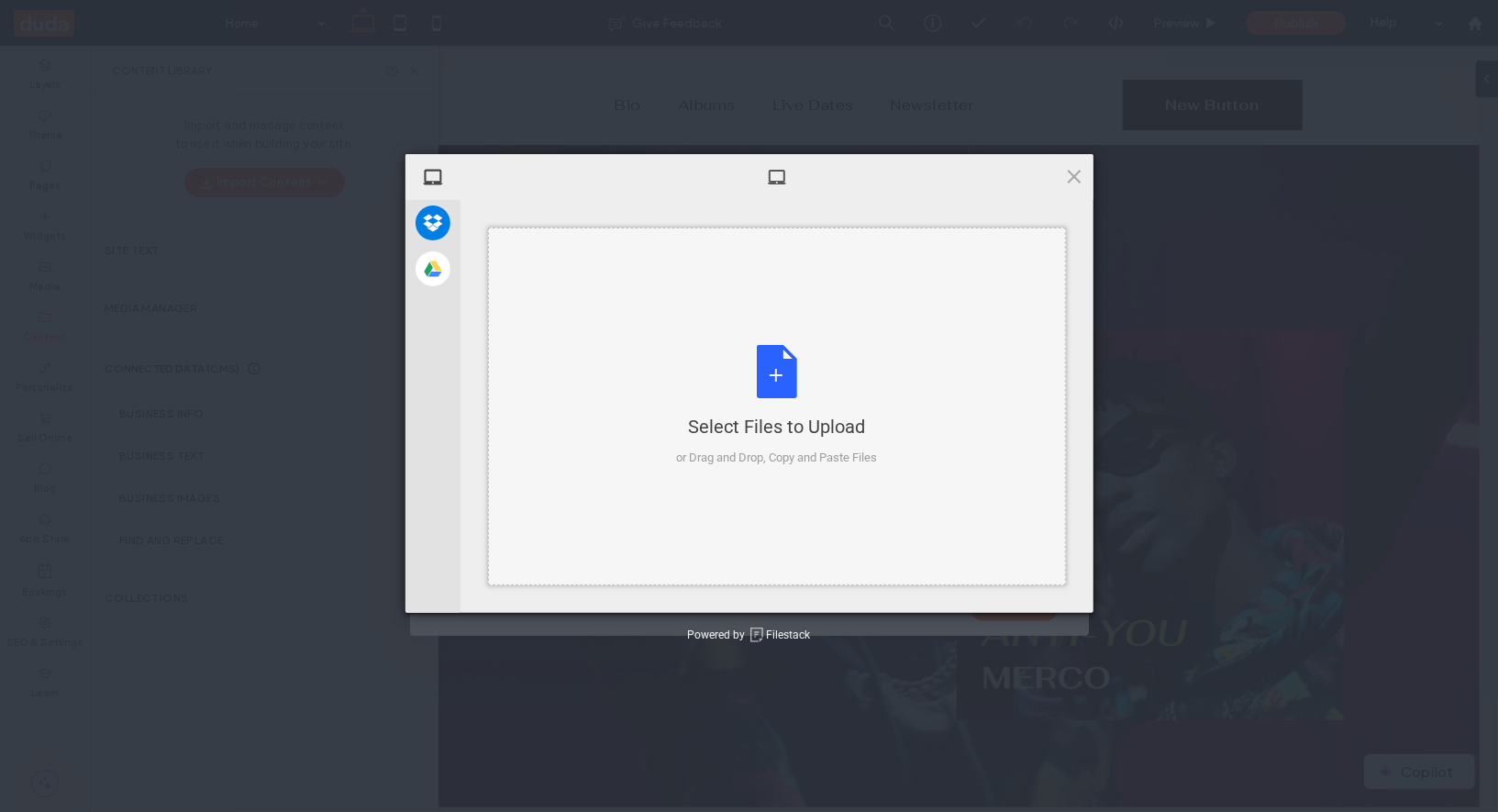
click at [741, 366] on div "Select Files to Upload or Drag and Drop, Copy and Paste Files" at bounding box center [776, 406] width 201 height 122
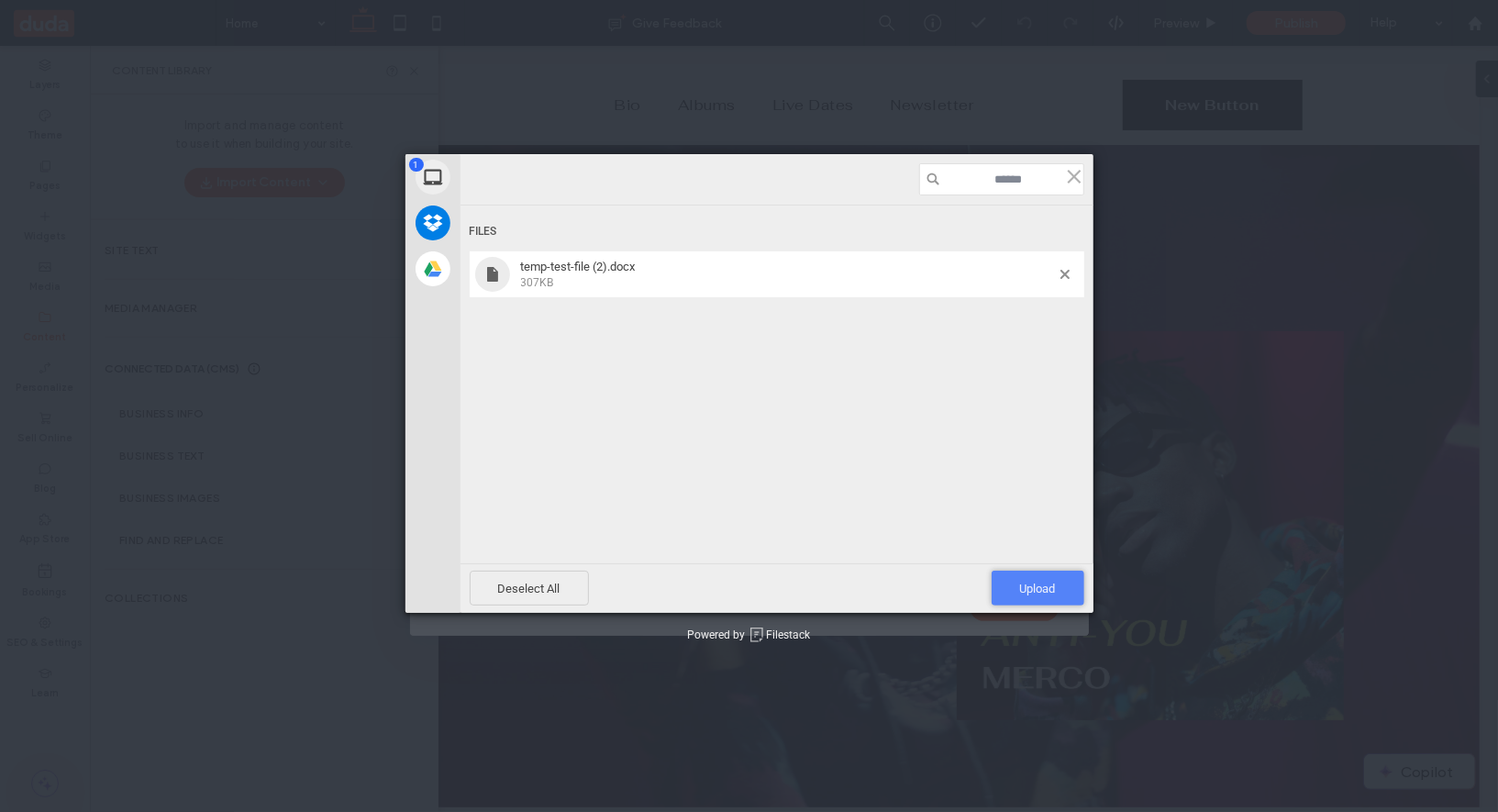
click at [1045, 589] on span "Upload 1" at bounding box center [1038, 589] width 36 height 13
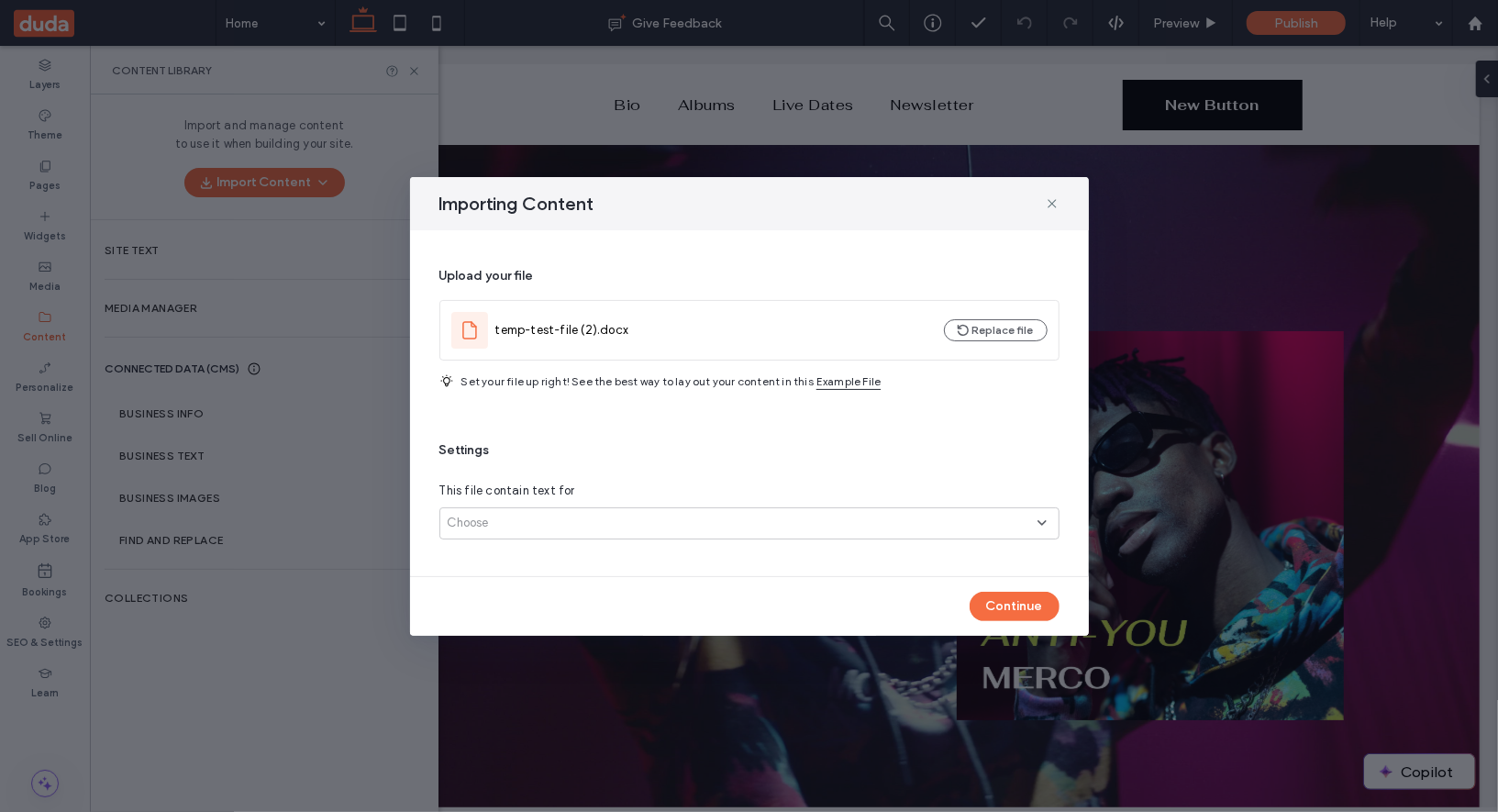
click at [668, 525] on div "Choose" at bounding box center [743, 522] width 590 height 18
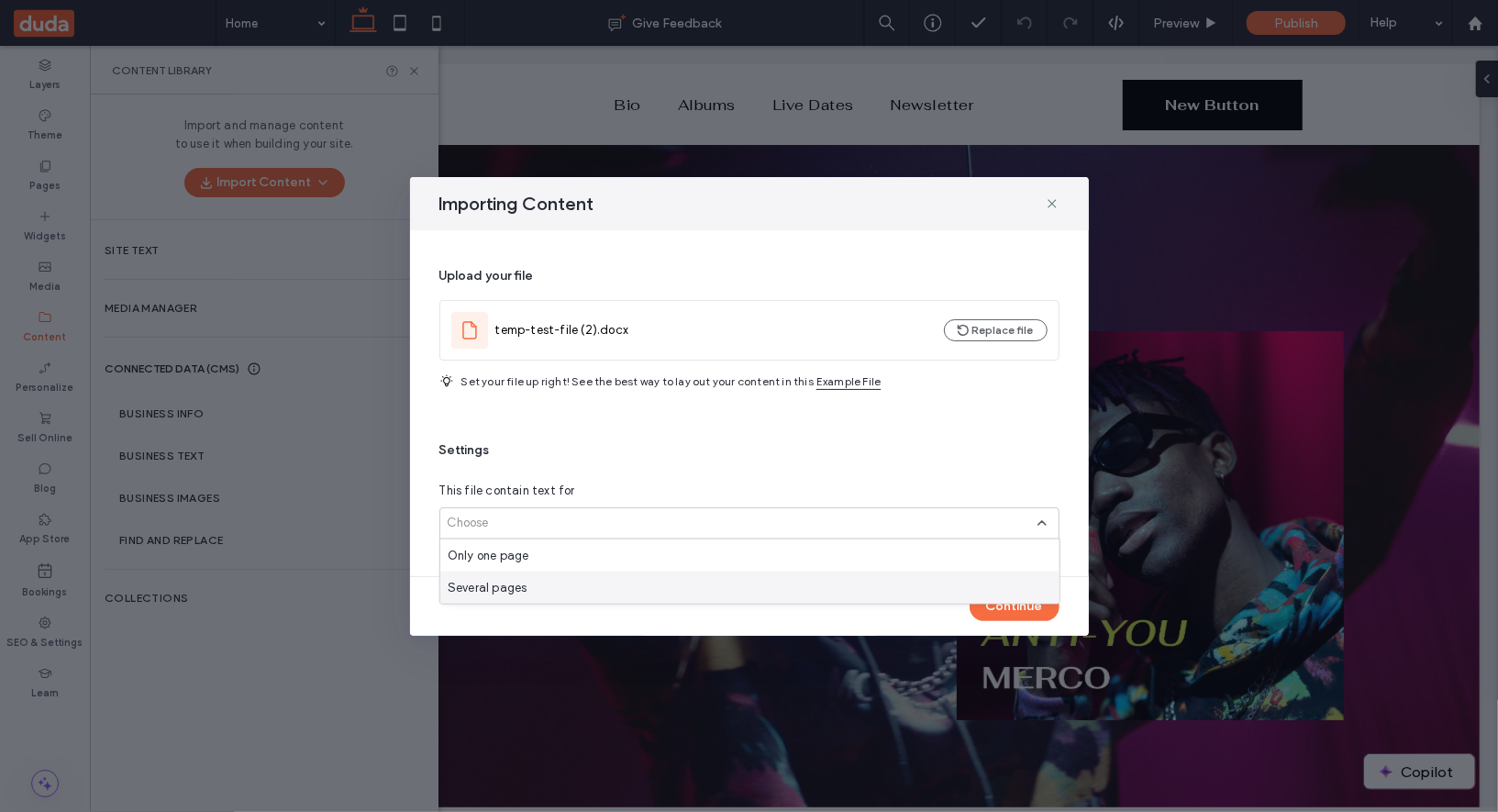
click at [640, 571] on div "Several pages" at bounding box center [749, 587] width 619 height 32
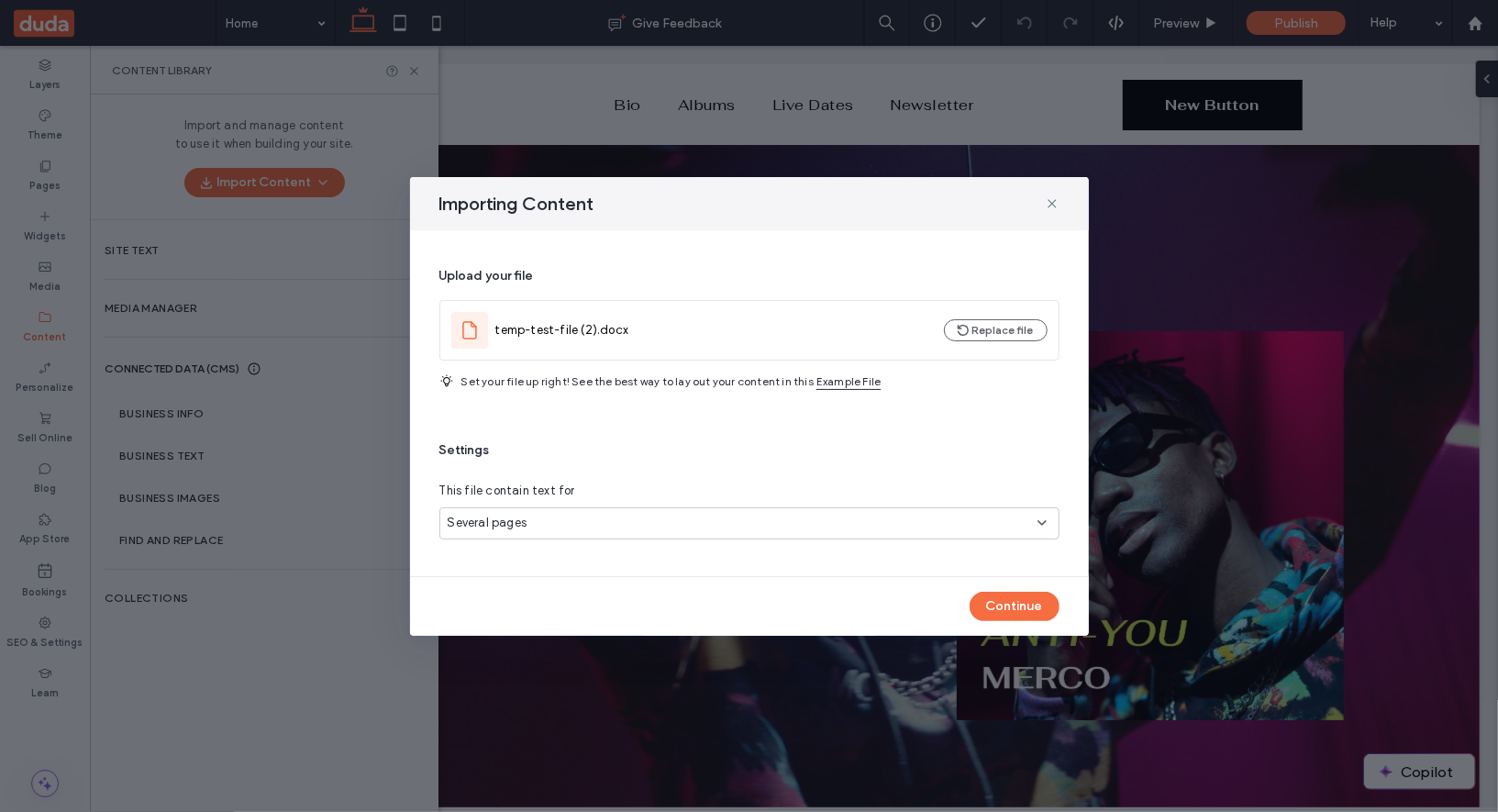
click at [1022, 623] on div "Continue" at bounding box center [749, 606] width 679 height 59
click at [1022, 619] on button "Continue" at bounding box center [1014, 606] width 90 height 29
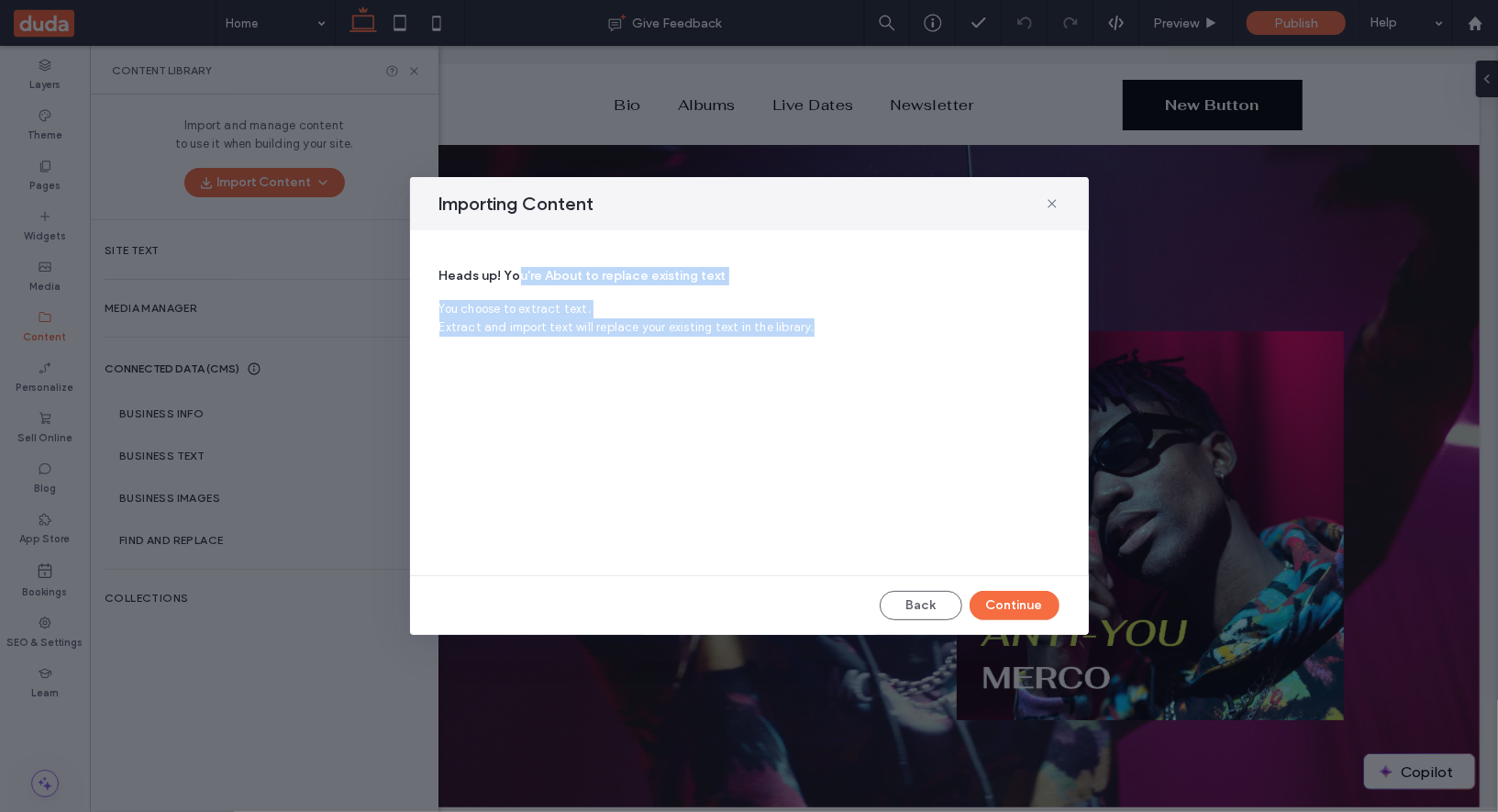
drag, startPoint x: 517, startPoint y: 279, endPoint x: 855, endPoint y: 345, distance: 344.4
click at [855, 345] on div "Heads up! You're About to replace existing text You choose to extract text. Ext…" at bounding box center [749, 403] width 620 height 301
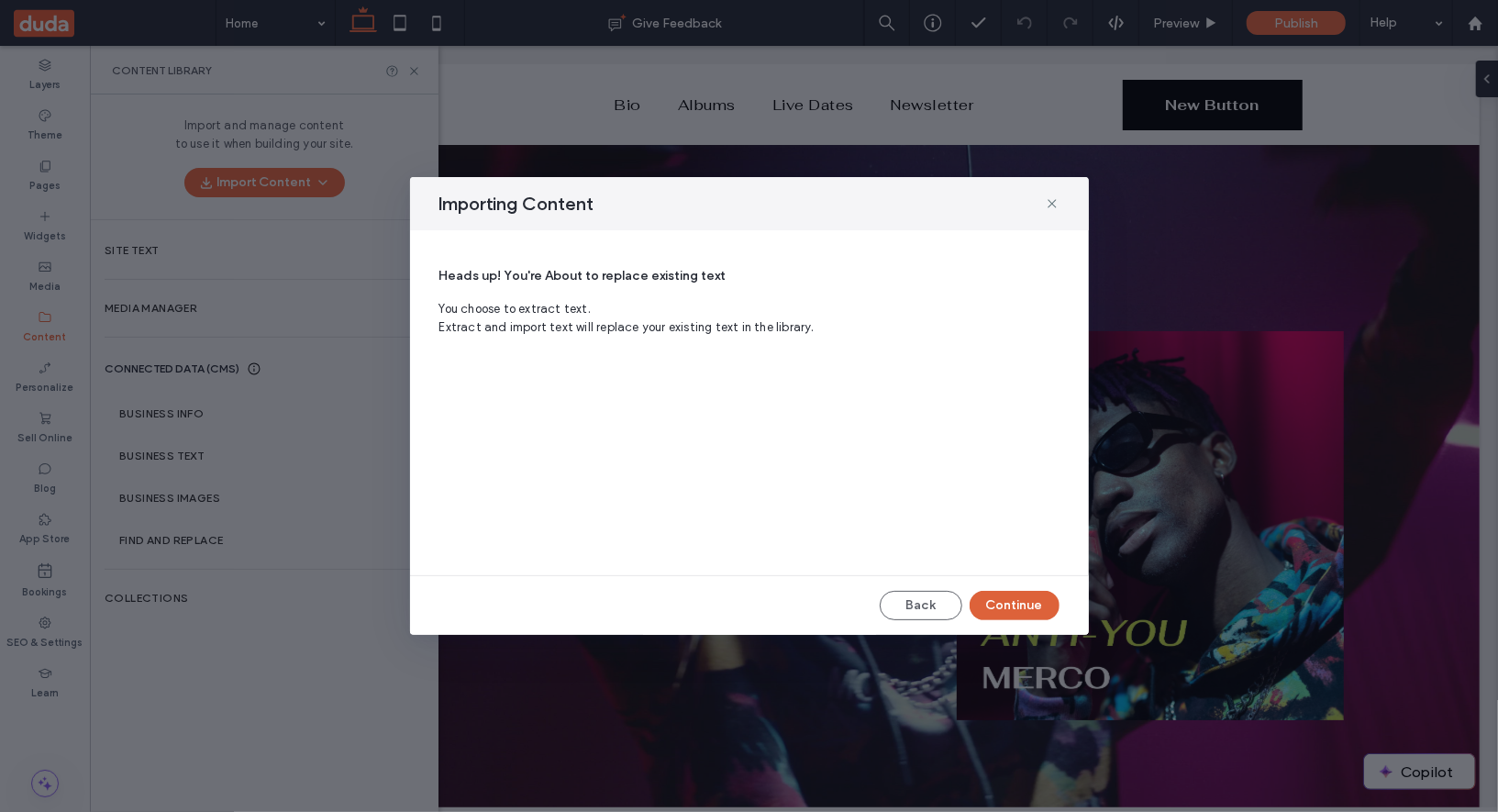
click at [1038, 597] on button "Continue" at bounding box center [1014, 605] width 90 height 29
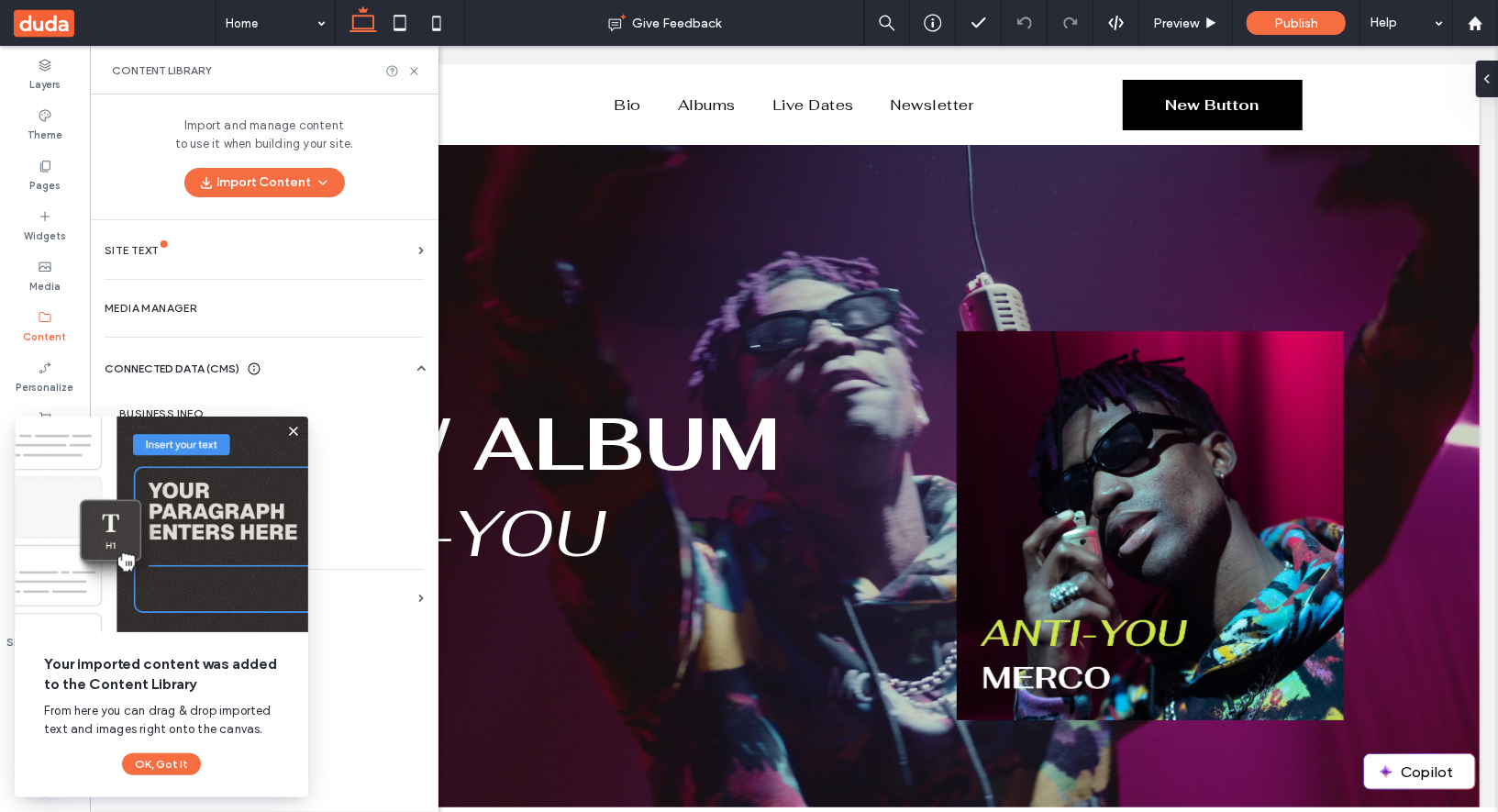
click at [298, 427] on icon at bounding box center [293, 431] width 14 height 14
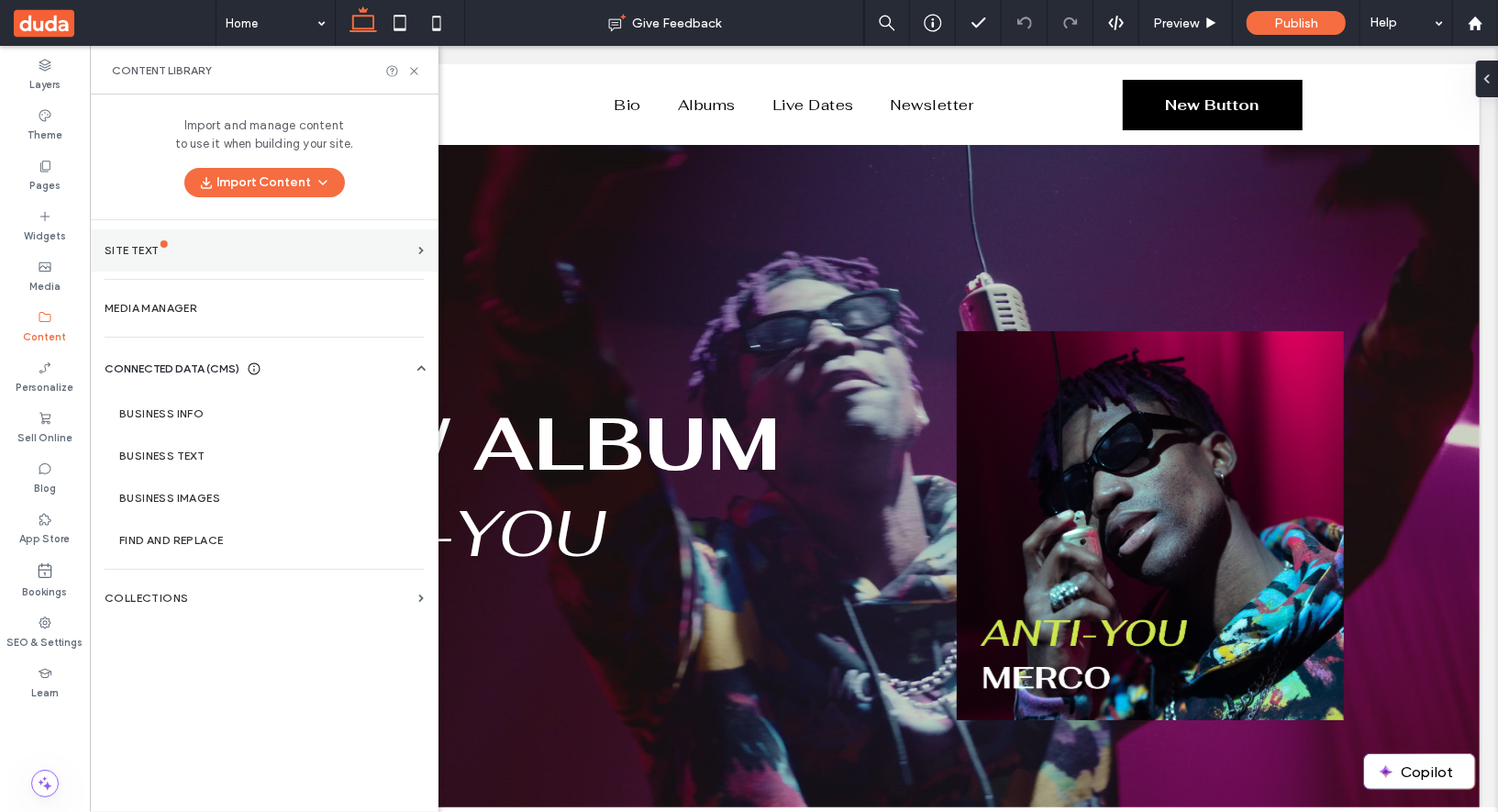
click at [331, 251] on div "Site Text" at bounding box center [258, 249] width 306 height 13
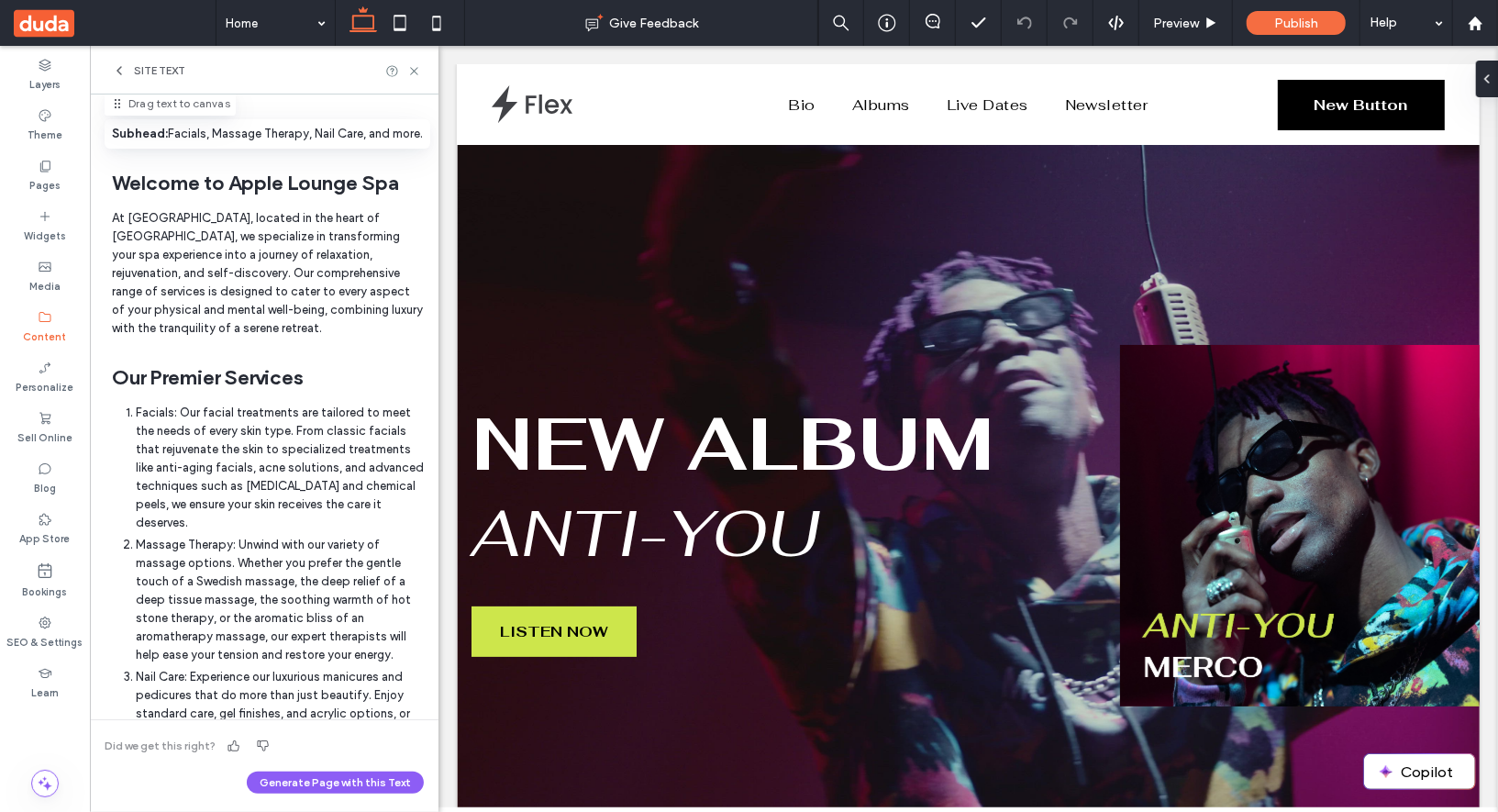
scroll to position [327, 0]
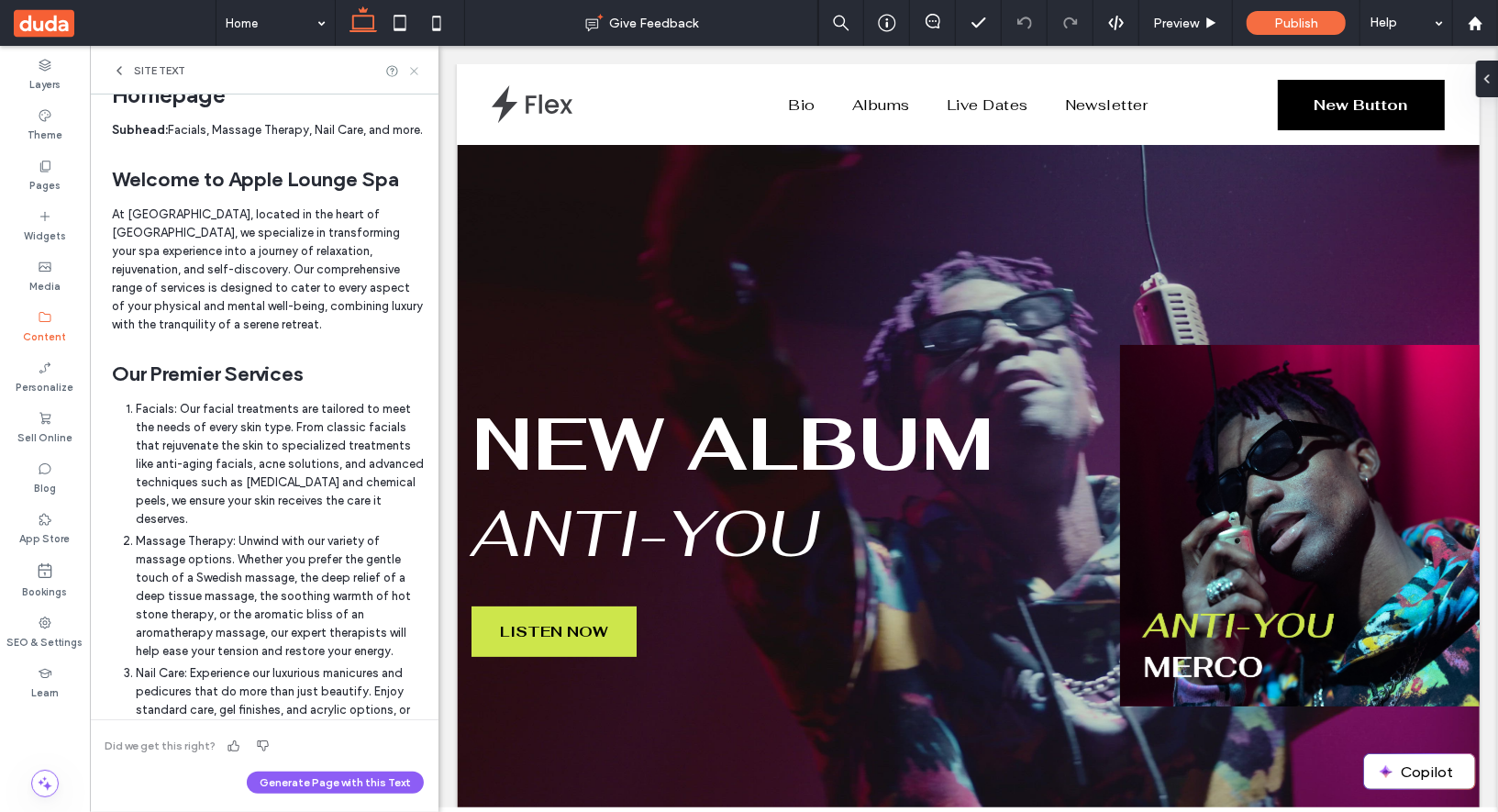
click at [416, 68] on icon at bounding box center [414, 71] width 13 height 13
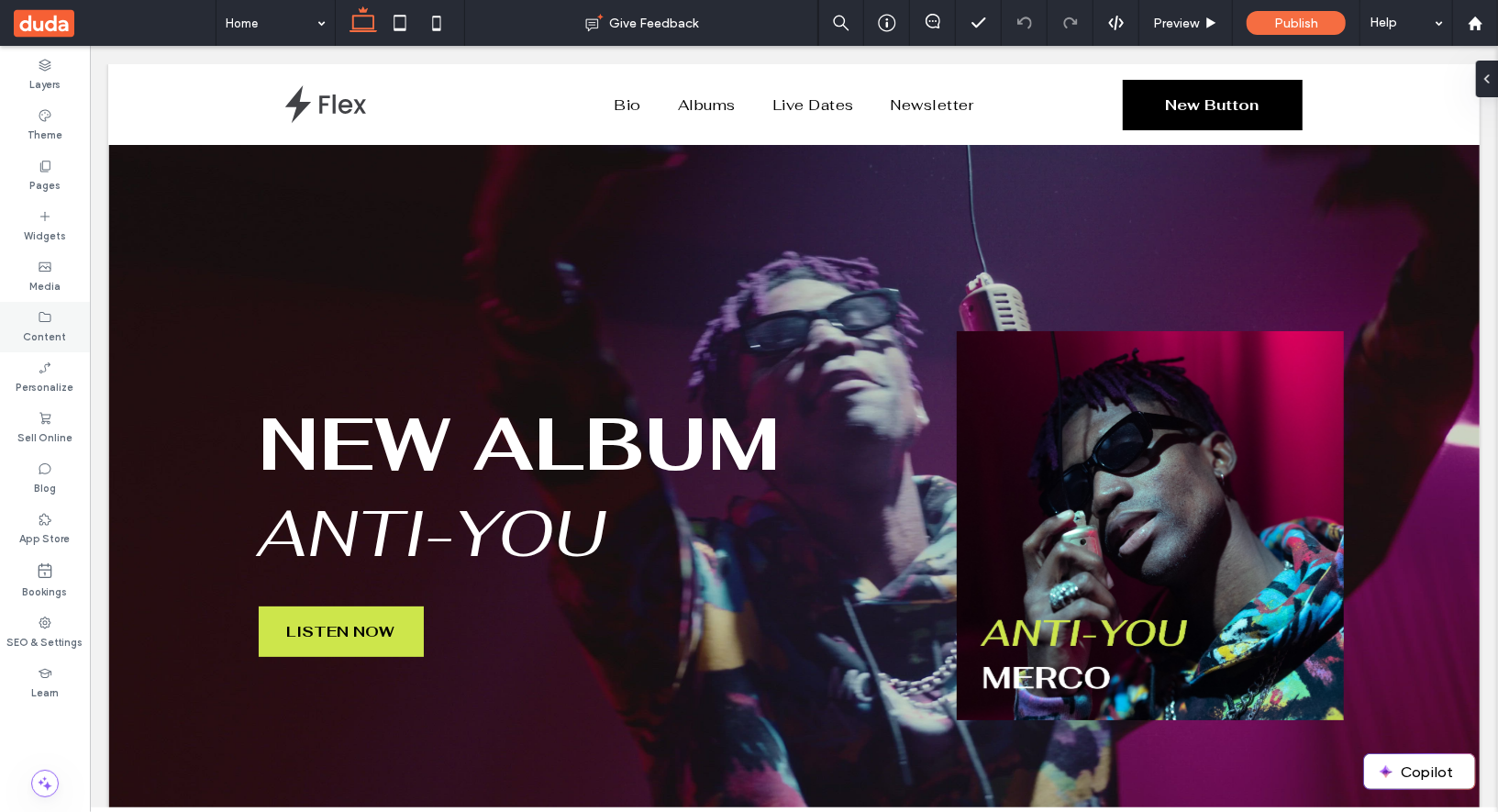
click at [48, 336] on label "Content" at bounding box center [45, 334] width 43 height 20
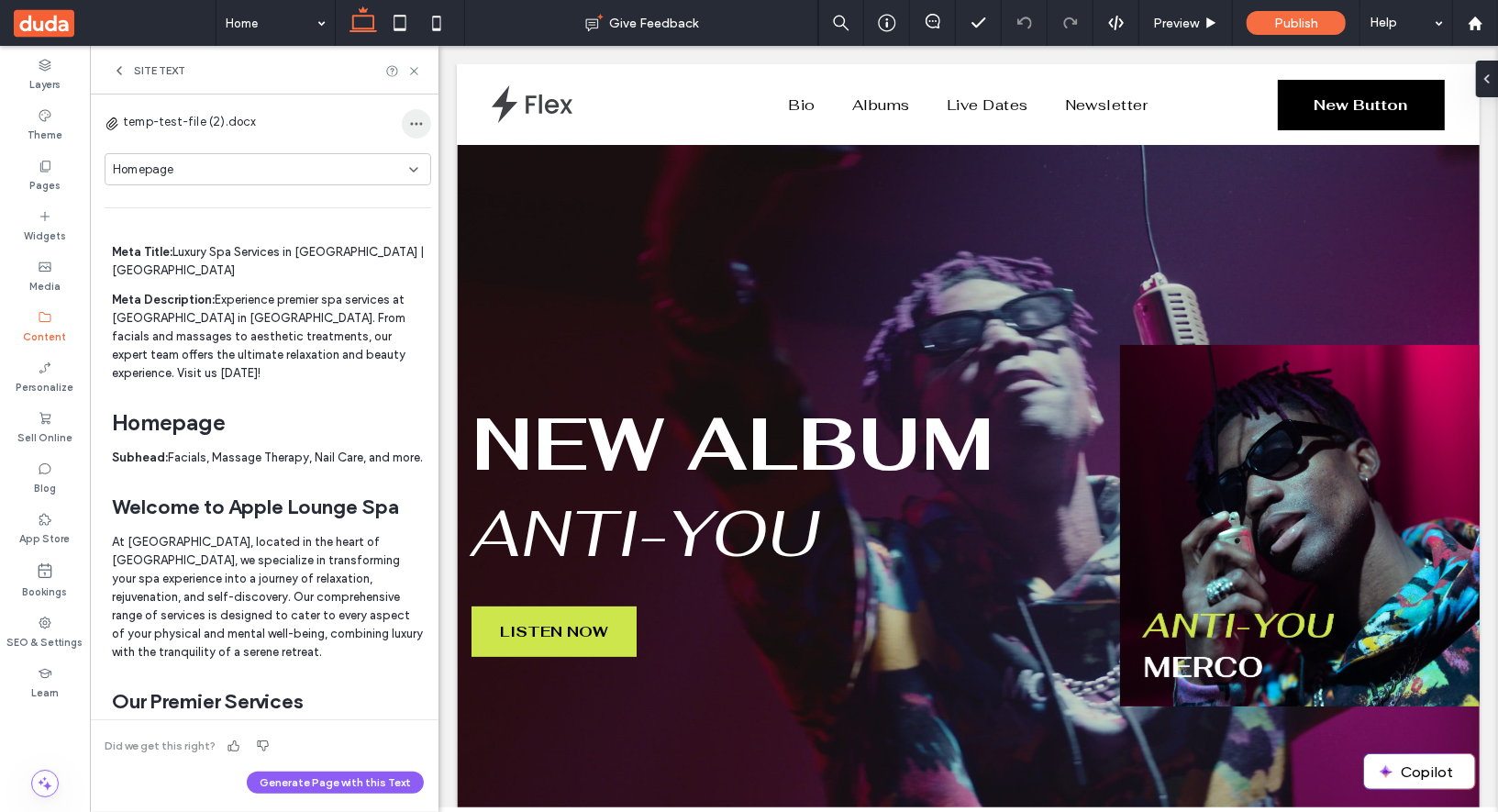
click at [403, 116] on span "button" at bounding box center [416, 123] width 29 height 29
click at [440, 188] on div "Delete All Pages" at bounding box center [474, 170] width 165 height 51
click at [445, 182] on div "Delete All Pages" at bounding box center [475, 170] width 164 height 35
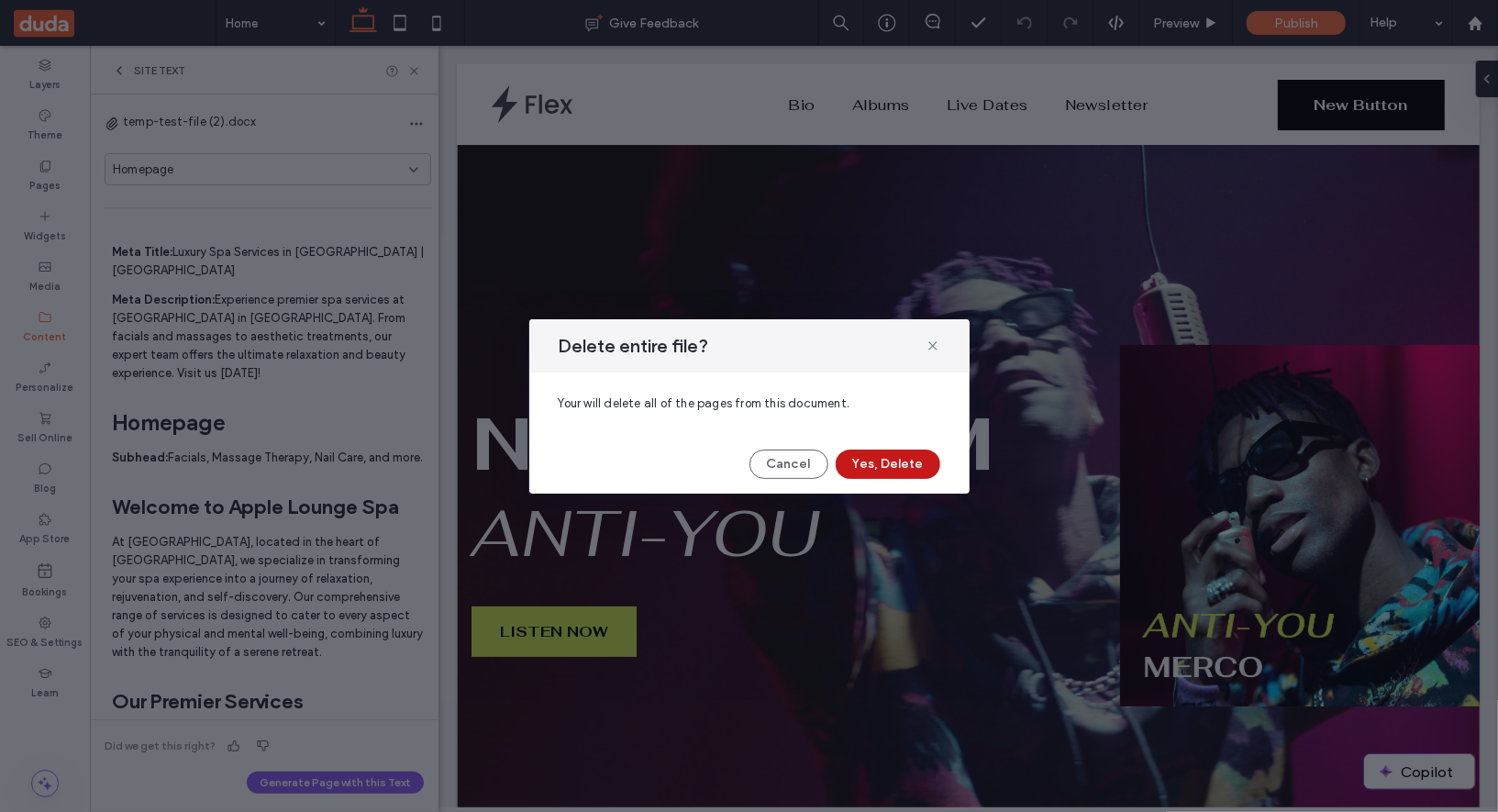
click at [872, 462] on button "Yes, Delete" at bounding box center [888, 464] width 105 height 29
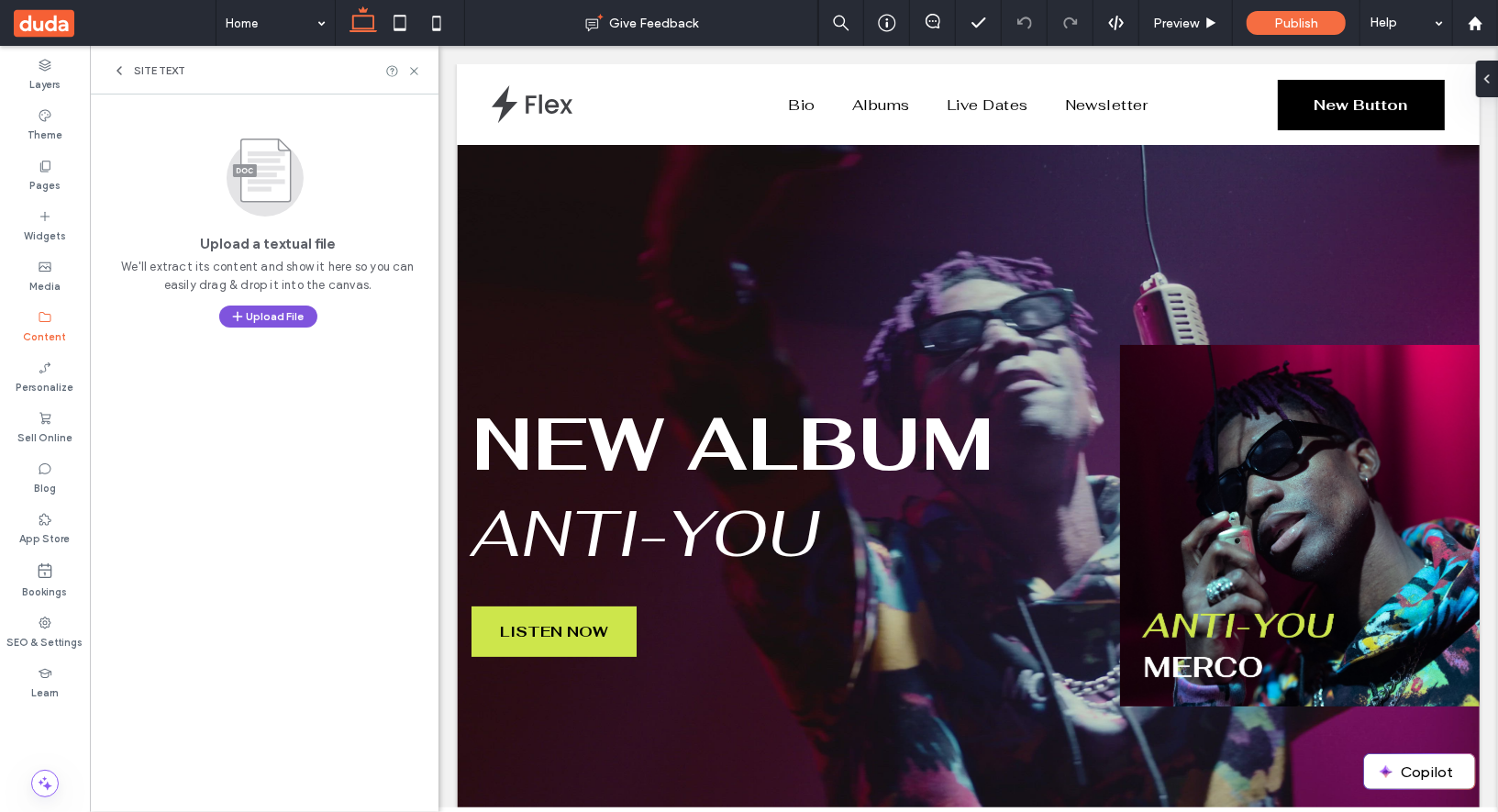
click at [246, 314] on button "Upload File" at bounding box center [269, 316] width 98 height 22
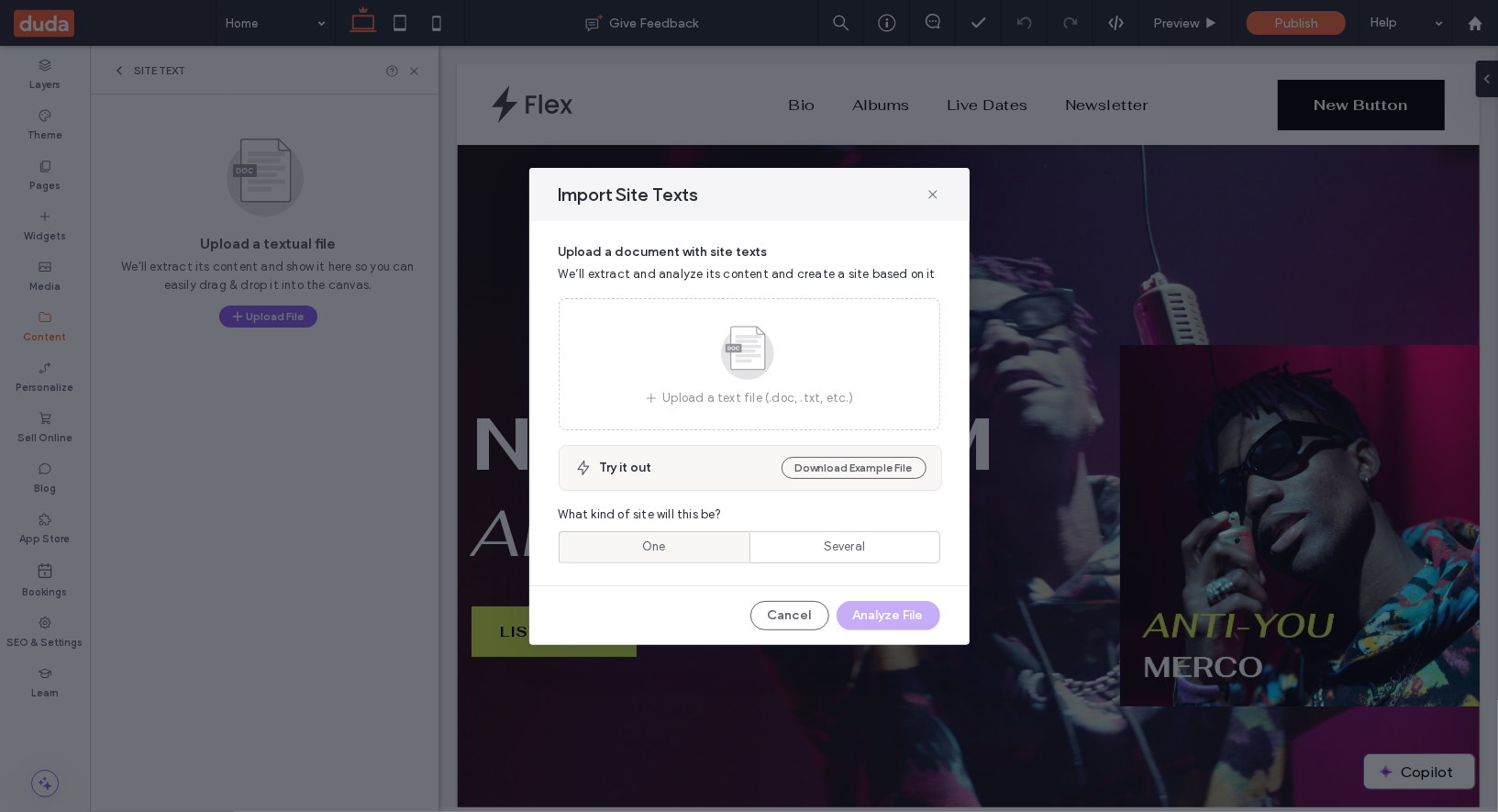
click at [699, 558] on div "One" at bounding box center [653, 546] width 167 height 30
click at [768, 561] on div "Several" at bounding box center [844, 546] width 167 height 30
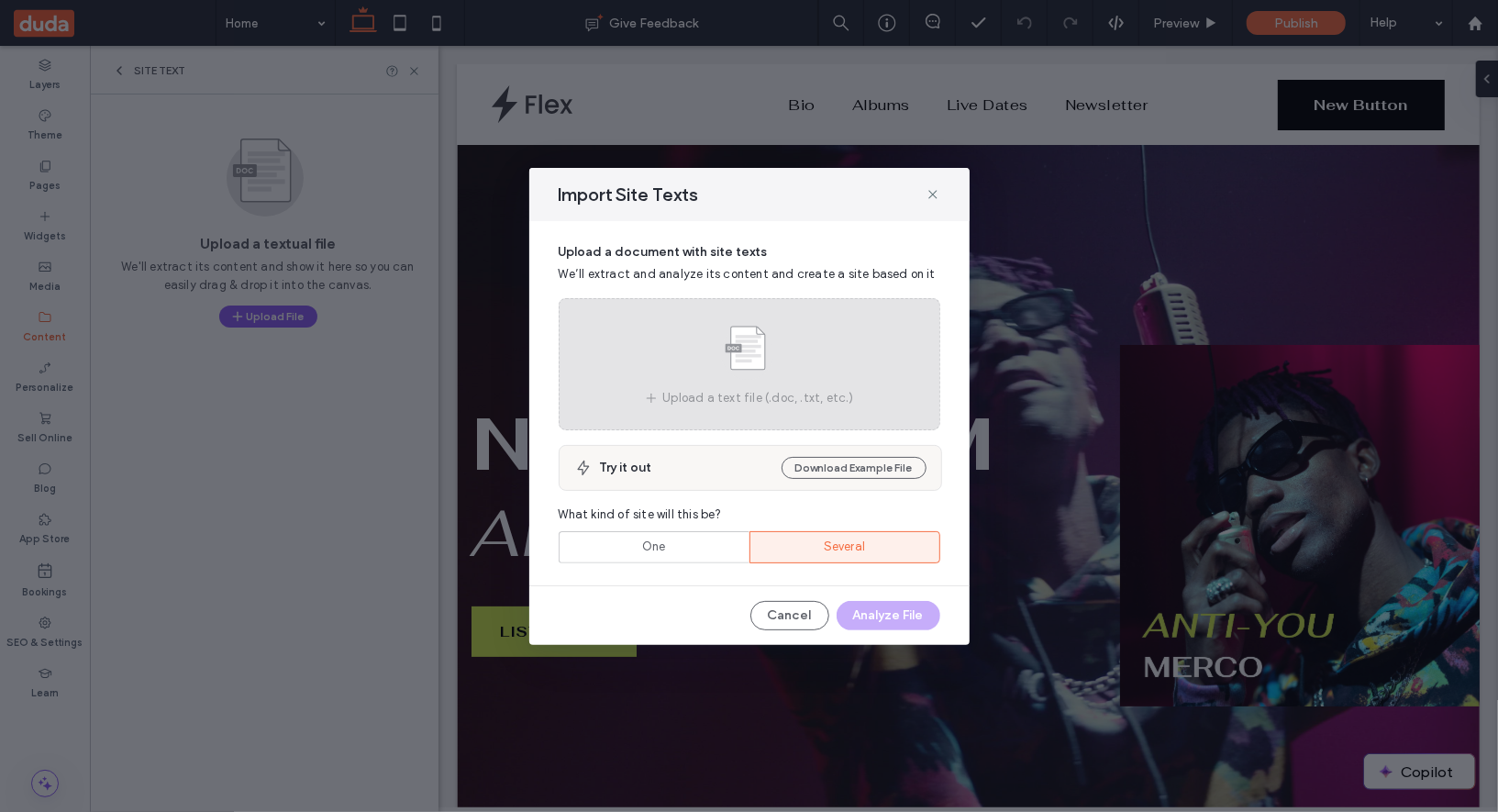
click at [788, 381] on span at bounding box center [749, 354] width 92 height 67
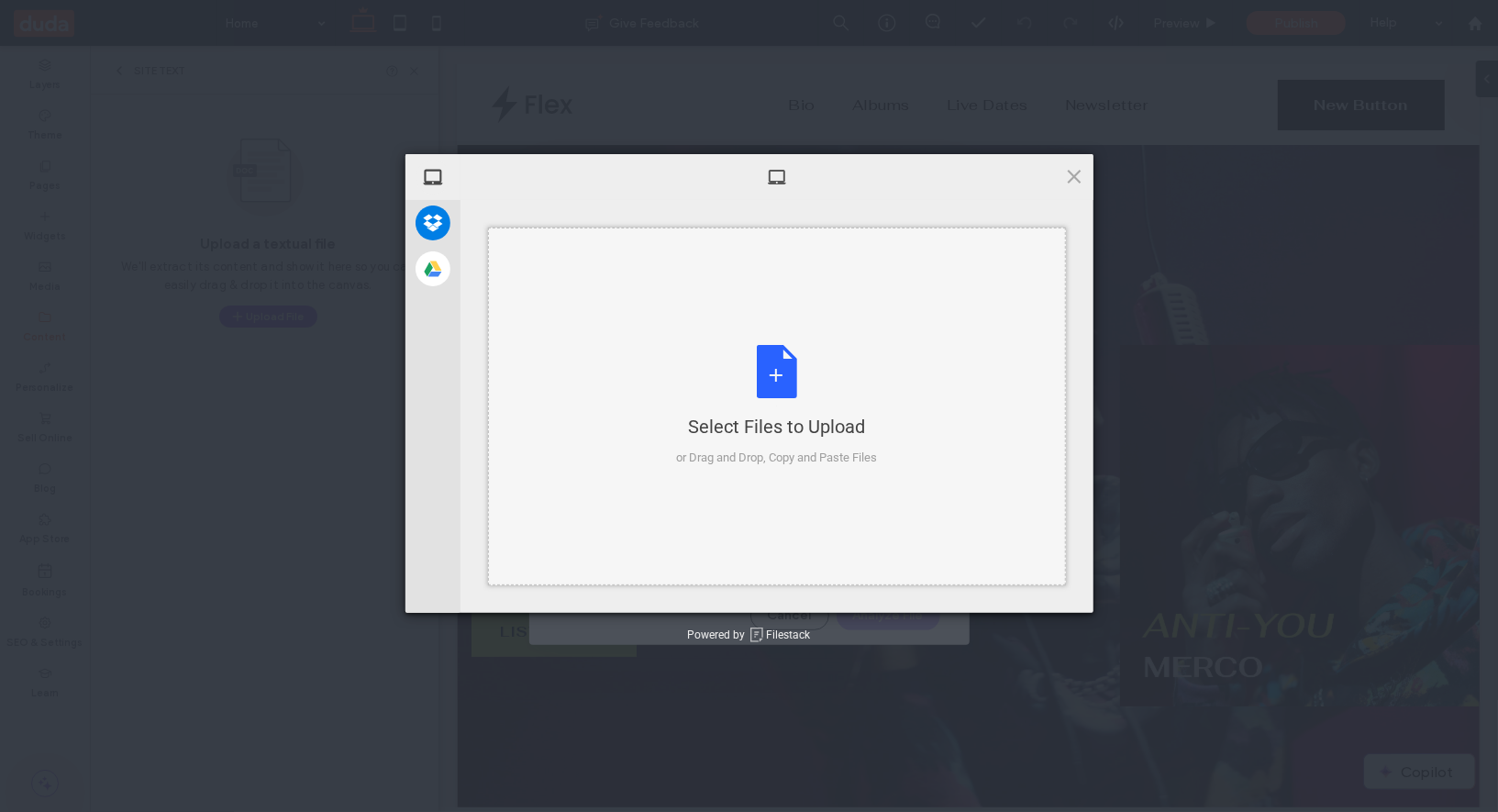
click at [691, 334] on div "Select Files to Upload or Drag and Drop, Copy and Paste Files" at bounding box center [777, 406] width 578 height 357
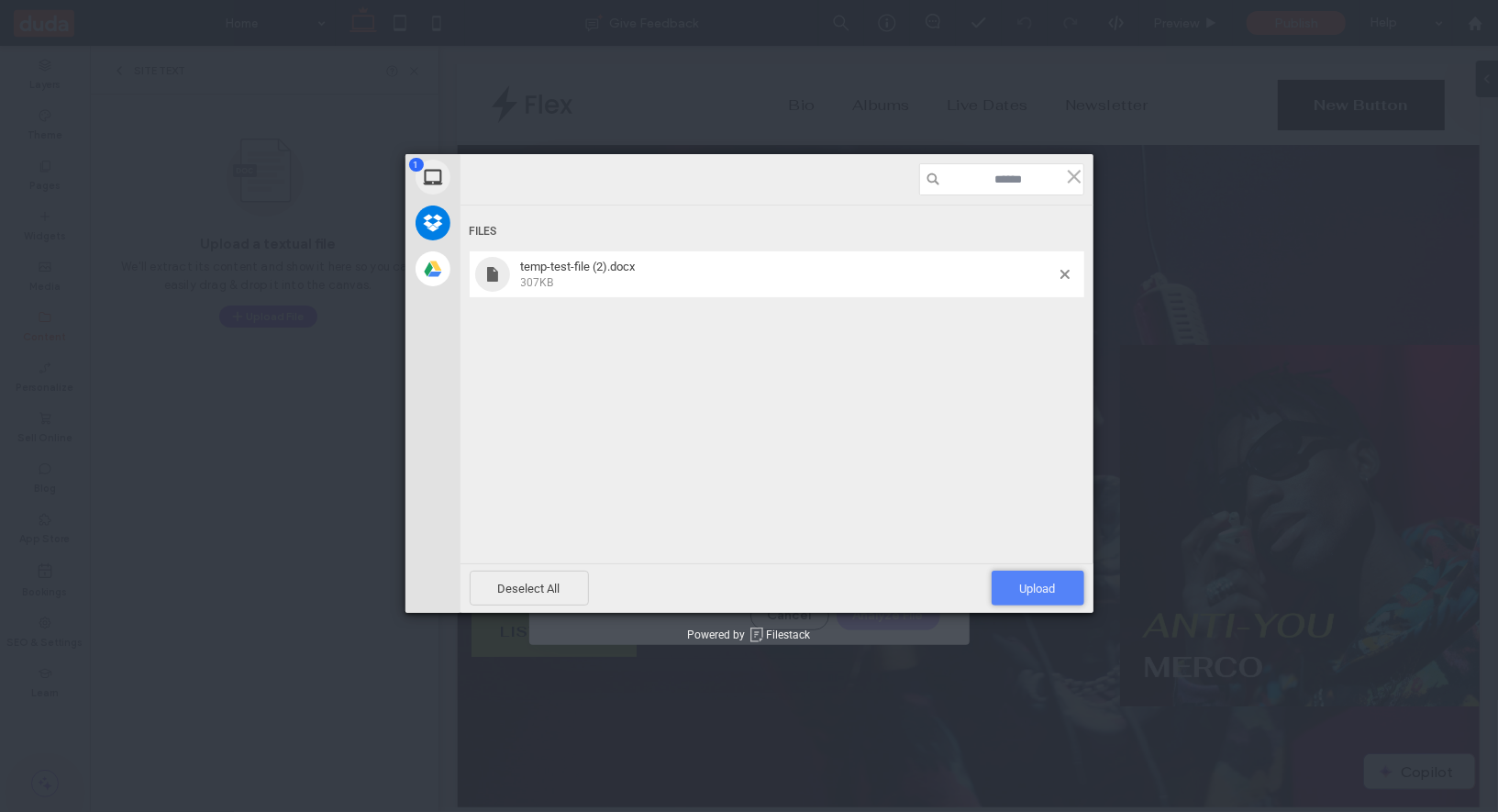
click at [1047, 589] on span "Upload 1" at bounding box center [1038, 589] width 36 height 13
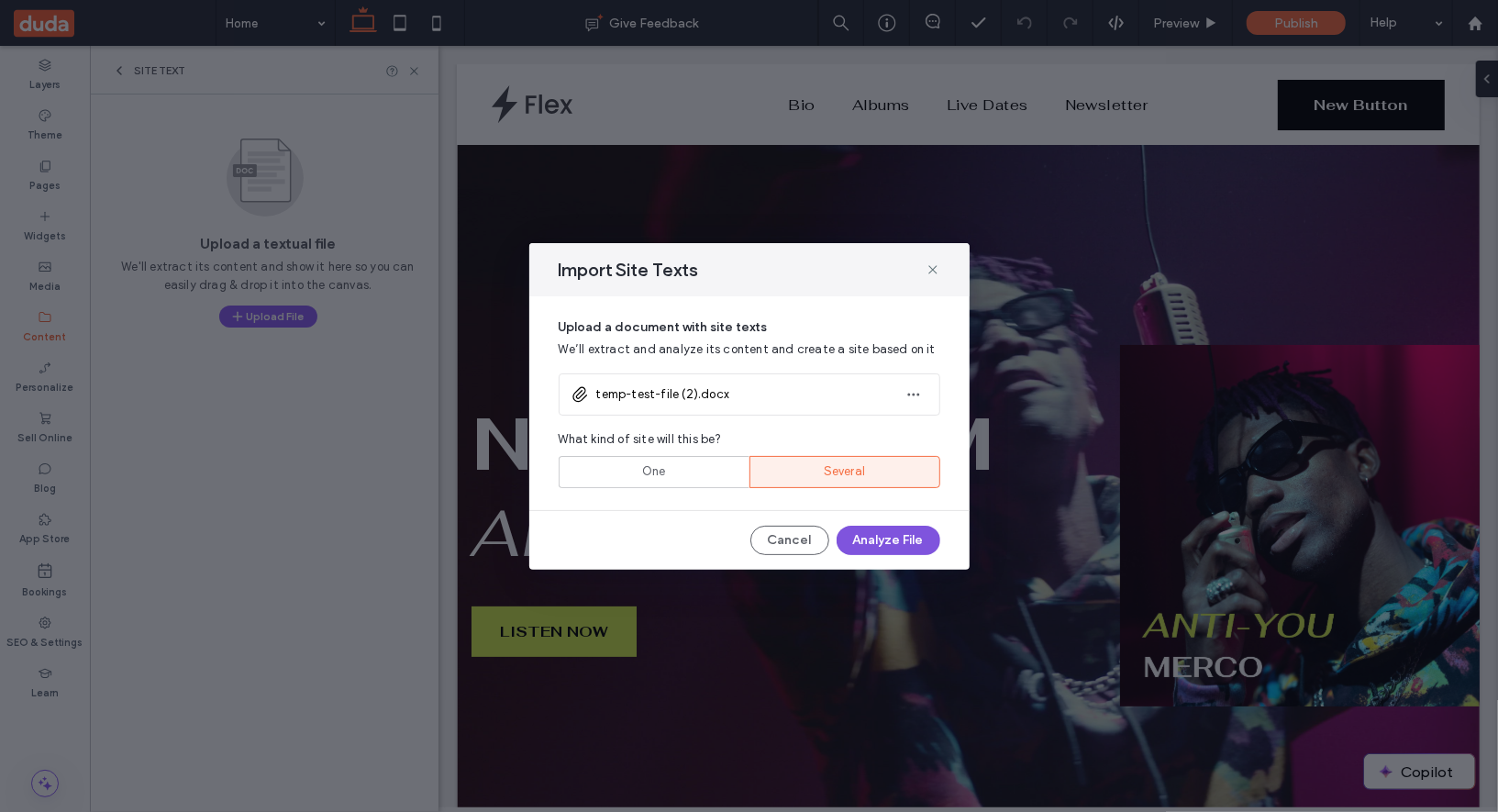
click at [902, 537] on button "Analyze File" at bounding box center [888, 540] width 104 height 29
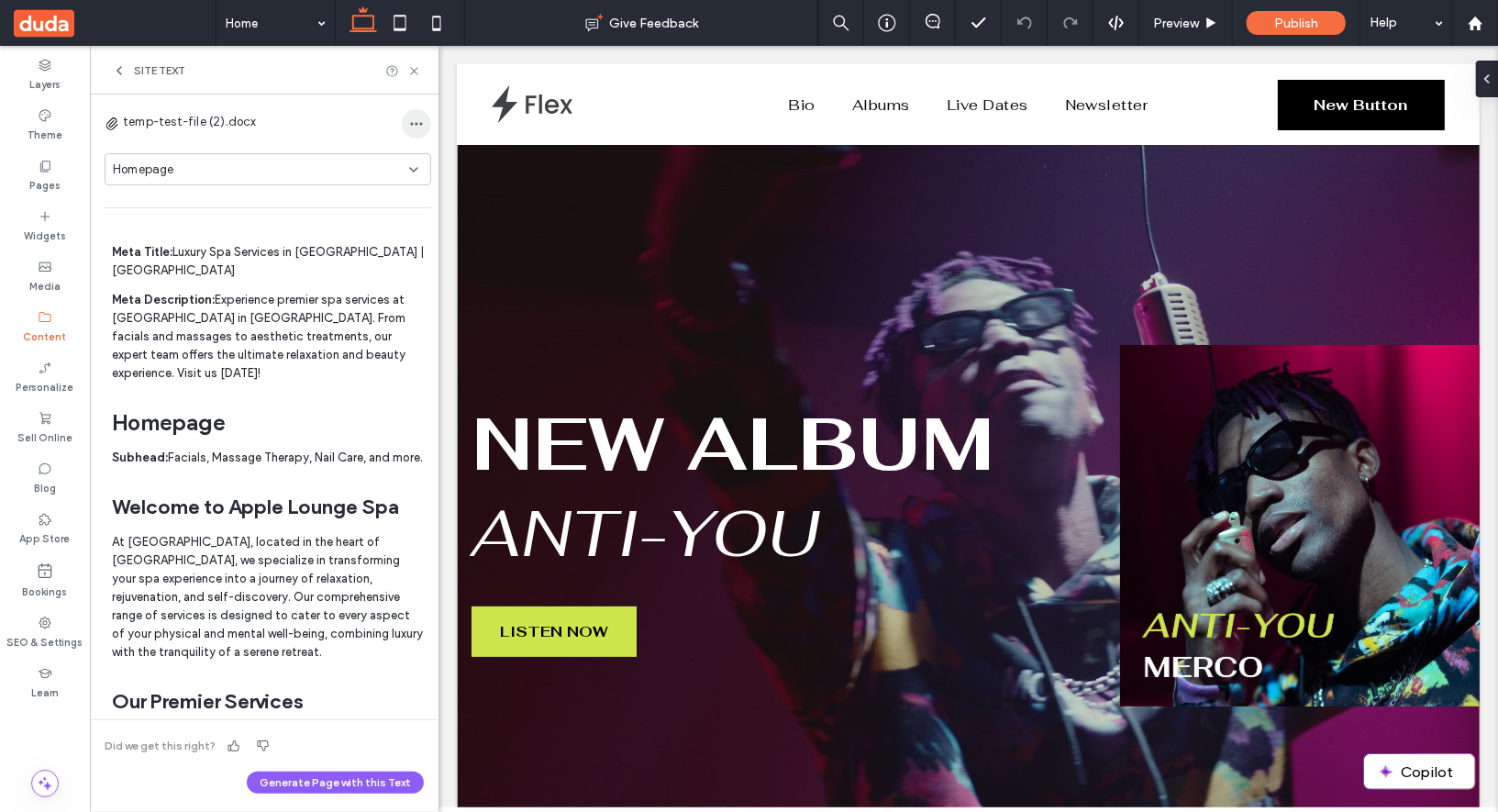
click at [409, 129] on icon "button" at bounding box center [416, 123] width 14 height 14
click at [439, 160] on div "Delete All Pages" at bounding box center [475, 170] width 164 height 35
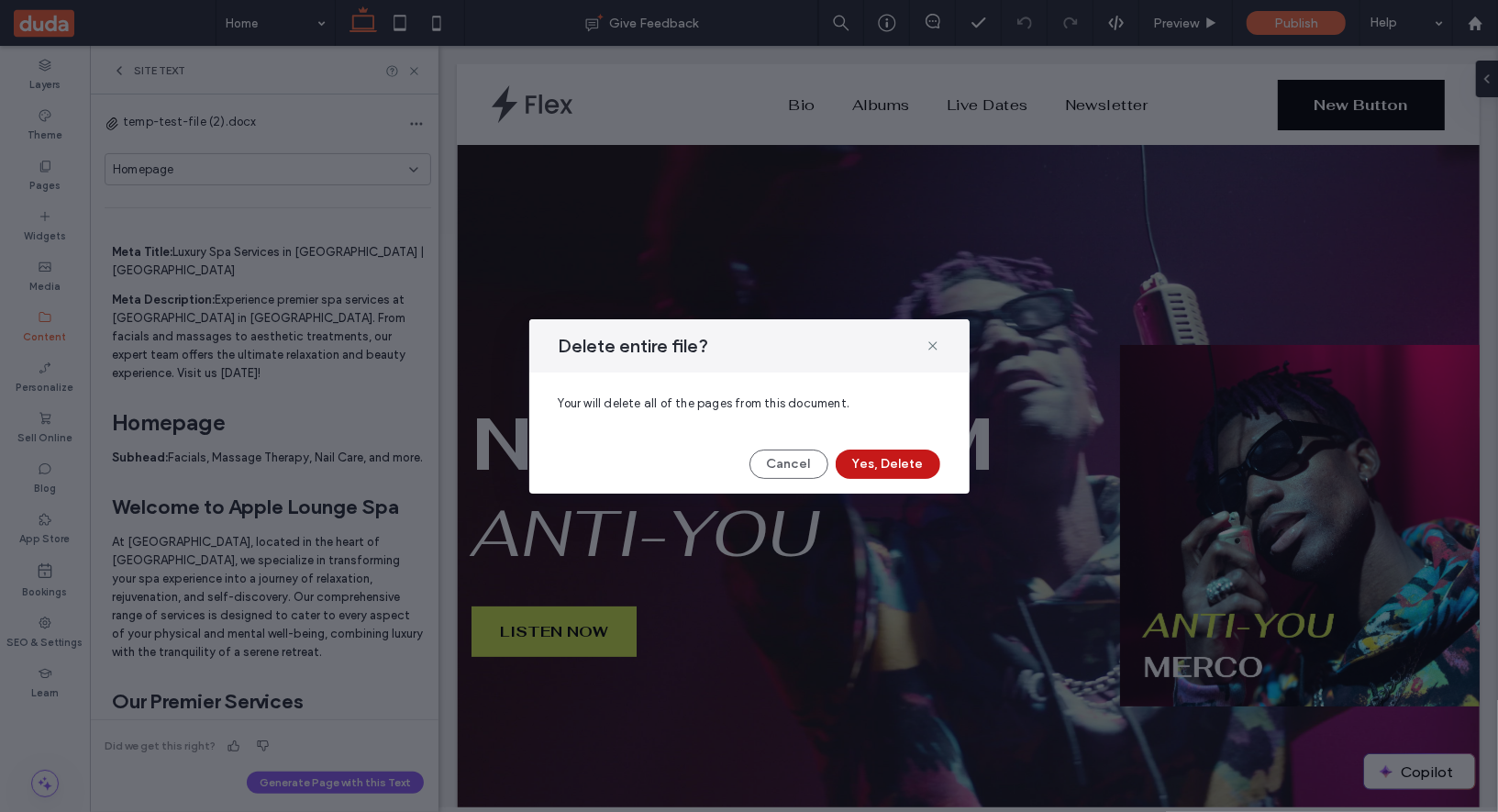
click at [908, 477] on button "Yes, Delete" at bounding box center [888, 464] width 105 height 29
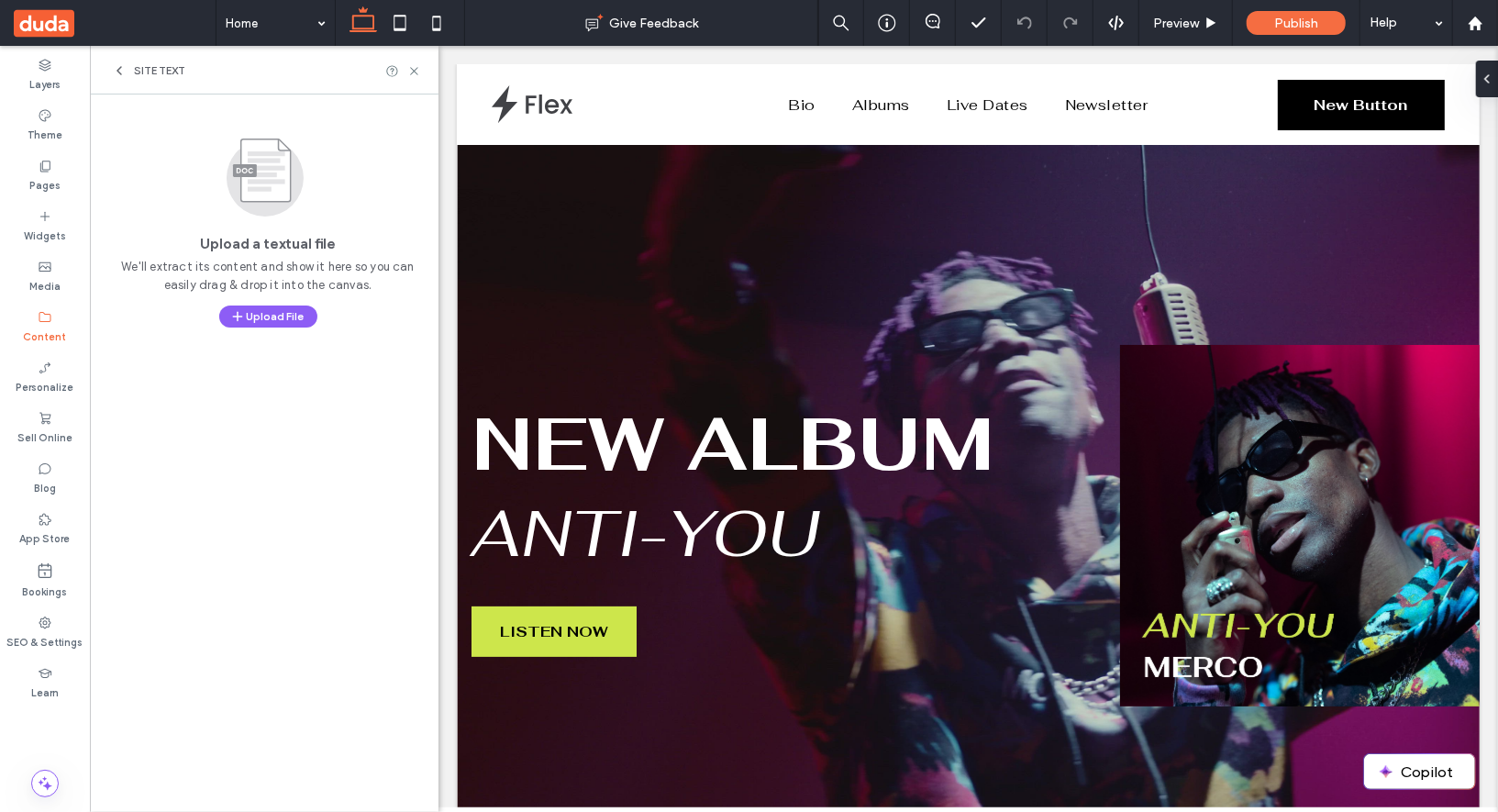
click at [53, 314] on div "Content" at bounding box center [44, 327] width 90 height 50
click at [132, 71] on div "Site Text" at bounding box center [148, 70] width 73 height 14
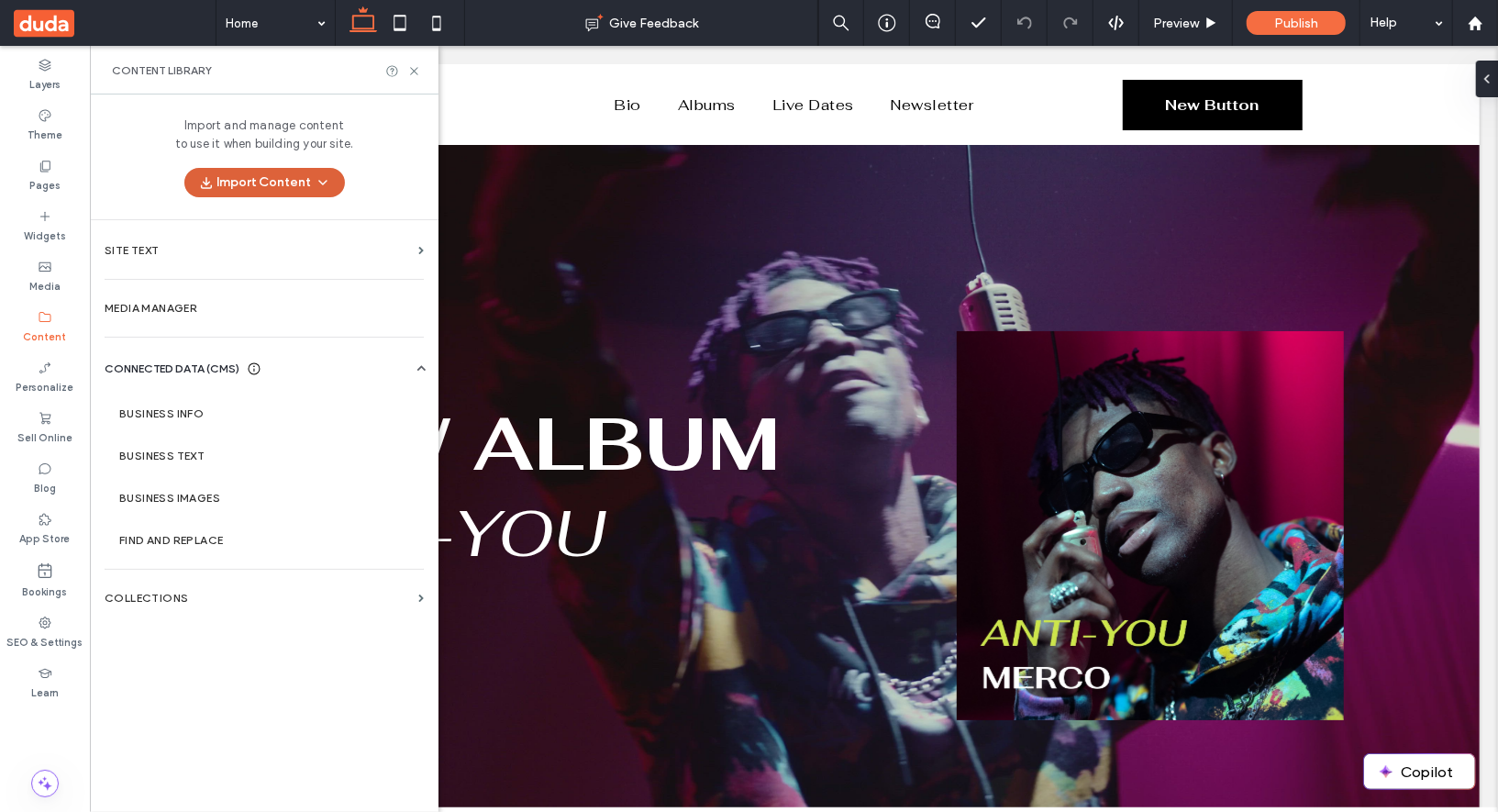
click at [272, 174] on button "Import Content" at bounding box center [264, 182] width 161 height 29
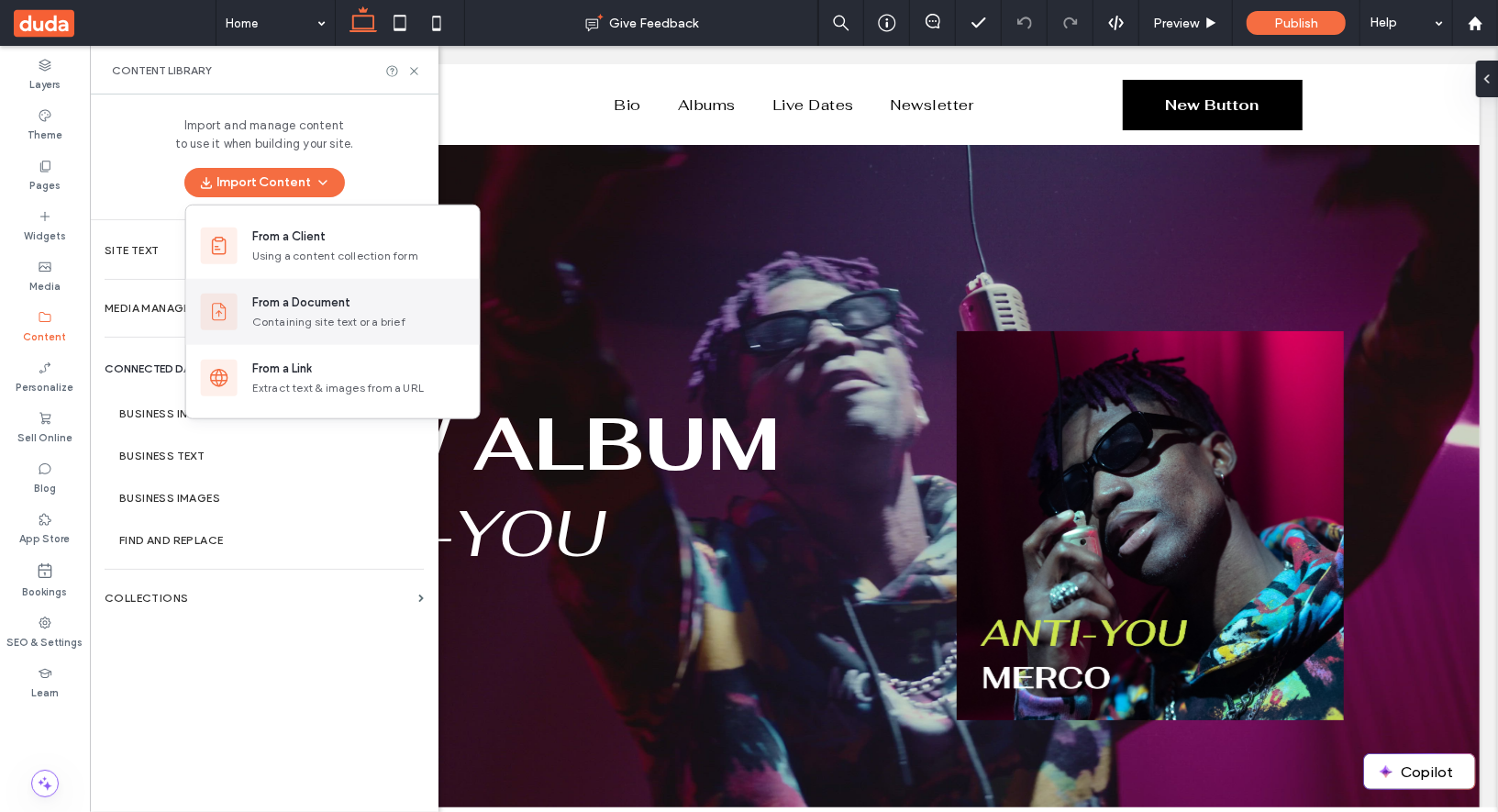
click at [313, 295] on div "From a Document" at bounding box center [302, 302] width 98 height 18
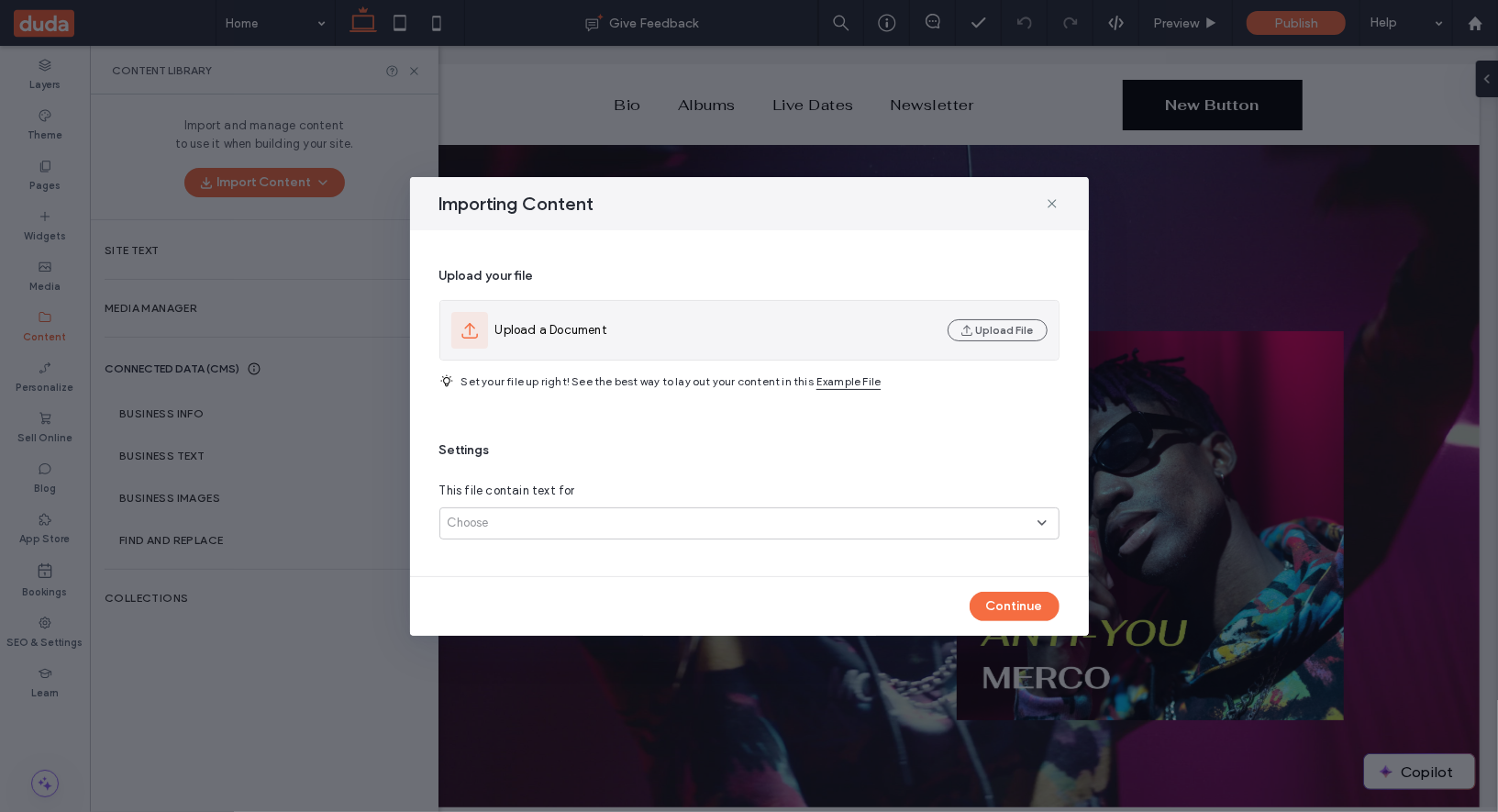
click at [691, 341] on div "Upload a Document" at bounding box center [696, 330] width 489 height 37
click at [1008, 329] on button "Upload File" at bounding box center [998, 329] width 100 height 22
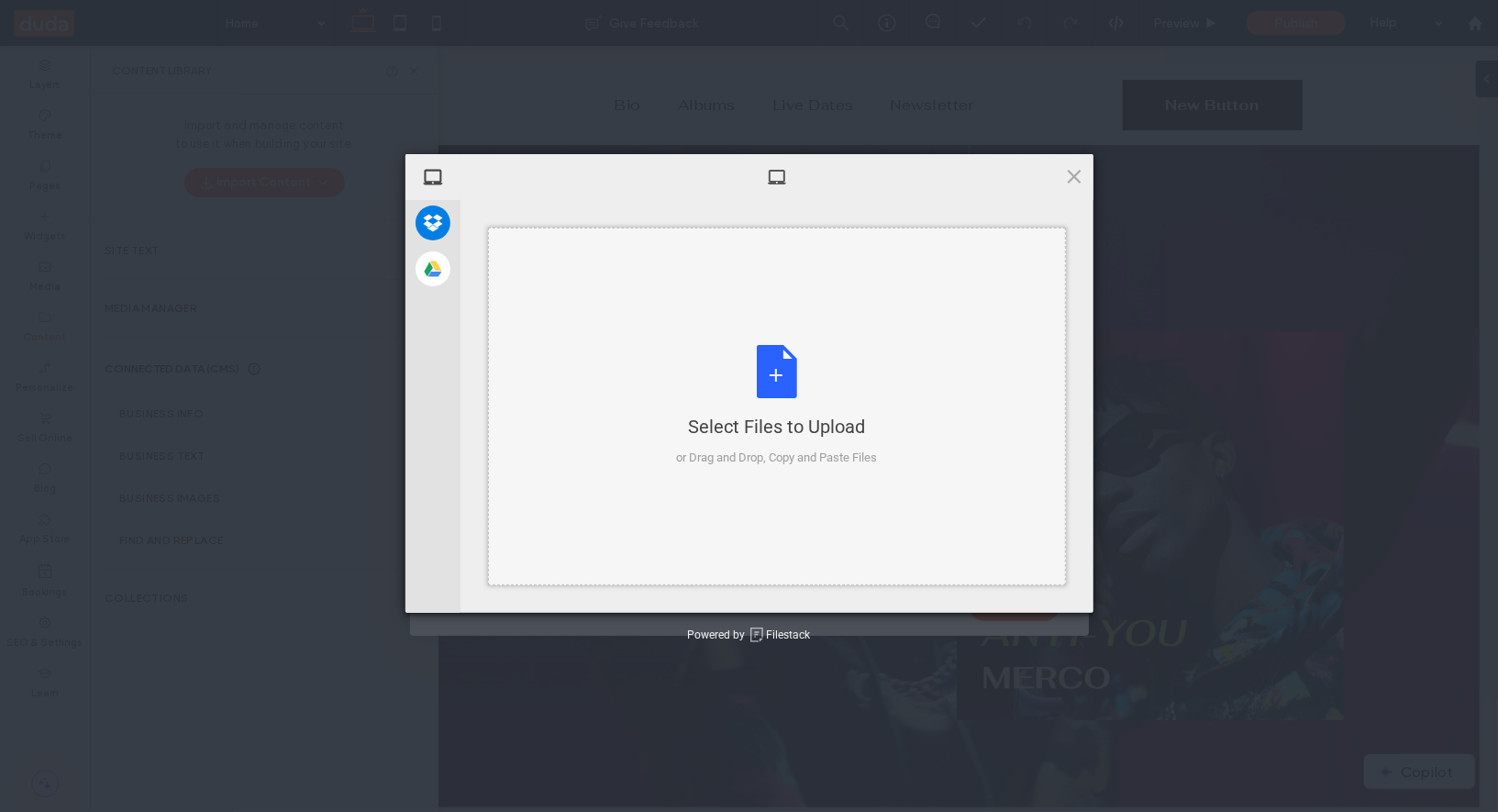
click at [786, 360] on div "Select Files to Upload or Drag and Drop, Copy and Paste Files" at bounding box center [776, 406] width 201 height 122
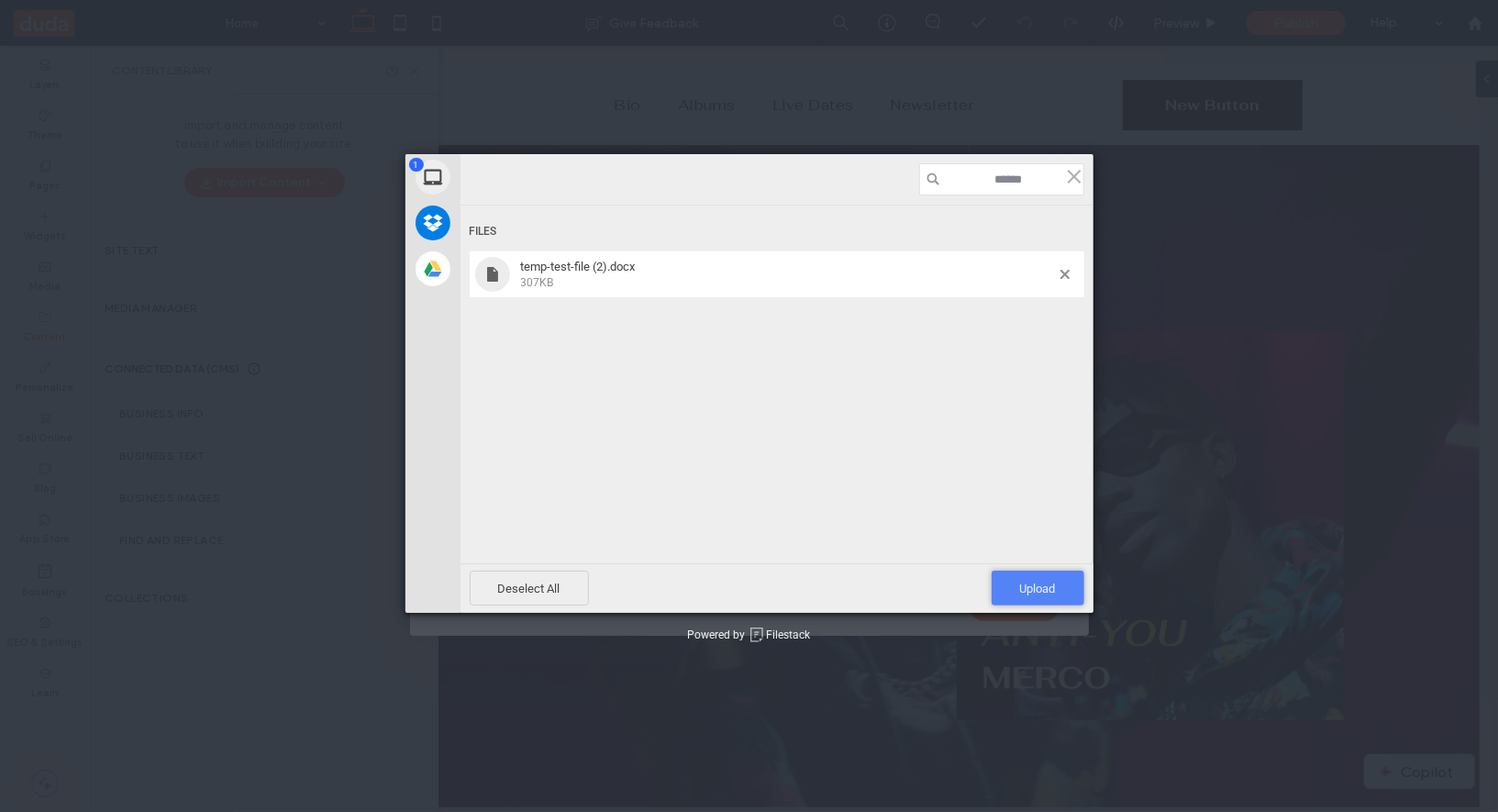
click at [1039, 585] on span "Upload 1" at bounding box center [1038, 589] width 36 height 13
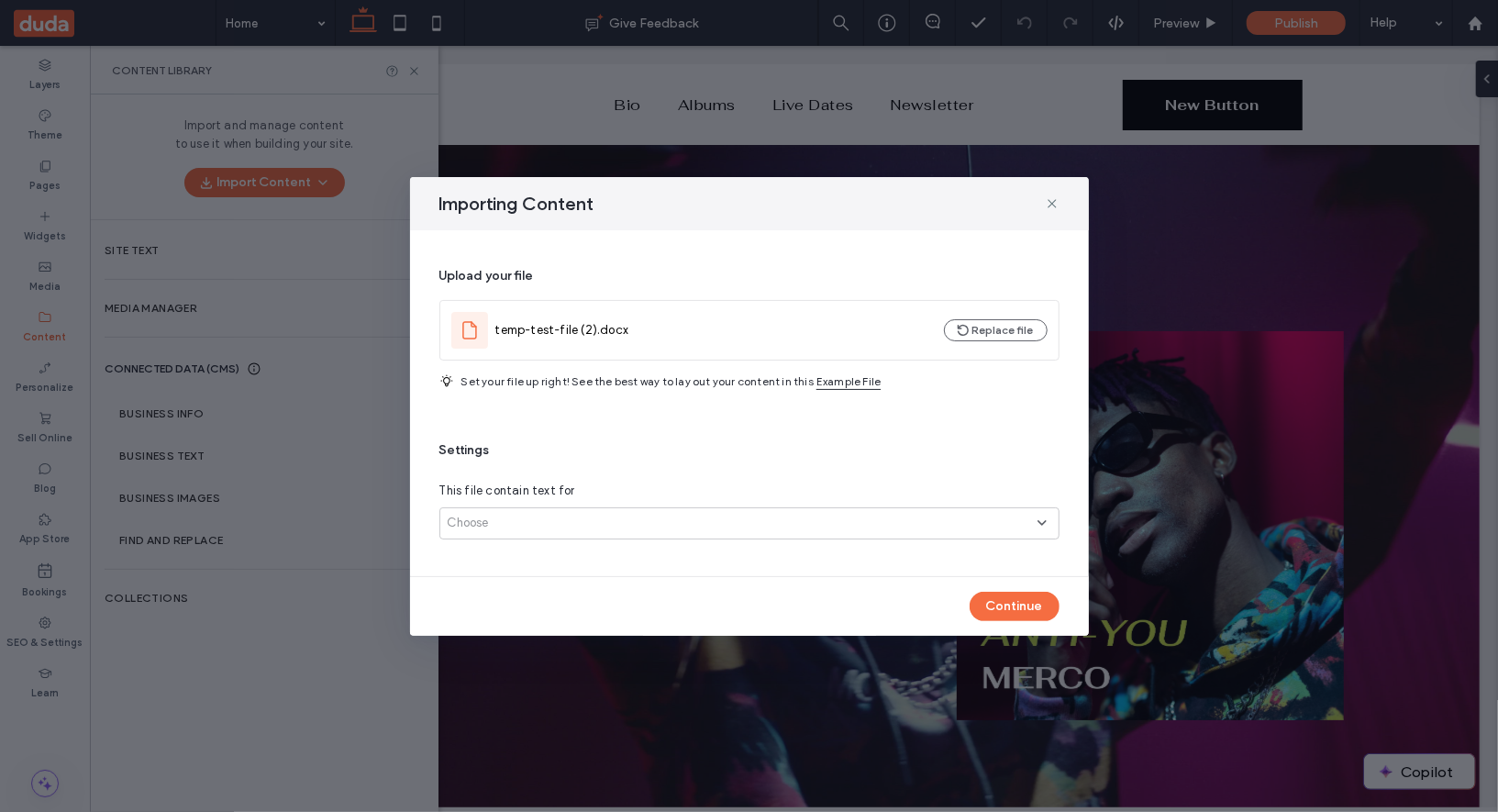
click at [724, 536] on div "Choose" at bounding box center [749, 523] width 620 height 32
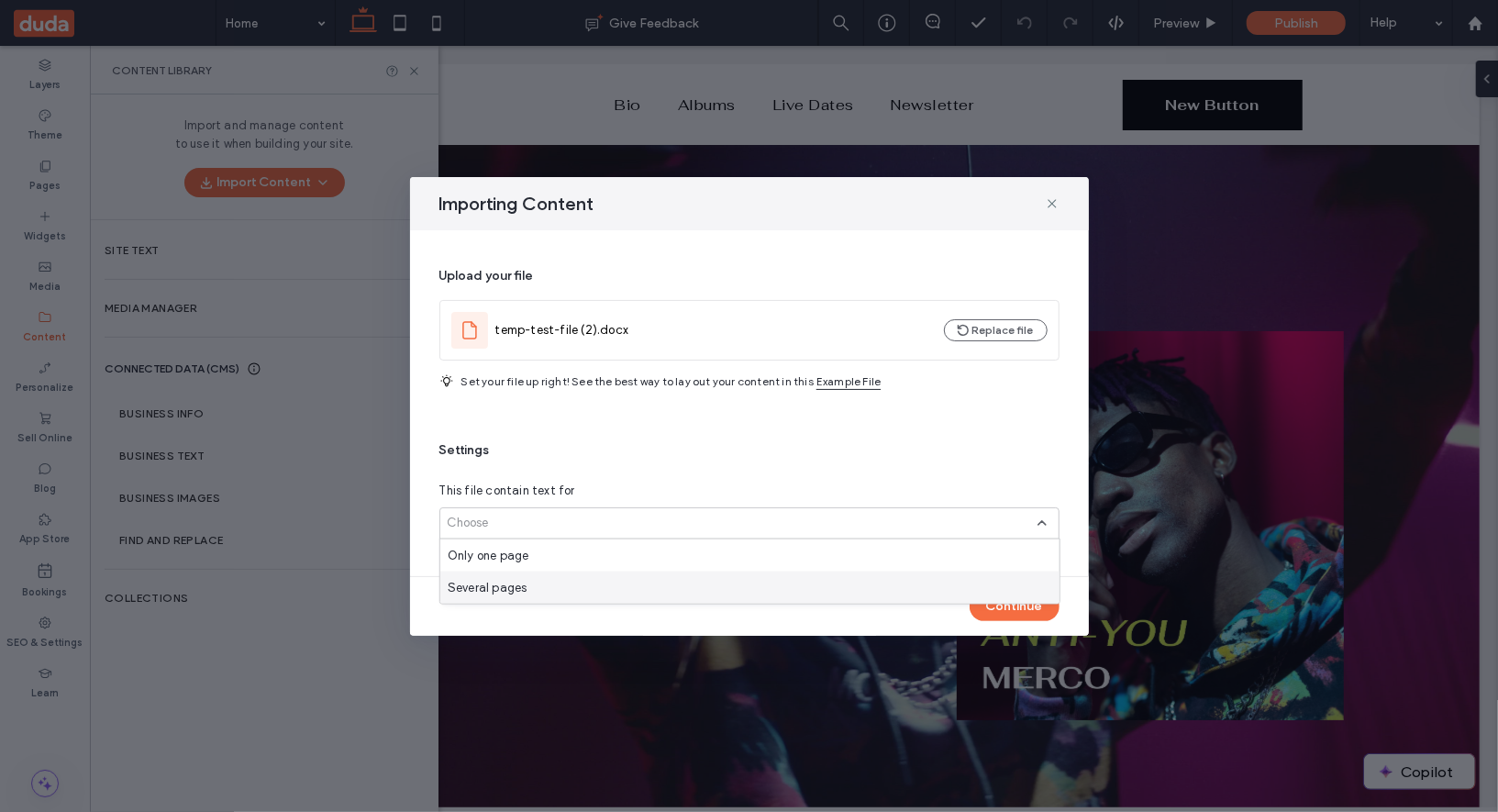
click at [731, 589] on div "Several pages" at bounding box center [749, 587] width 619 height 32
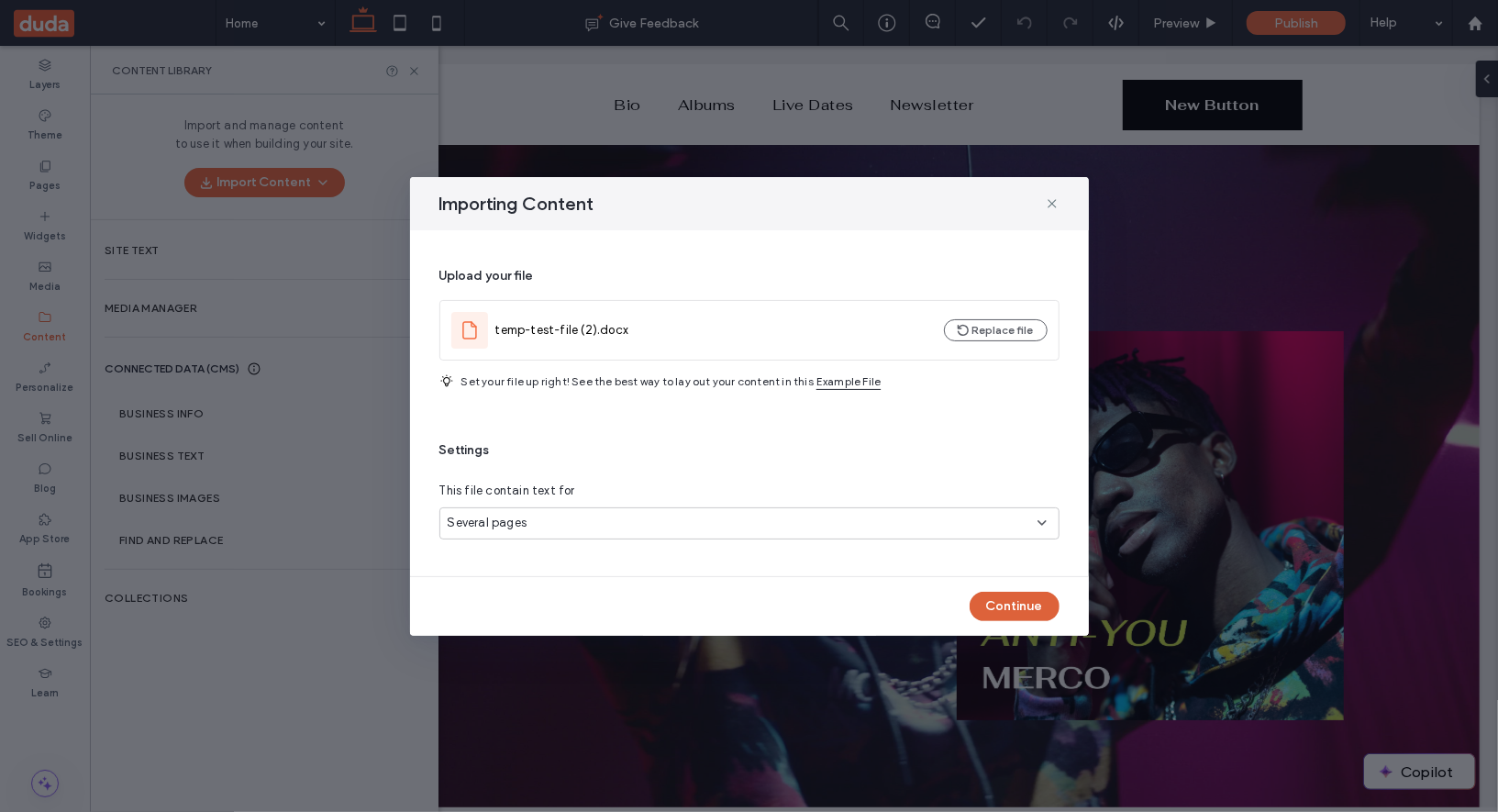
click at [1022, 608] on button "Continue" at bounding box center [1014, 606] width 90 height 29
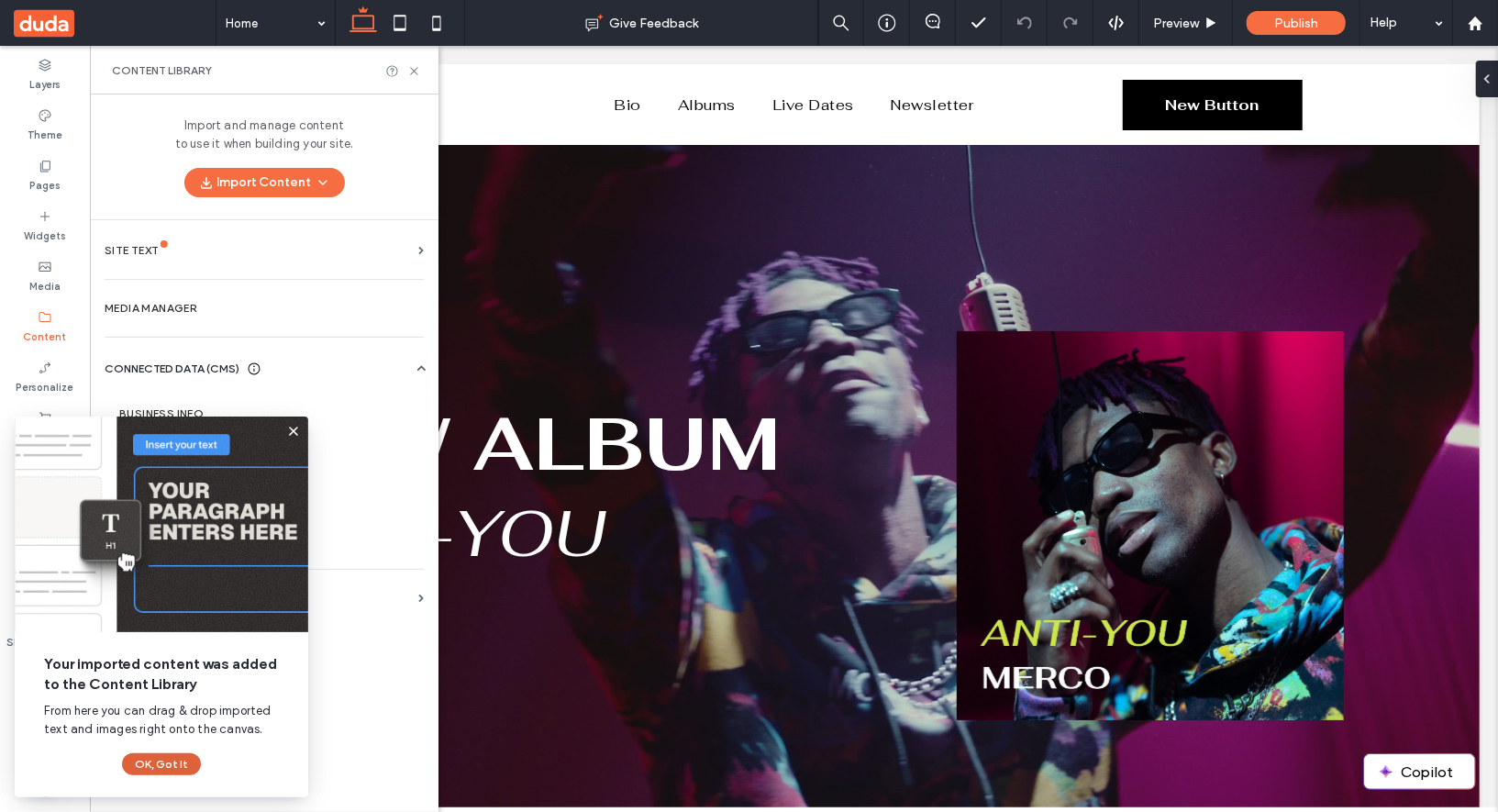
click at [171, 763] on button "OK, Got It" at bounding box center [162, 764] width 79 height 22
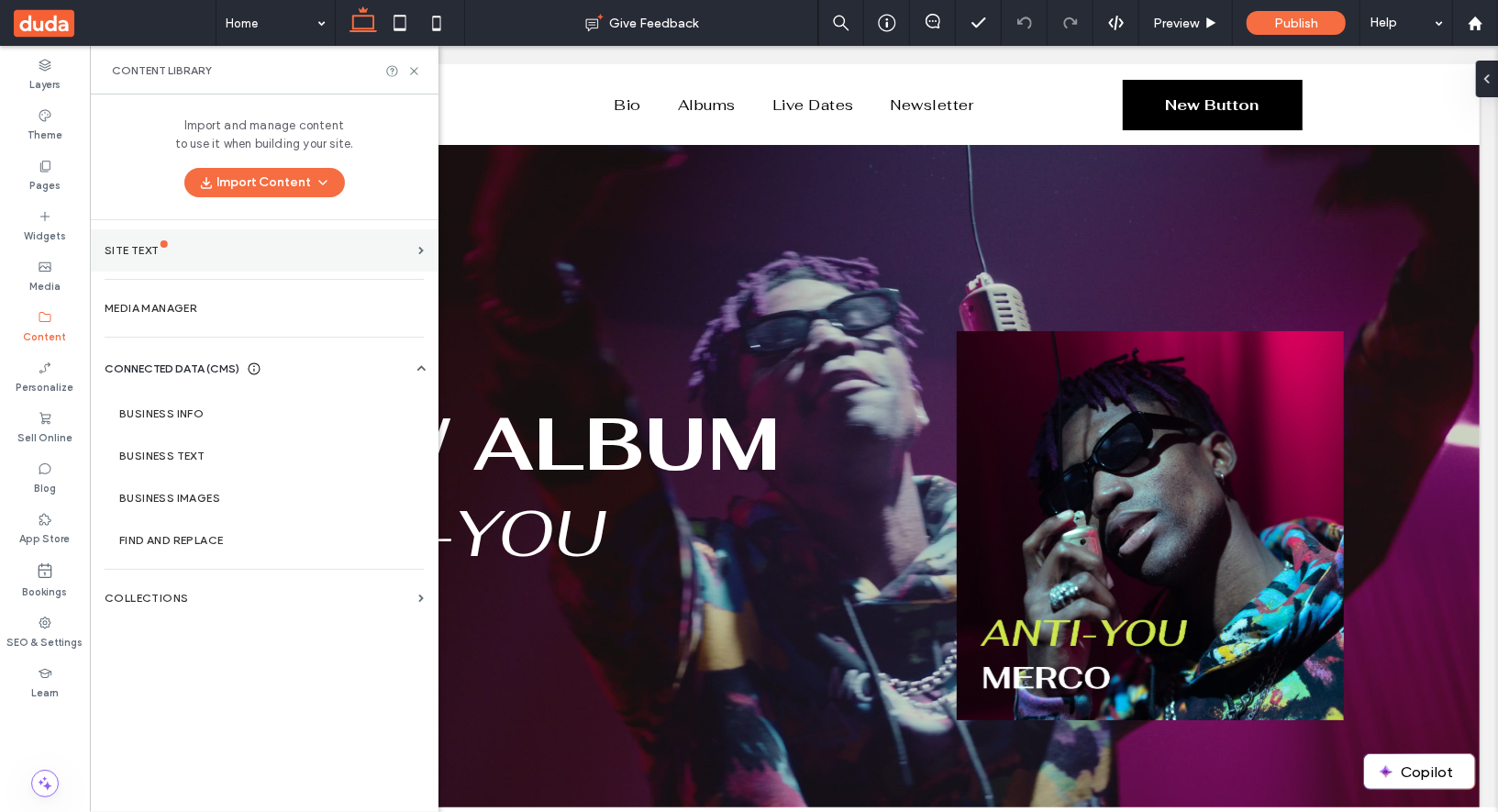
click at [333, 244] on div "Site Text" at bounding box center [258, 249] width 306 height 13
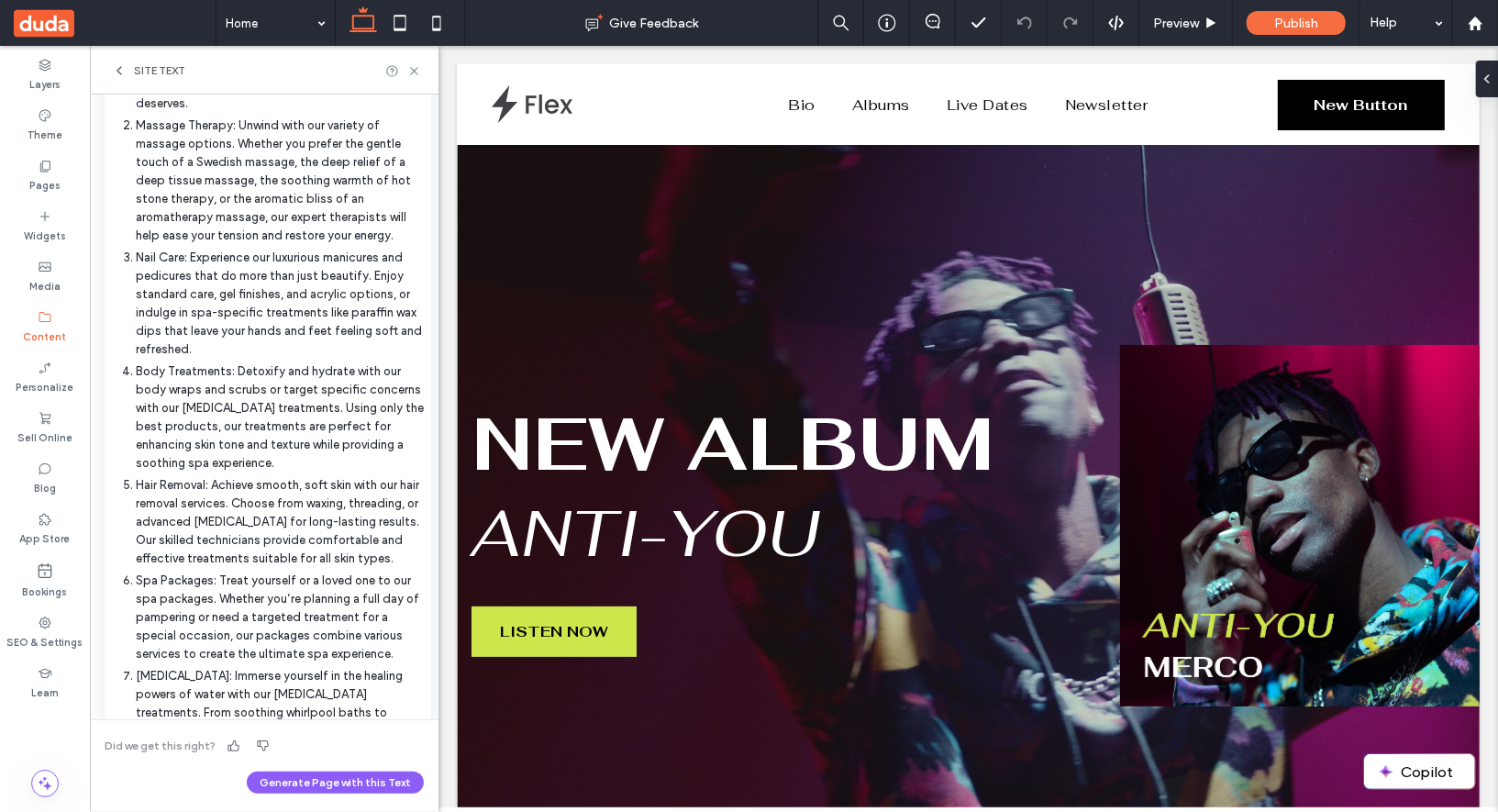
scroll to position [0, 0]
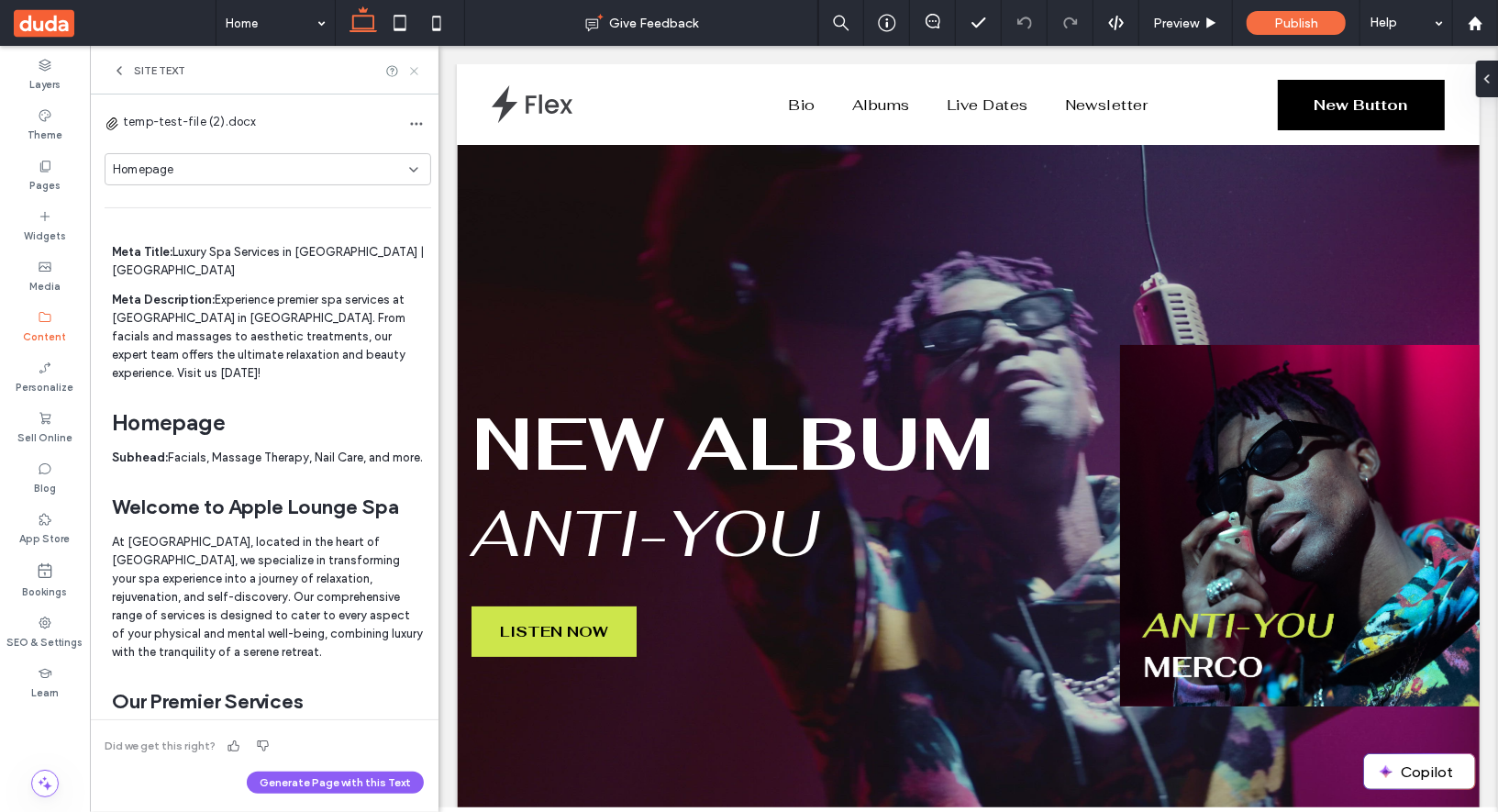
click at [413, 69] on icon at bounding box center [414, 71] width 13 height 13
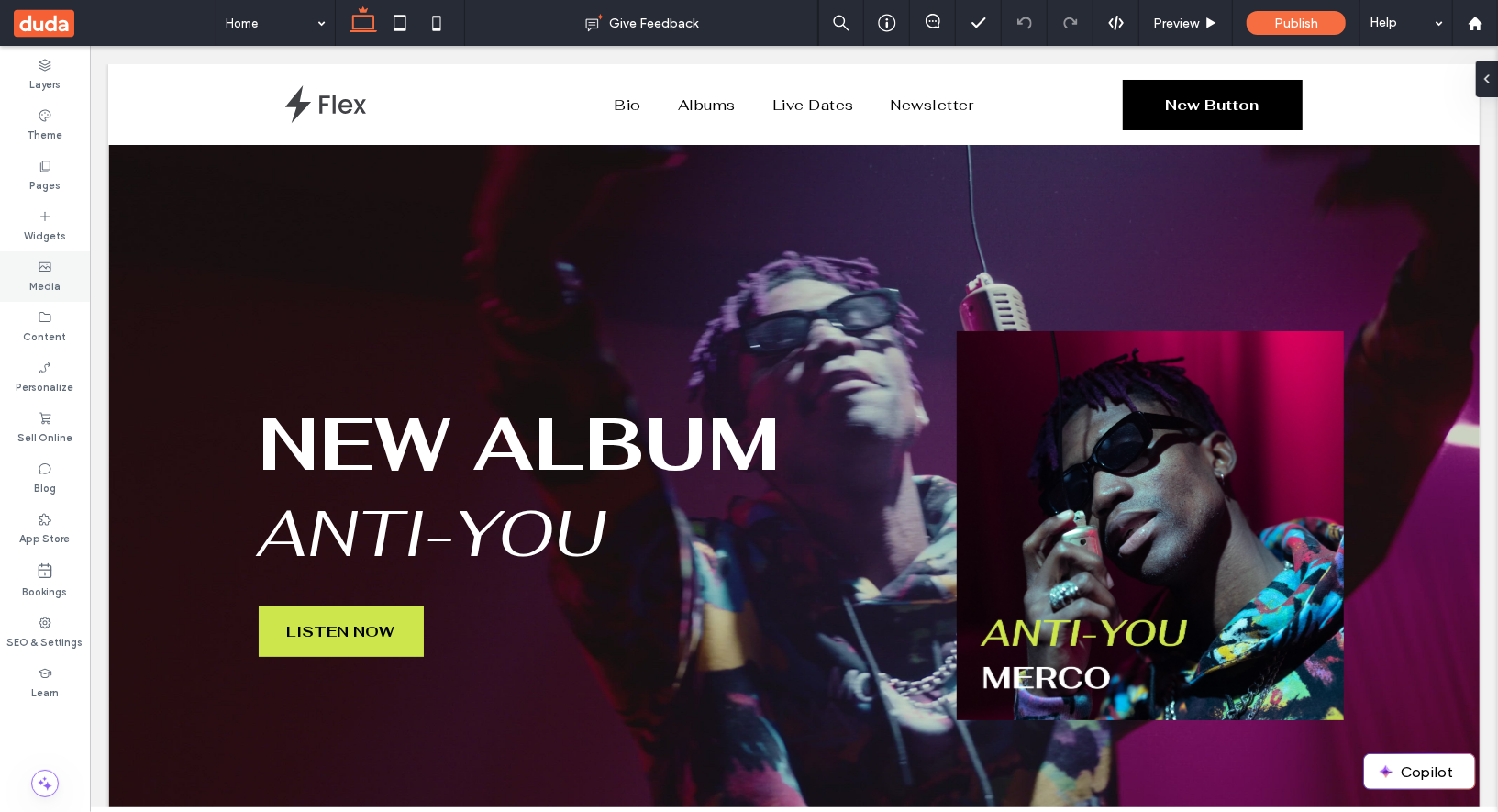
click at [55, 268] on div "Media" at bounding box center [44, 276] width 90 height 50
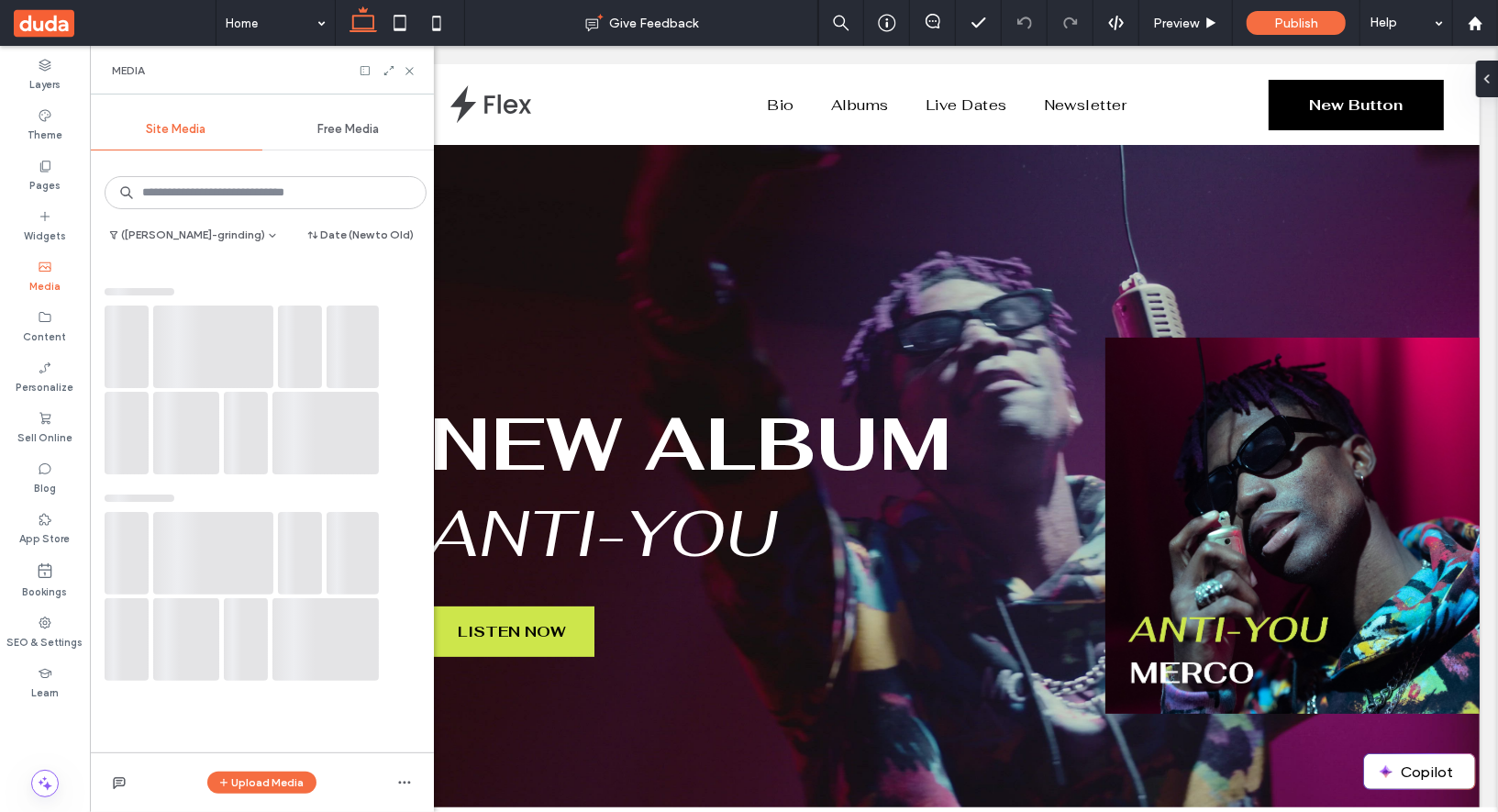
click at [188, 248] on div "(stump-grinding) Date (New to Old)" at bounding box center [262, 238] width 329 height 29
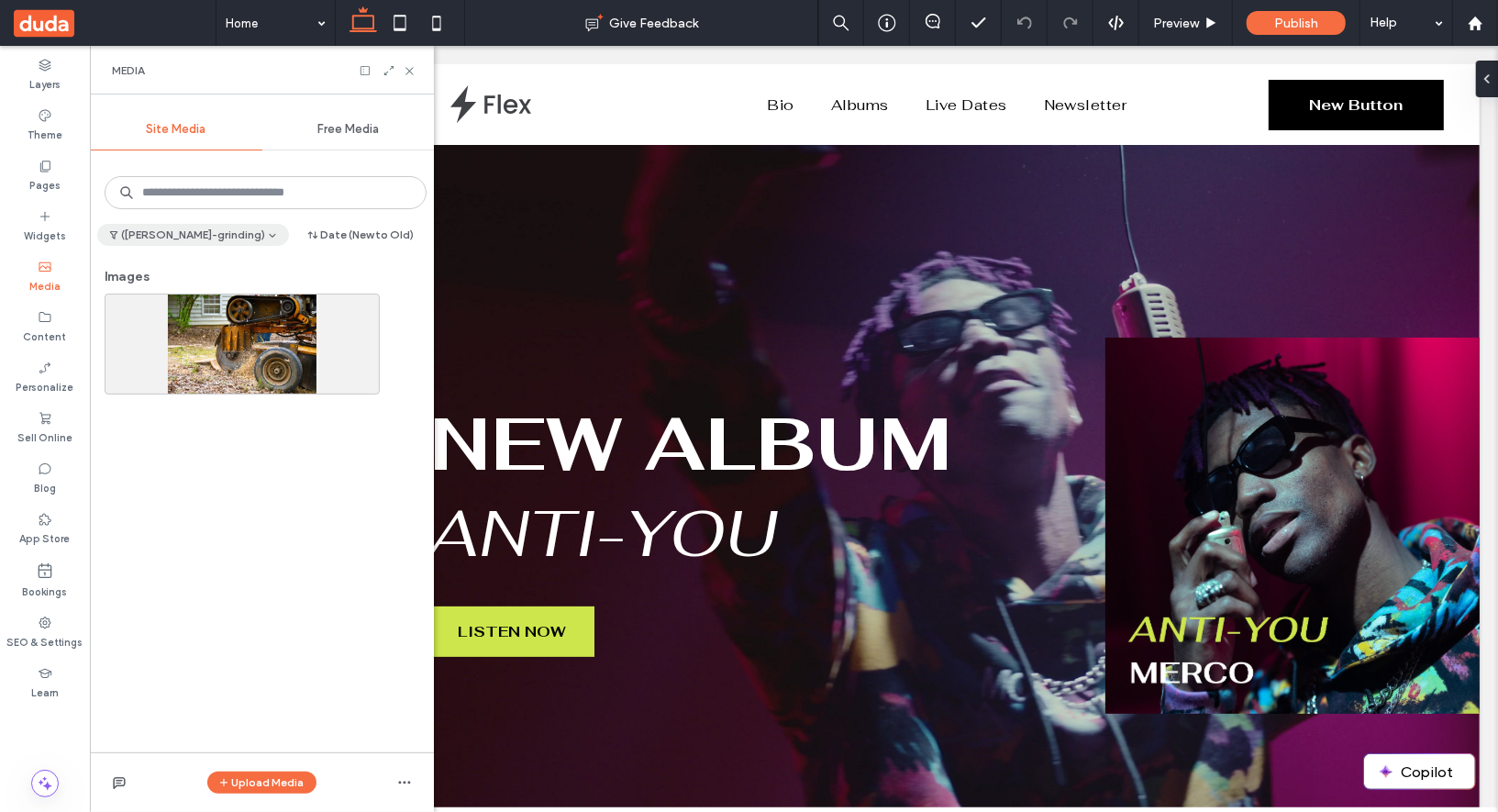
click at [192, 237] on button "([PERSON_NAME]-grinding)" at bounding box center [193, 234] width 192 height 22
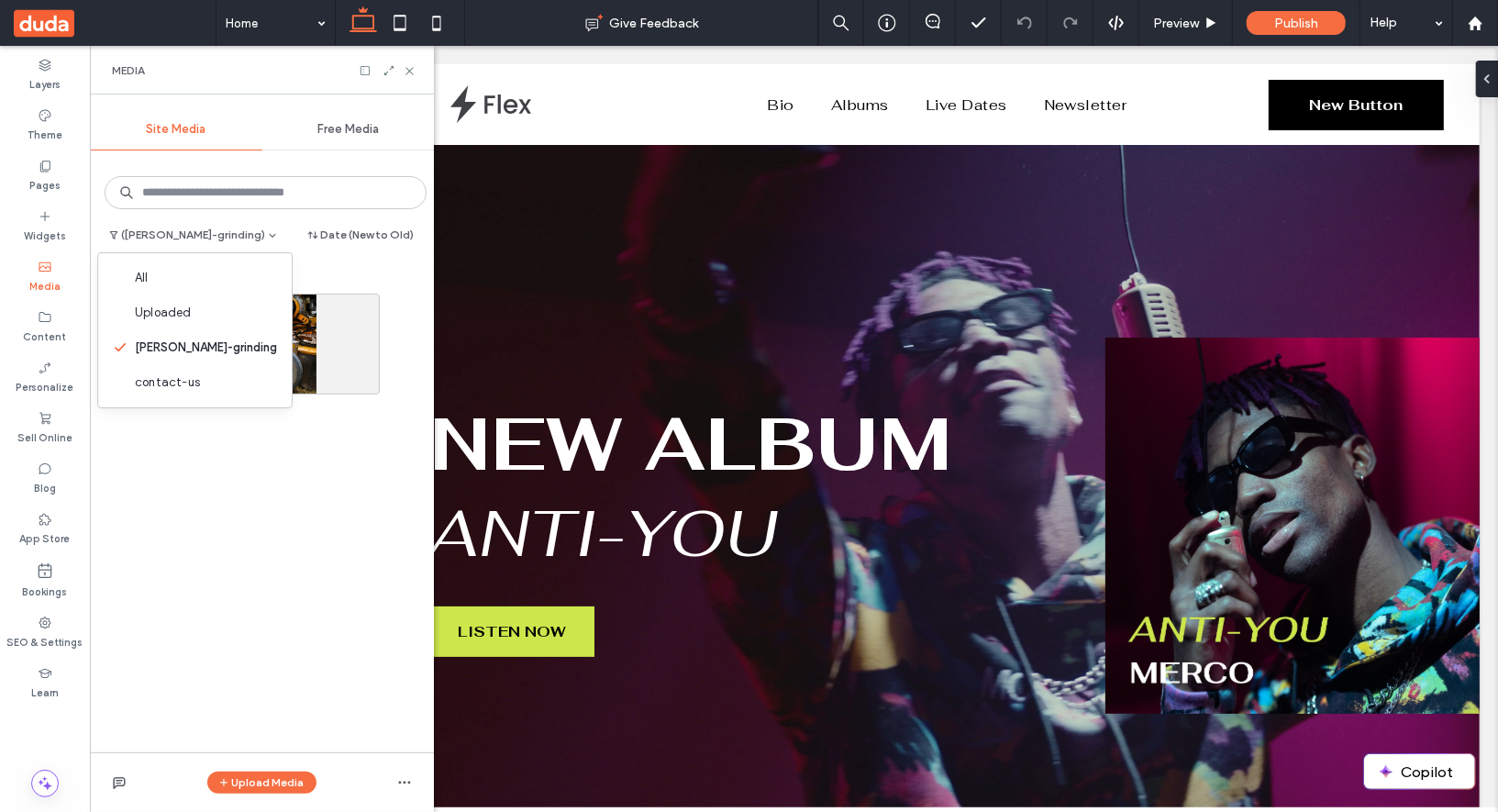
click at [188, 249] on div "(stump-grinding) Date (New to Old)" at bounding box center [262, 238] width 329 height 29
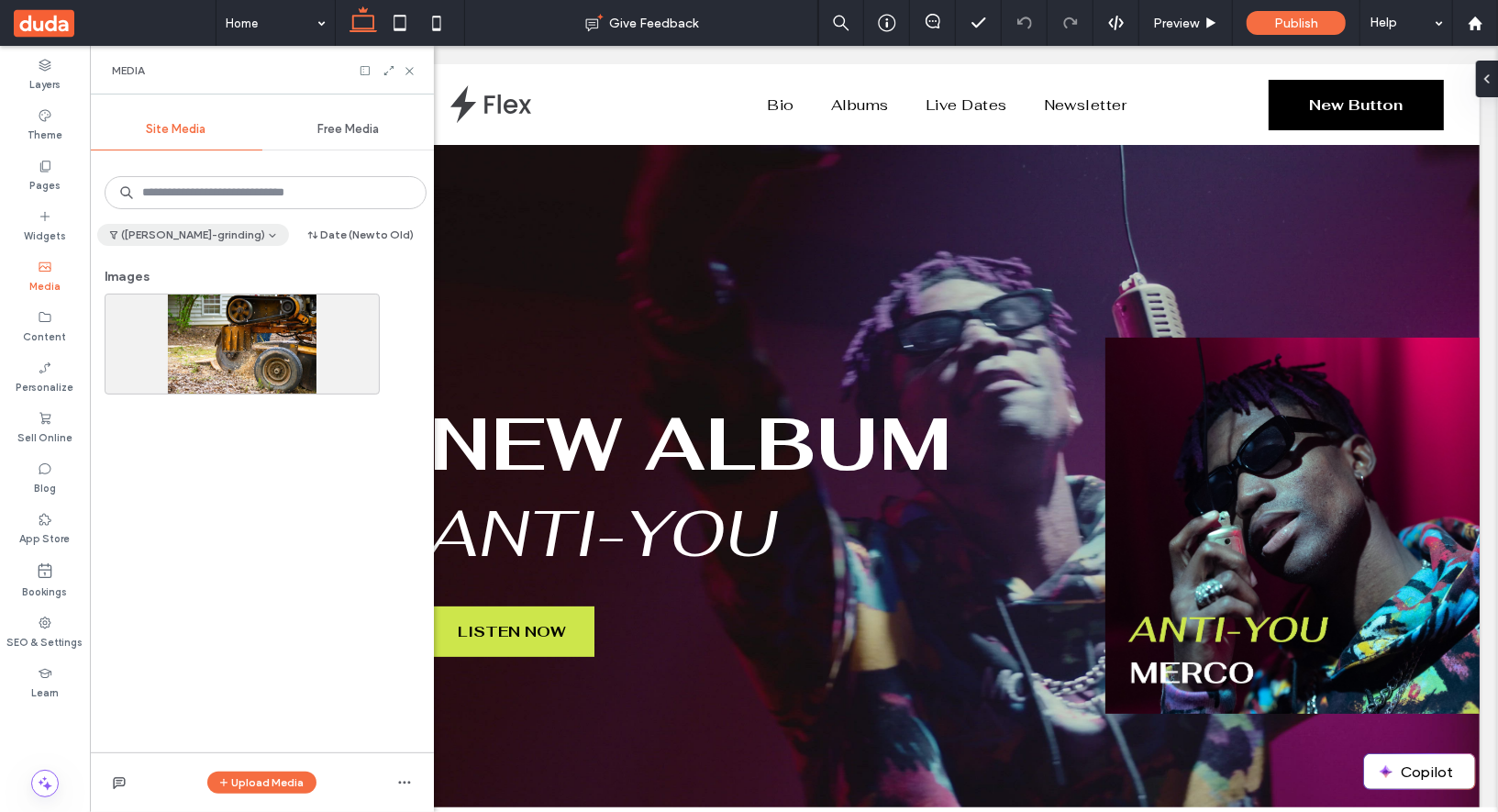
click at [192, 234] on button "([PERSON_NAME]-grinding)" at bounding box center [193, 234] width 192 height 22
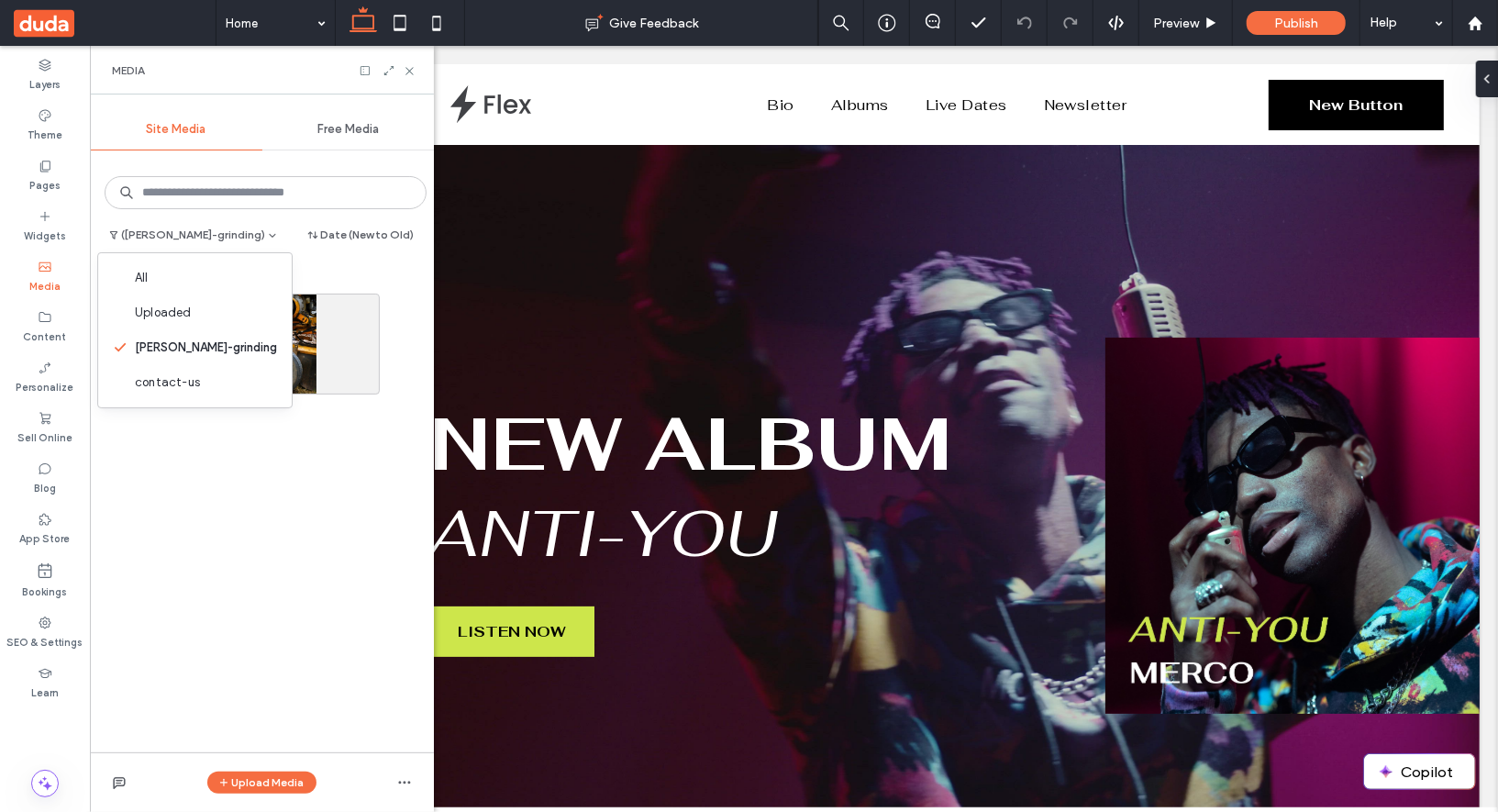
click at [291, 268] on div "Images" at bounding box center [266, 280] width 322 height 26
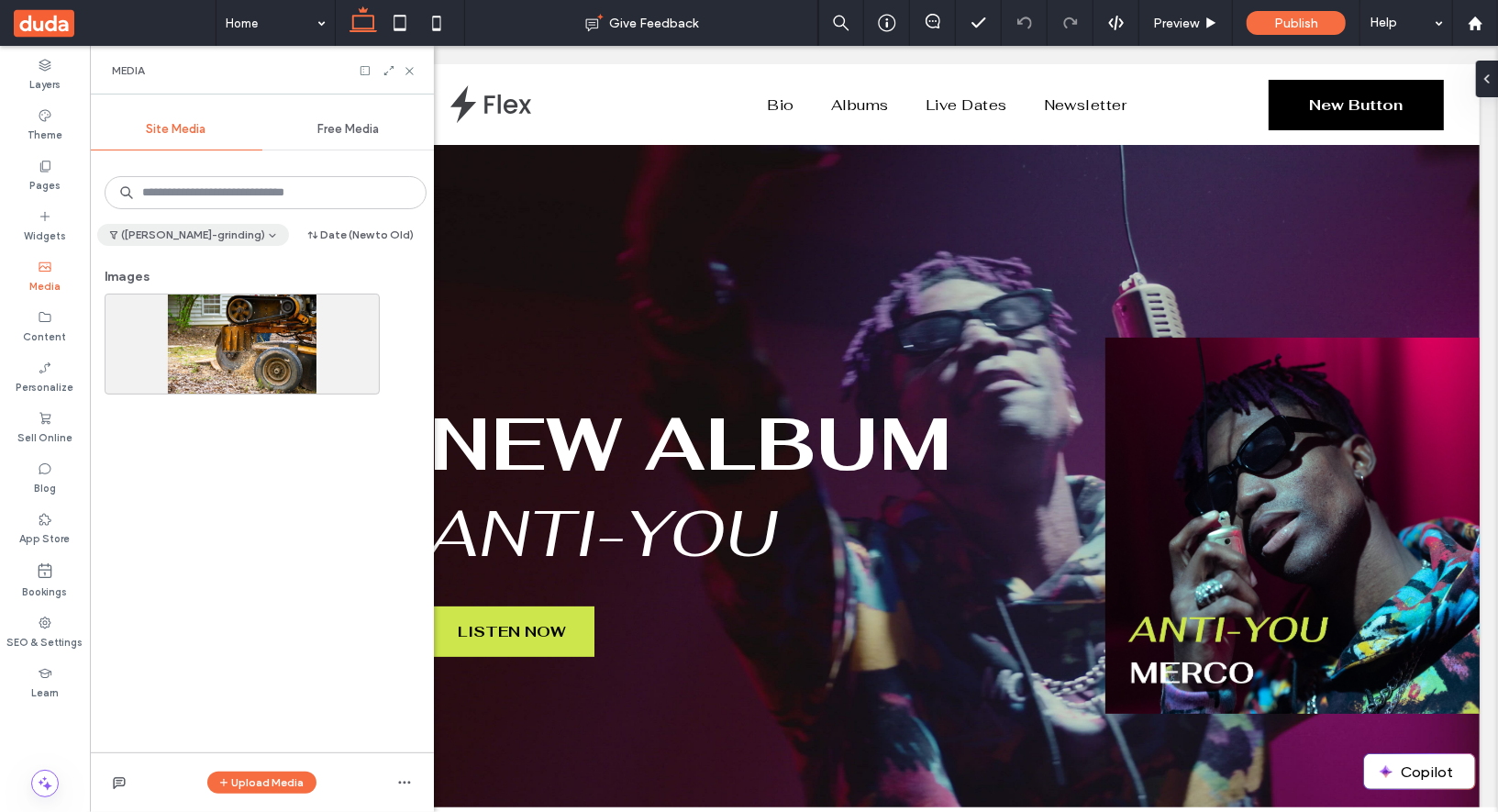
click at [207, 239] on button "([PERSON_NAME]-grinding)" at bounding box center [193, 234] width 192 height 22
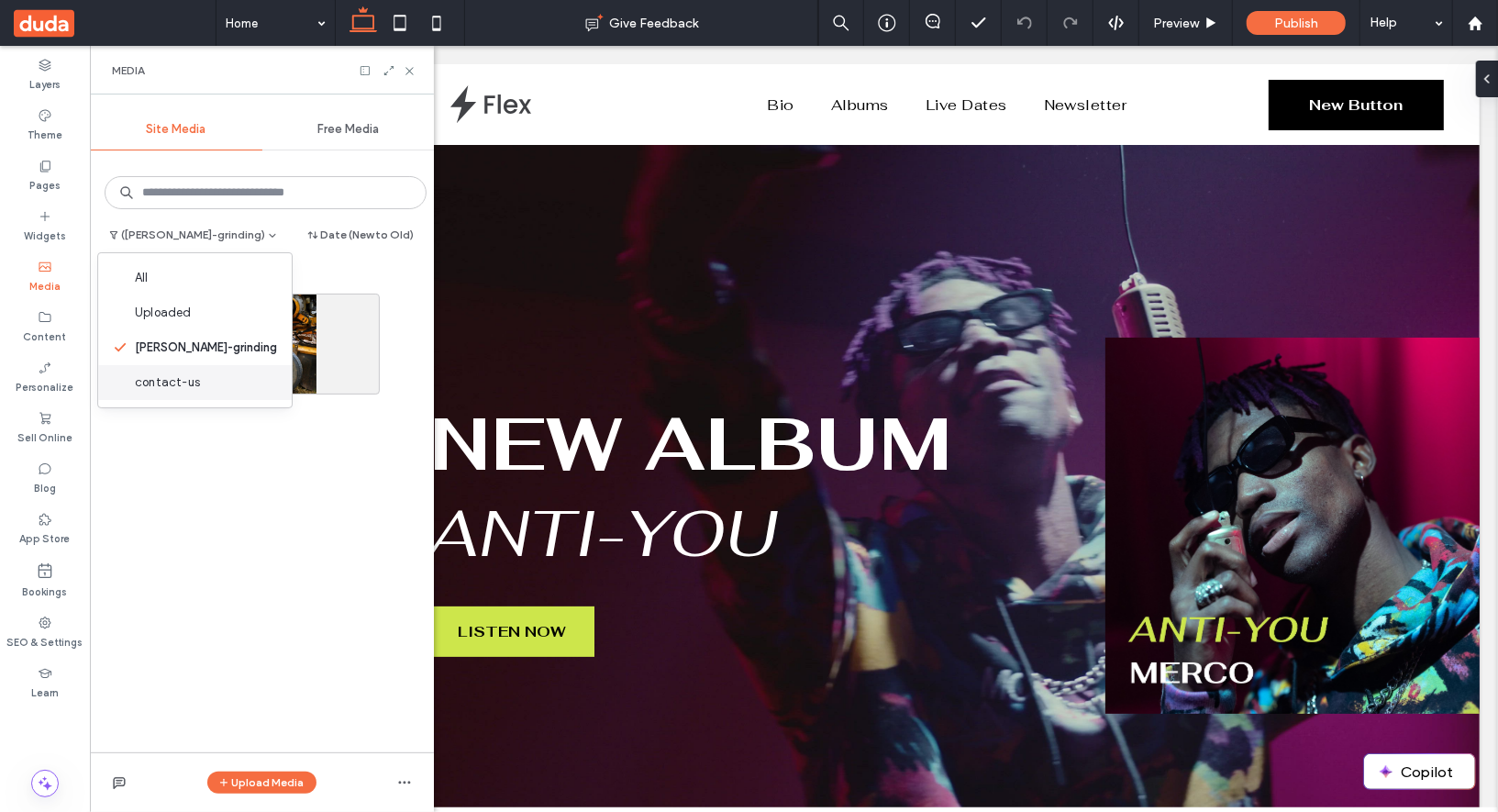
click at [162, 380] on span "contact-us" at bounding box center [168, 382] width 66 height 18
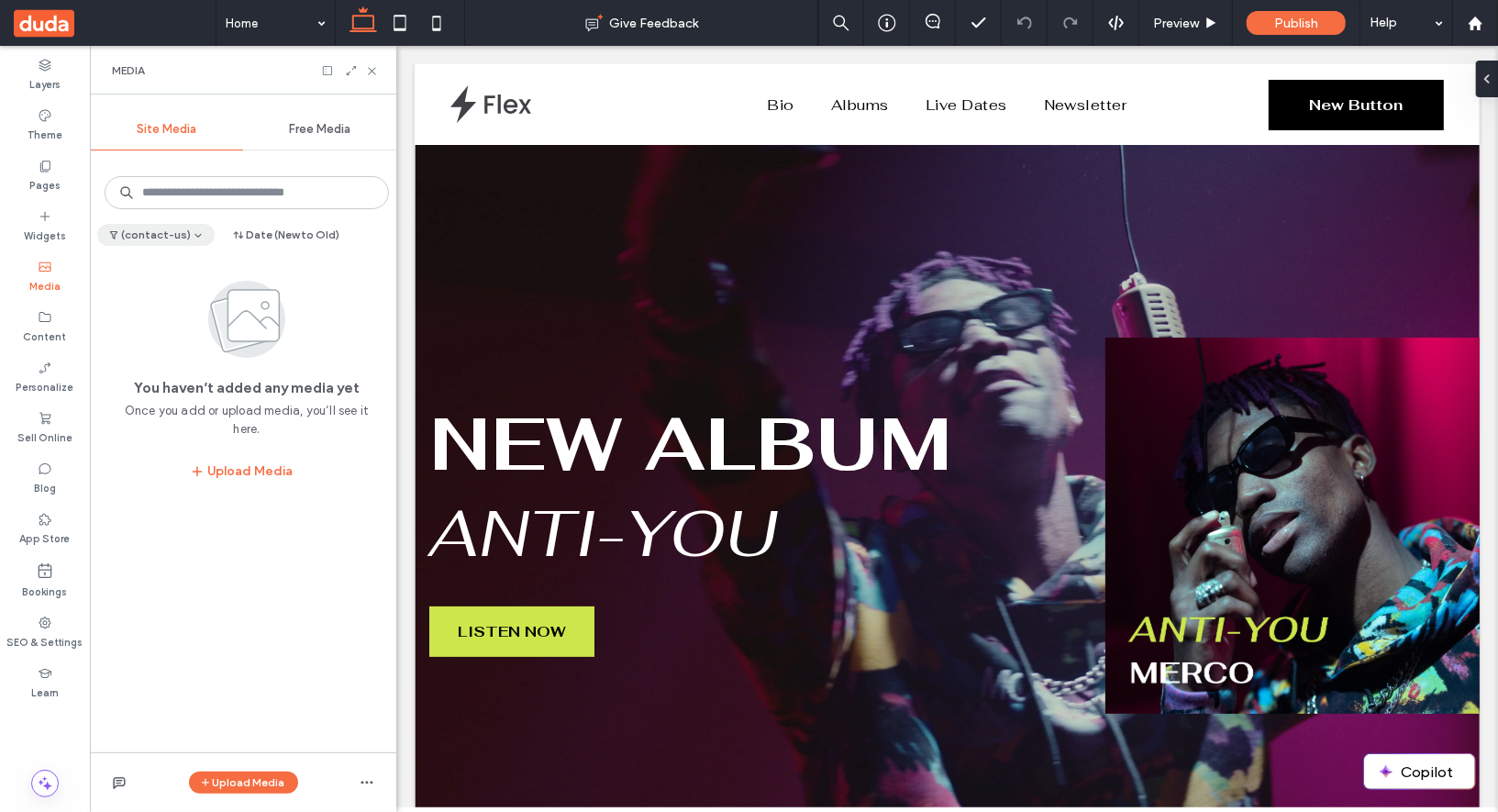
click at [171, 237] on button "(contact-us)" at bounding box center [156, 234] width 118 height 22
click at [204, 535] on div "(contact-us) Date (New to Old) You haven’t added any media yet Once you add or …" at bounding box center [243, 453] width 306 height 598
click at [177, 233] on button "(contact-us)" at bounding box center [156, 234] width 118 height 22
click at [168, 380] on span "contact-us" at bounding box center [167, 382] width 65 height 18
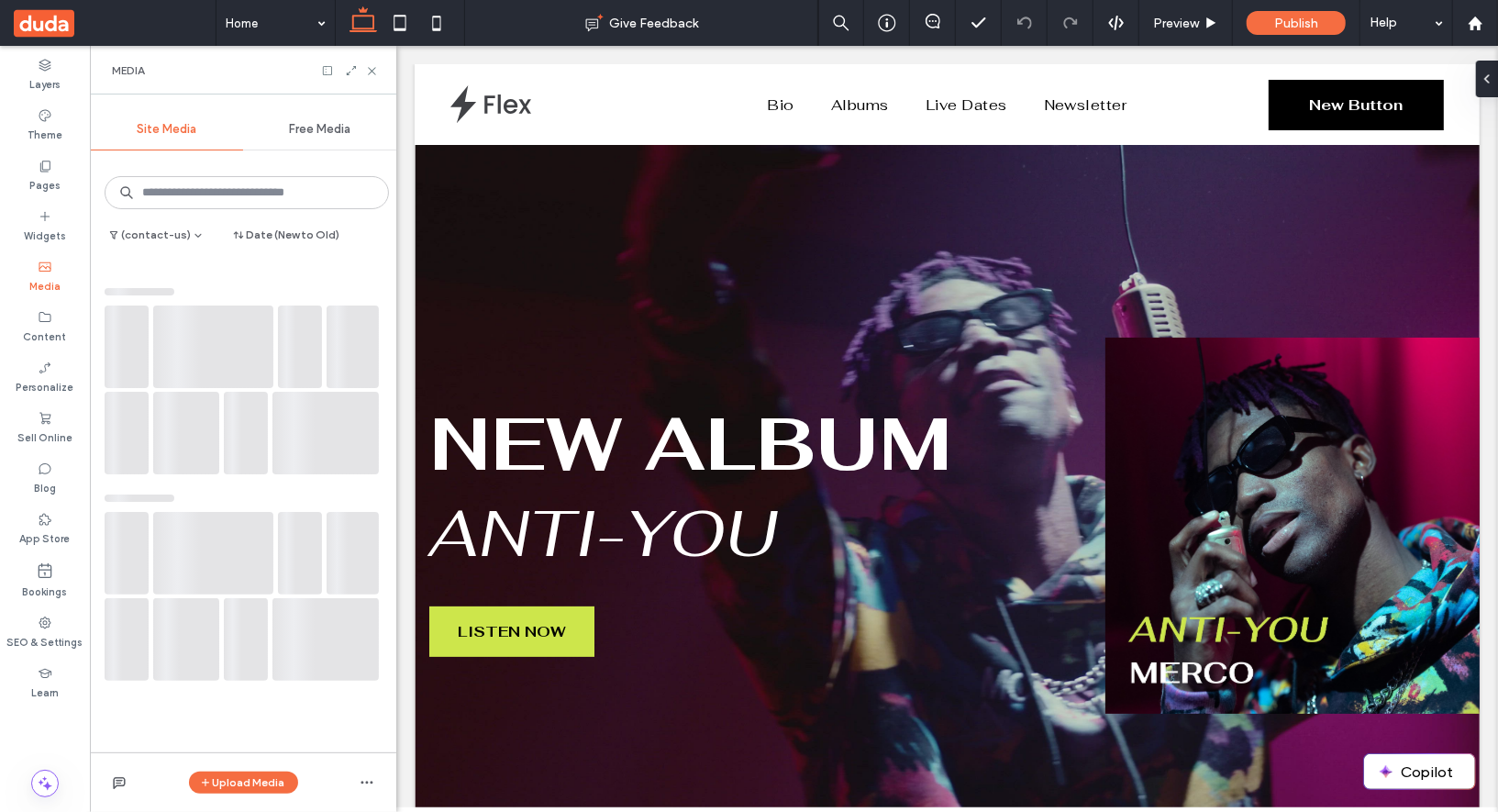
click at [350, 78] on div "Media" at bounding box center [243, 70] width 306 height 48
click at [353, 70] on icon at bounding box center [351, 70] width 13 height 13
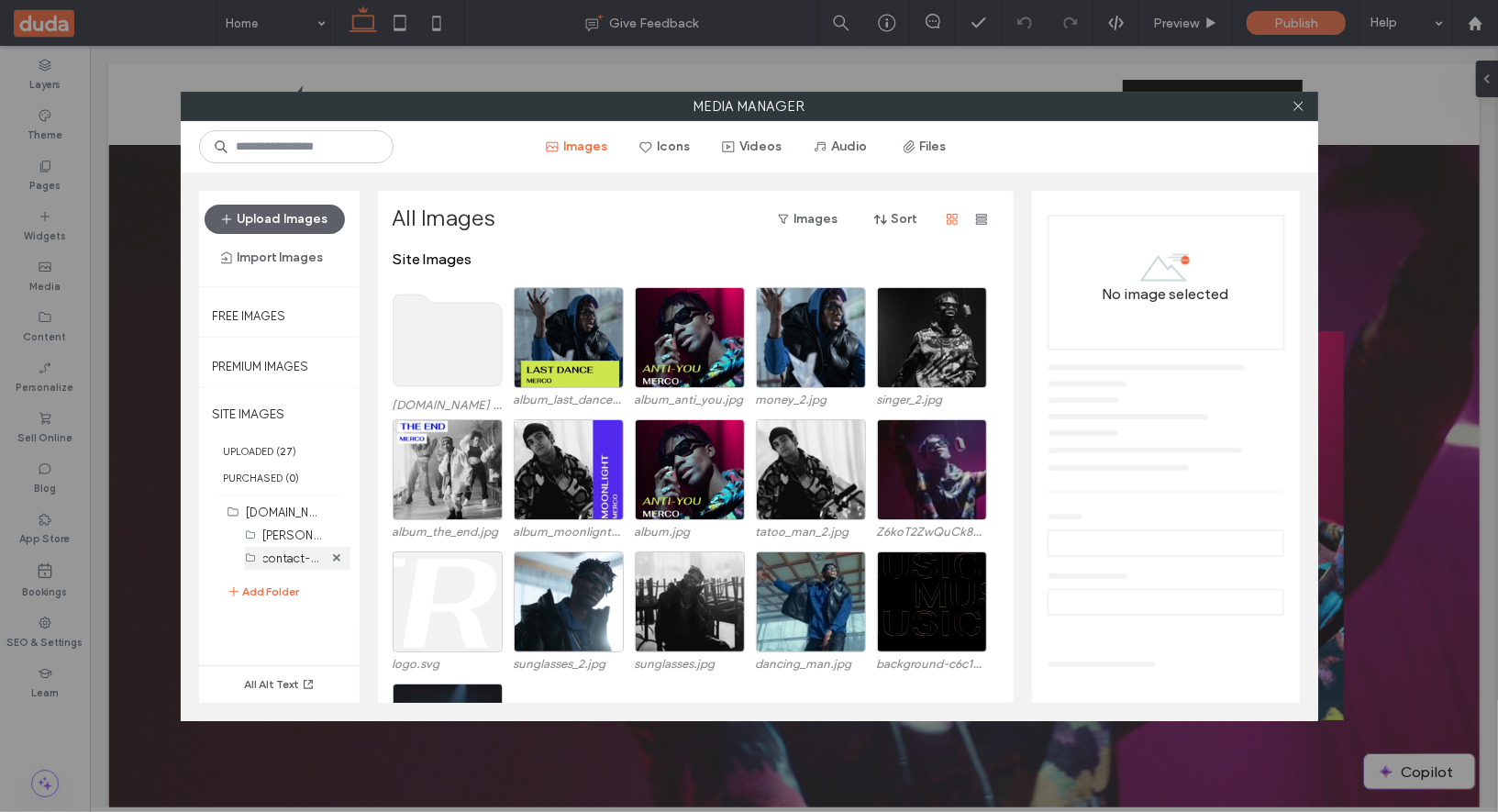
click at [284, 551] on label "contact-us (1)" at bounding box center [301, 557] width 75 height 17
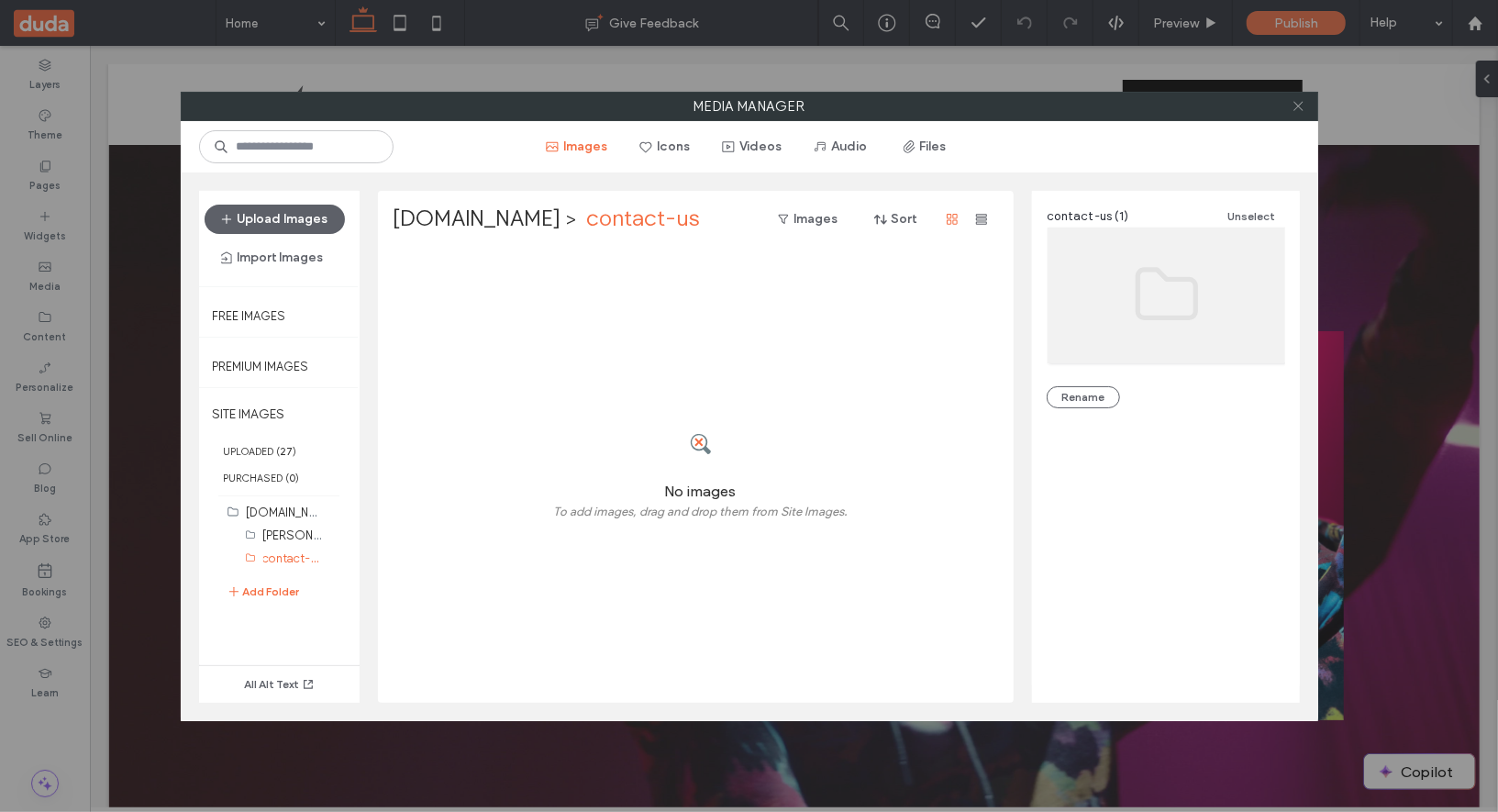
click at [1298, 113] on span at bounding box center [1299, 106] width 13 height 28
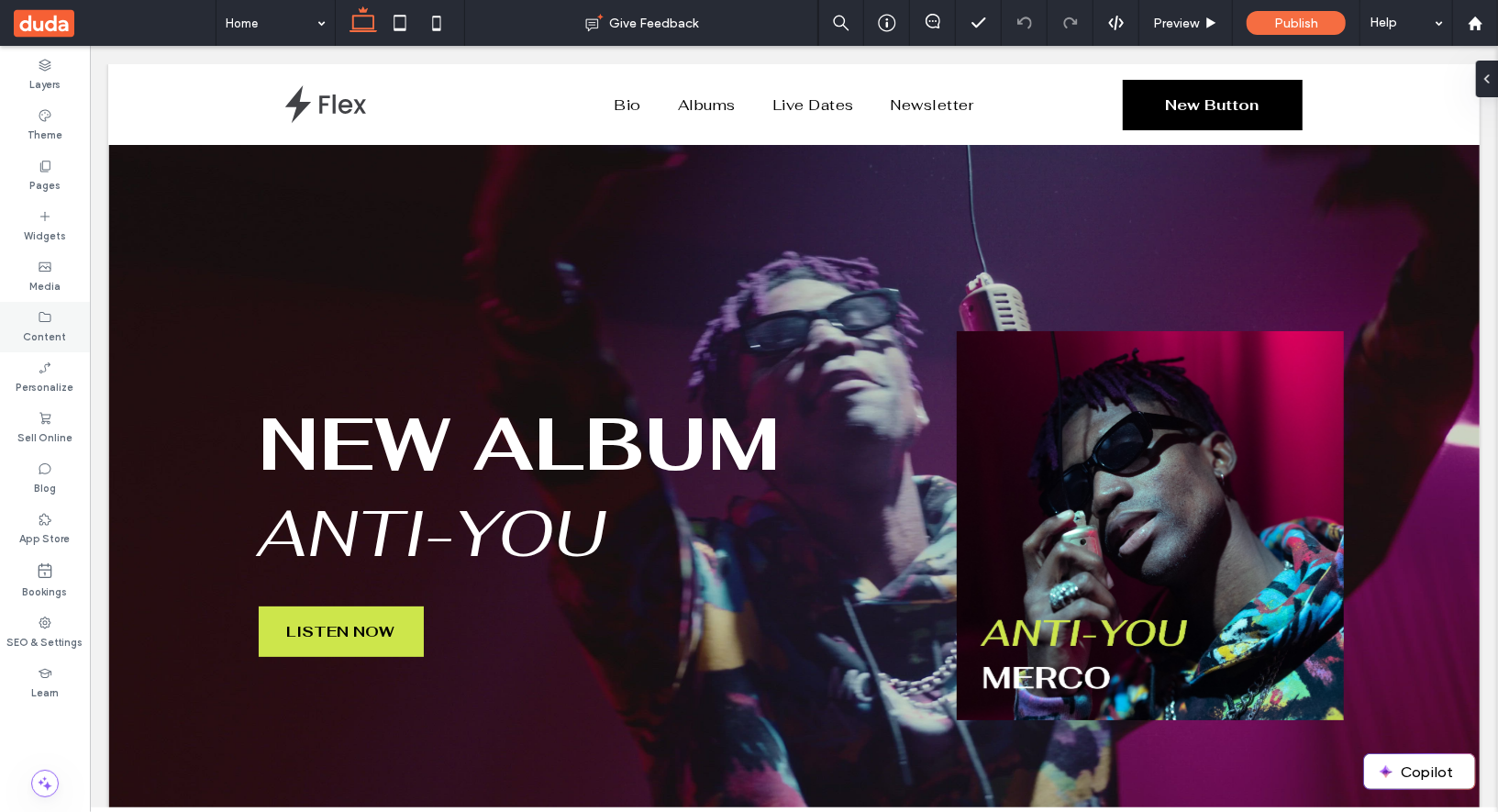
click at [48, 336] on label "Content" at bounding box center [45, 334] width 43 height 20
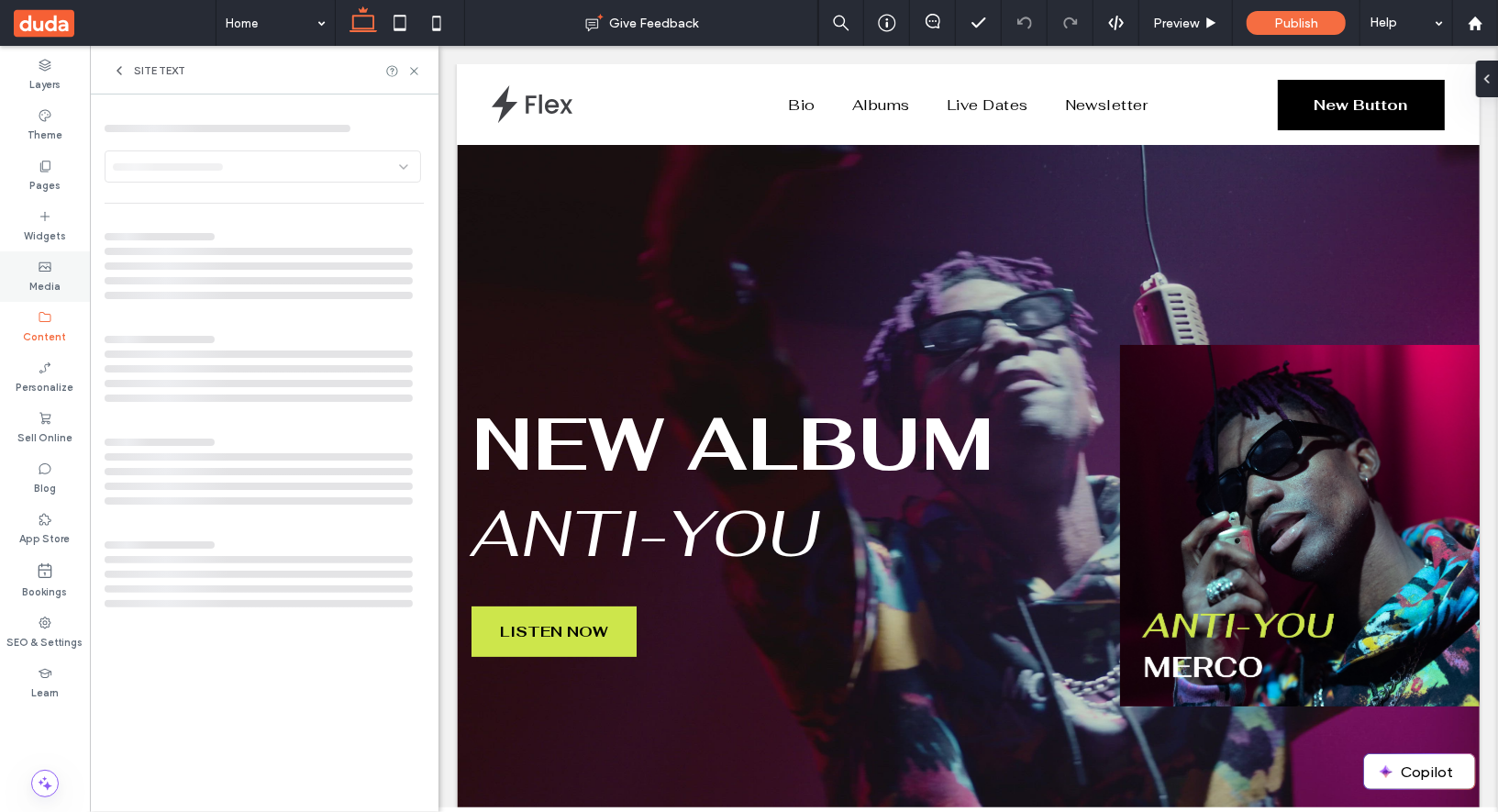
click at [48, 282] on label "Media" at bounding box center [44, 284] width 31 height 20
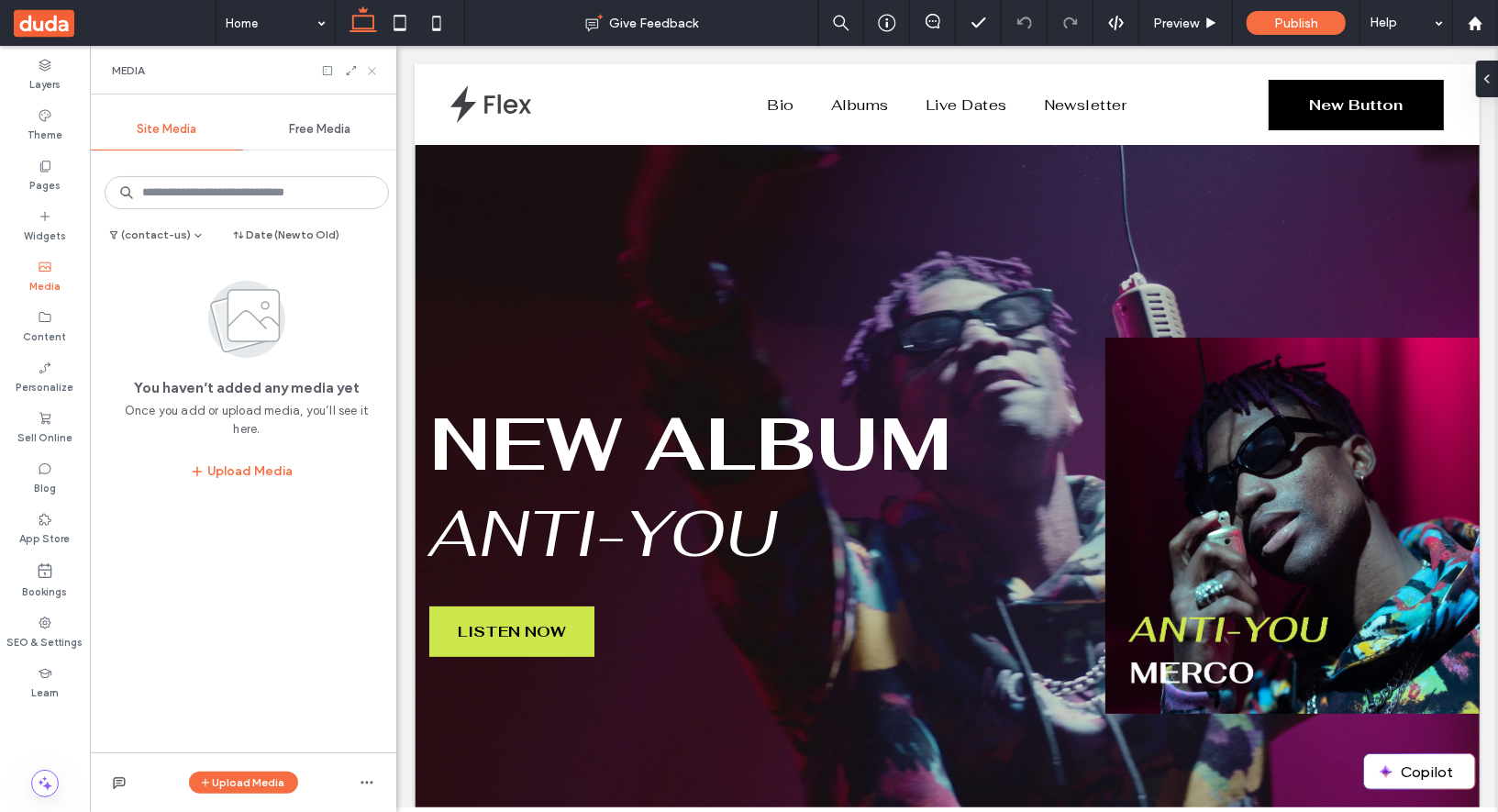
click at [370, 71] on use at bounding box center [372, 71] width 8 height 8
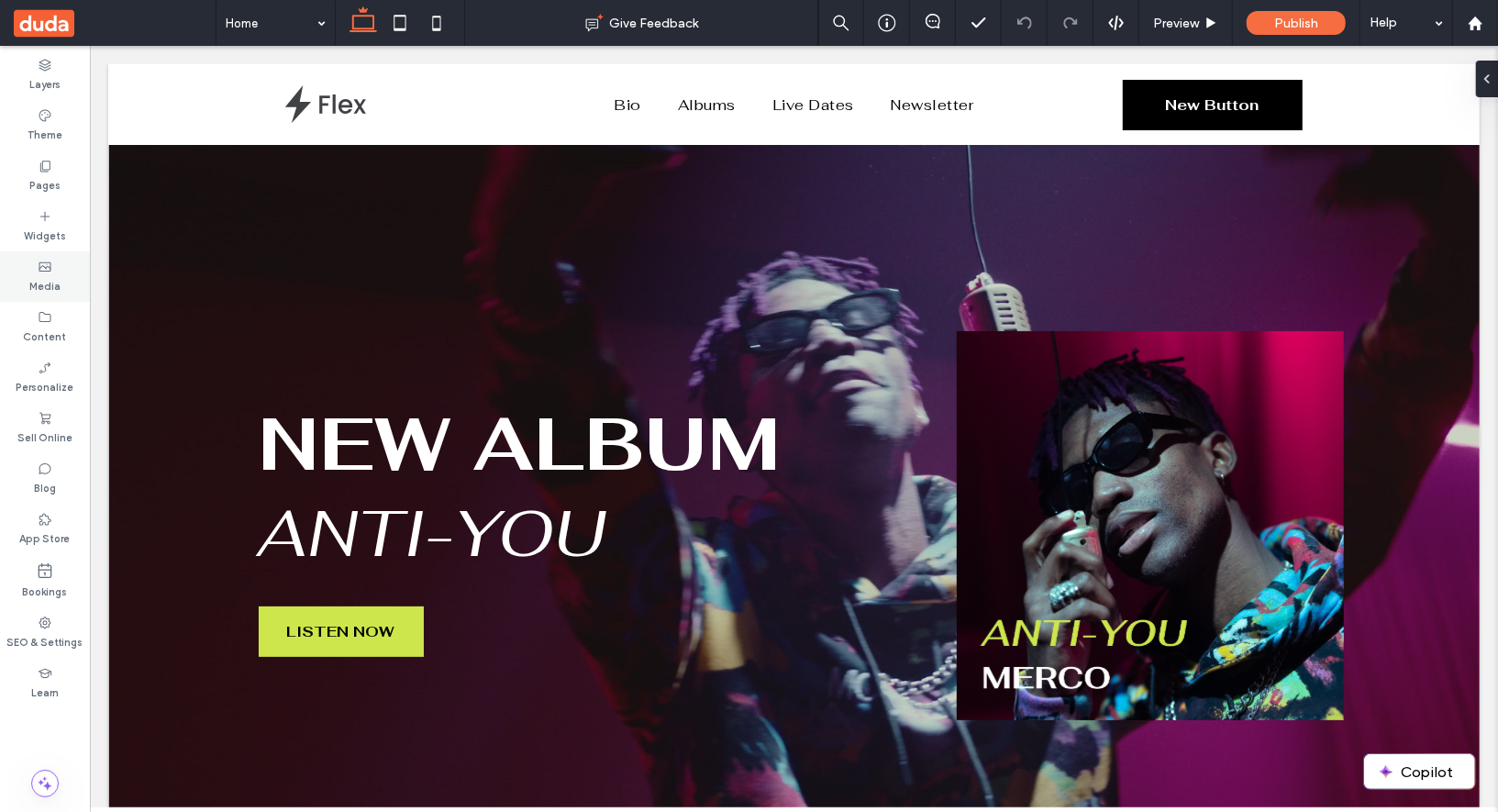
click at [48, 285] on label "Media" at bounding box center [44, 284] width 31 height 20
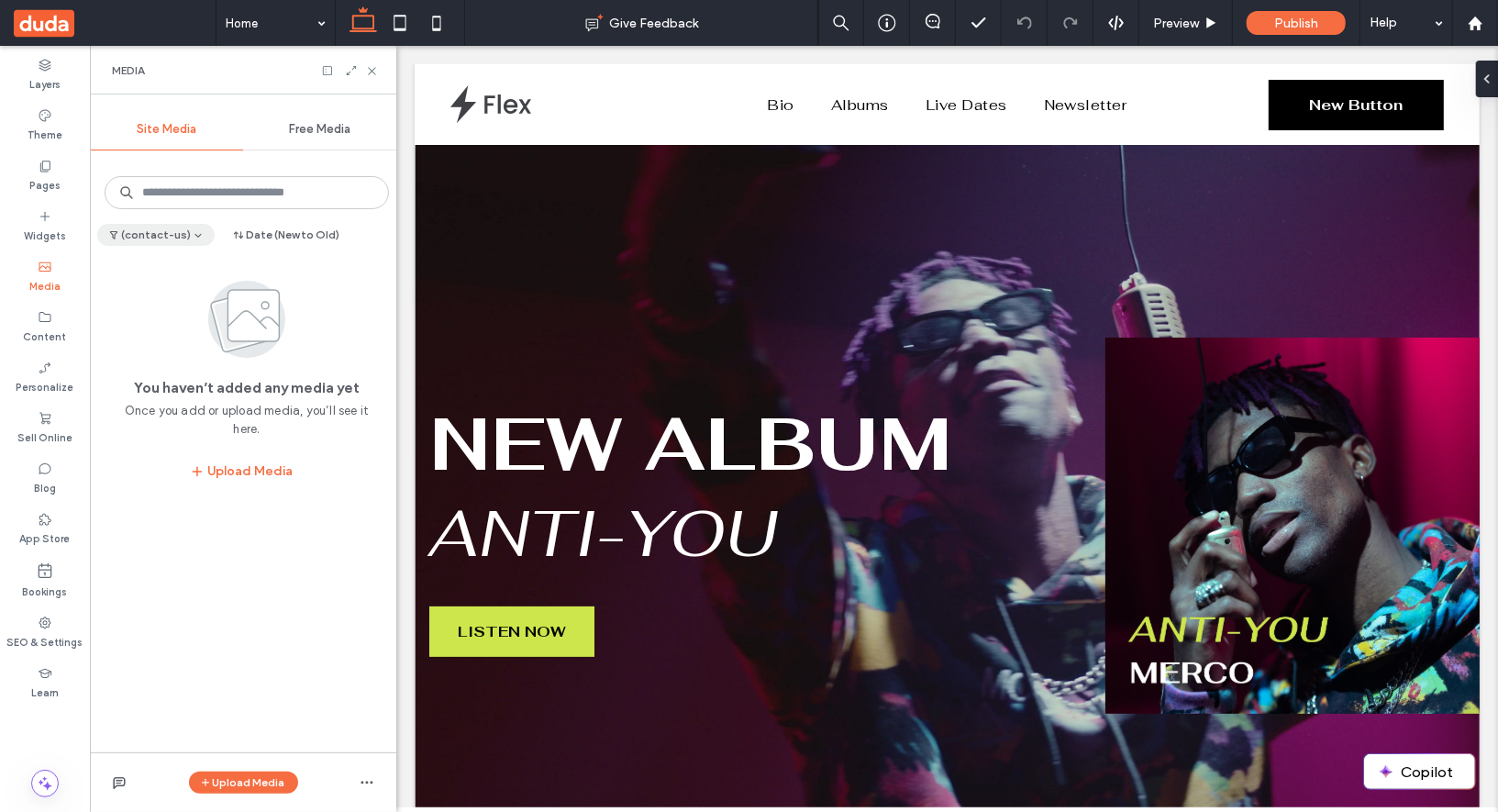
click at [174, 234] on button "(contact-us)" at bounding box center [156, 234] width 118 height 22
click at [172, 380] on span "contact-us" at bounding box center [167, 382] width 65 height 18
click at [191, 236] on span "button" at bounding box center [197, 234] width 13 height 20
click at [182, 383] on span "contact-us" at bounding box center [167, 382] width 65 height 18
